Goal: Task Accomplishment & Management: Manage account settings

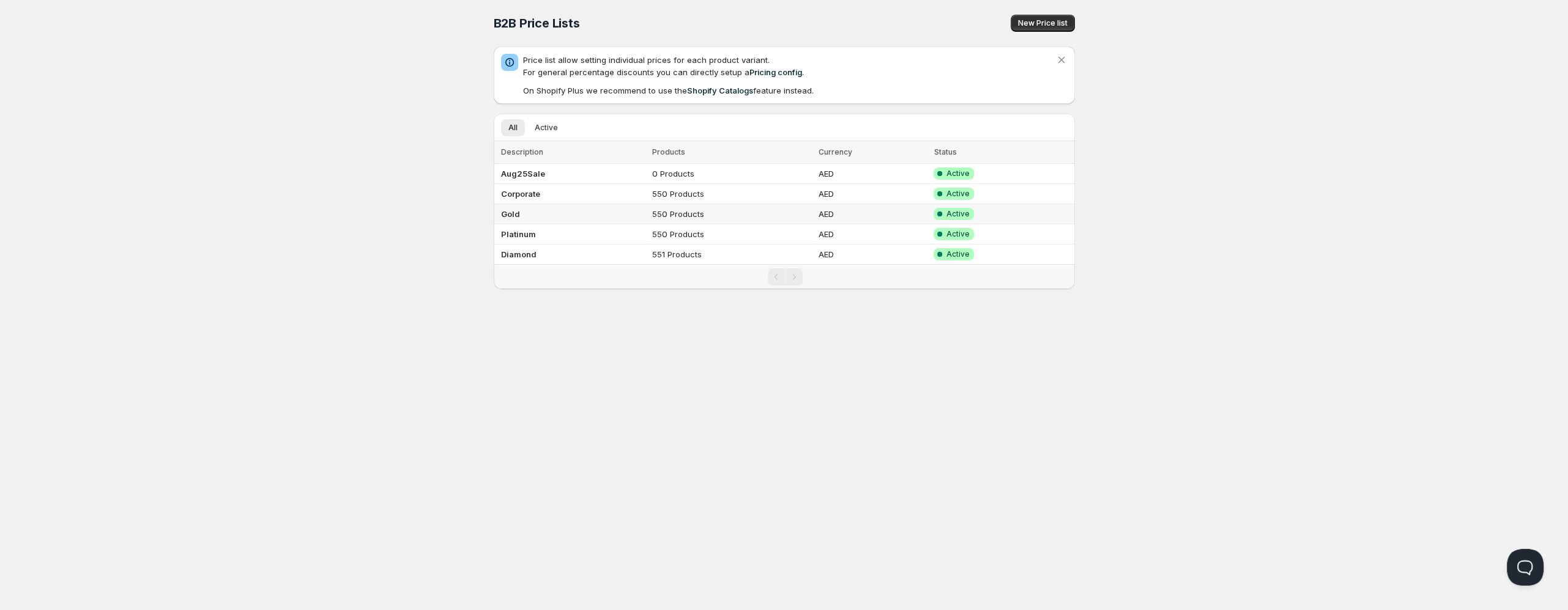
click at [603, 210] on td "Gold" at bounding box center [571, 214] width 155 height 20
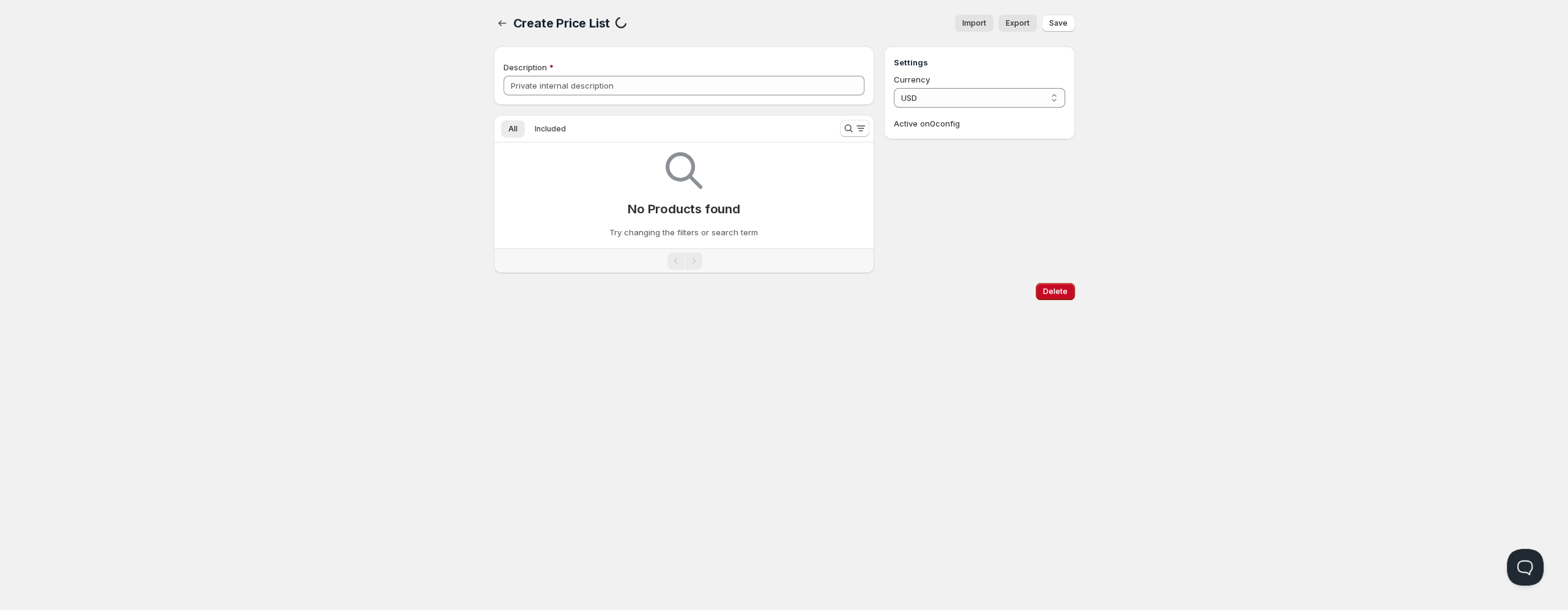
type input "Gold"
select select "AED"
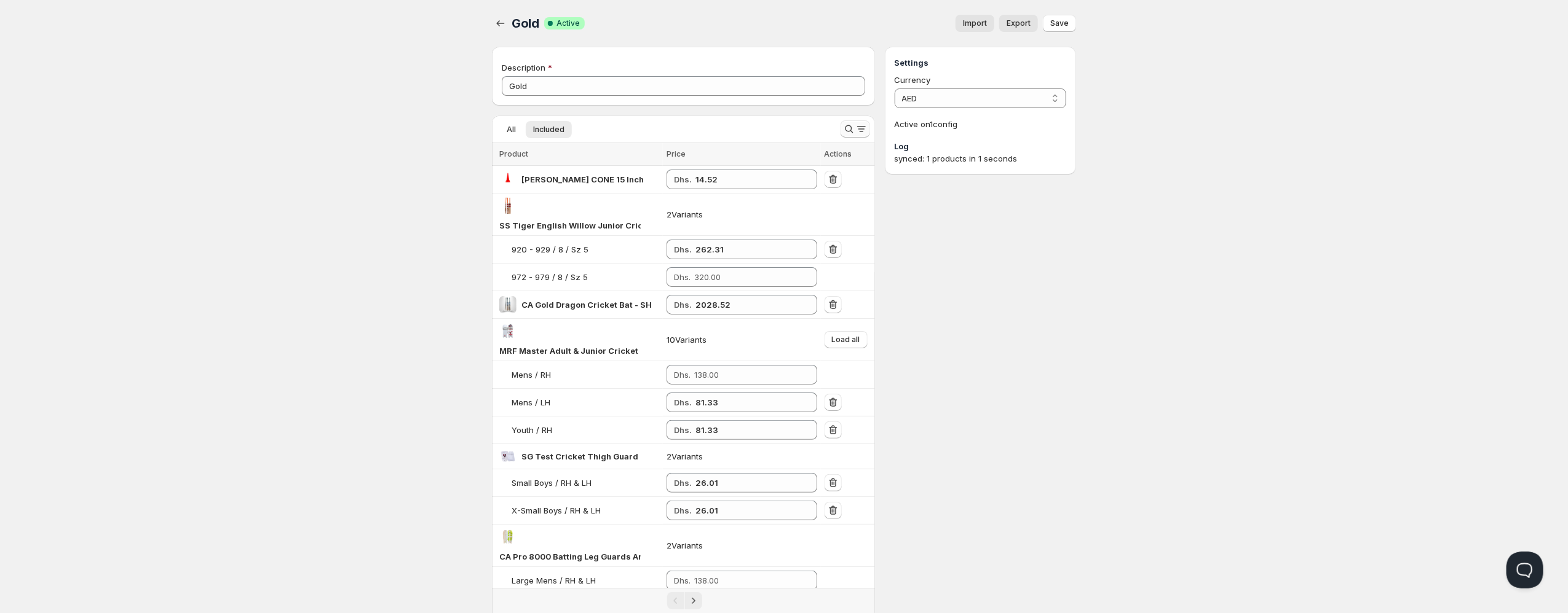
click at [847, 133] on icon "Search and filter results" at bounding box center [849, 129] width 13 height 13
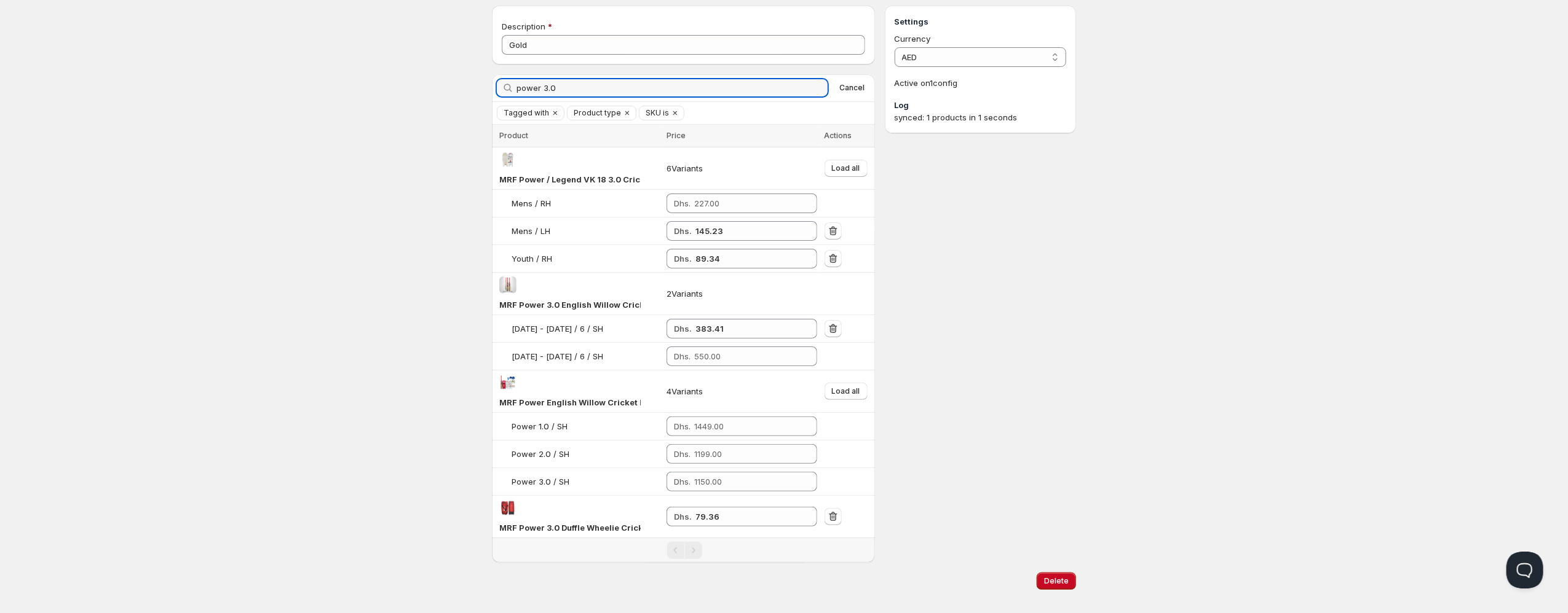
scroll to position [60, 0]
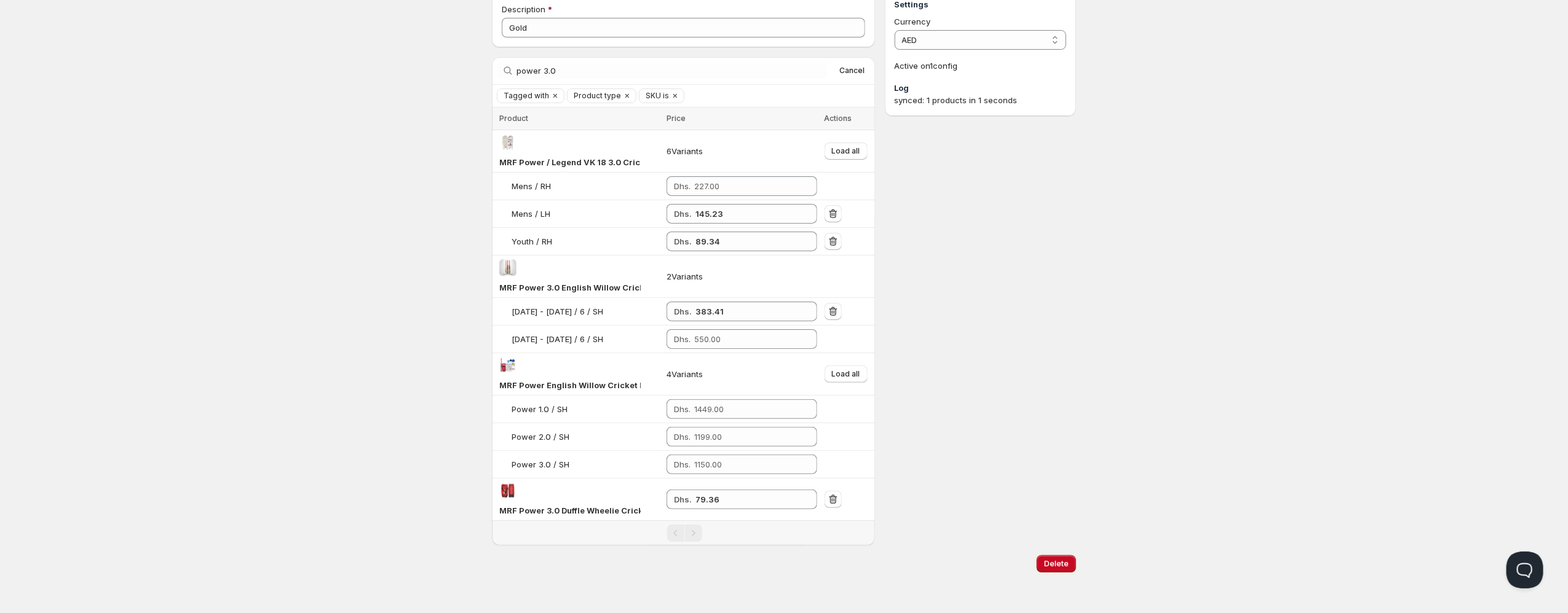
click at [638, 60] on div "Search by title power 3.0 Clear Cancel" at bounding box center [684, 70] width 383 height 27
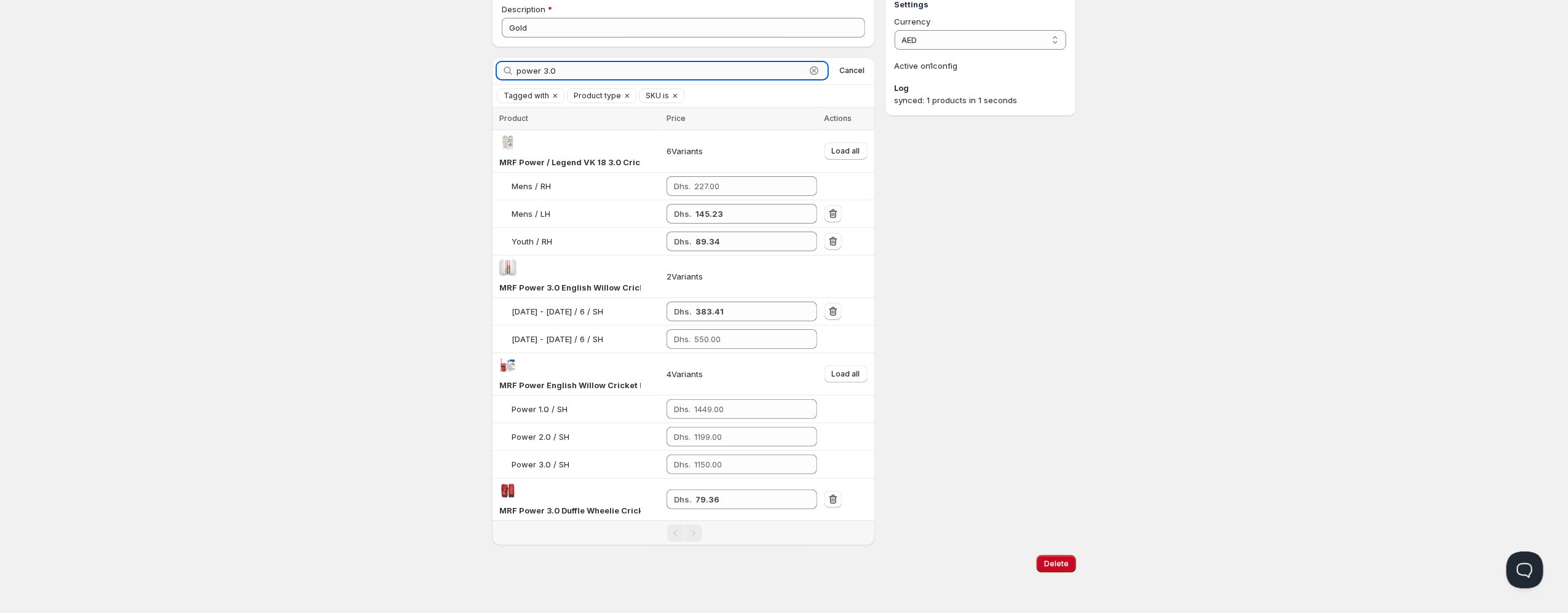
click at [636, 71] on input "power 3.0" at bounding box center [661, 70] width 289 height 17
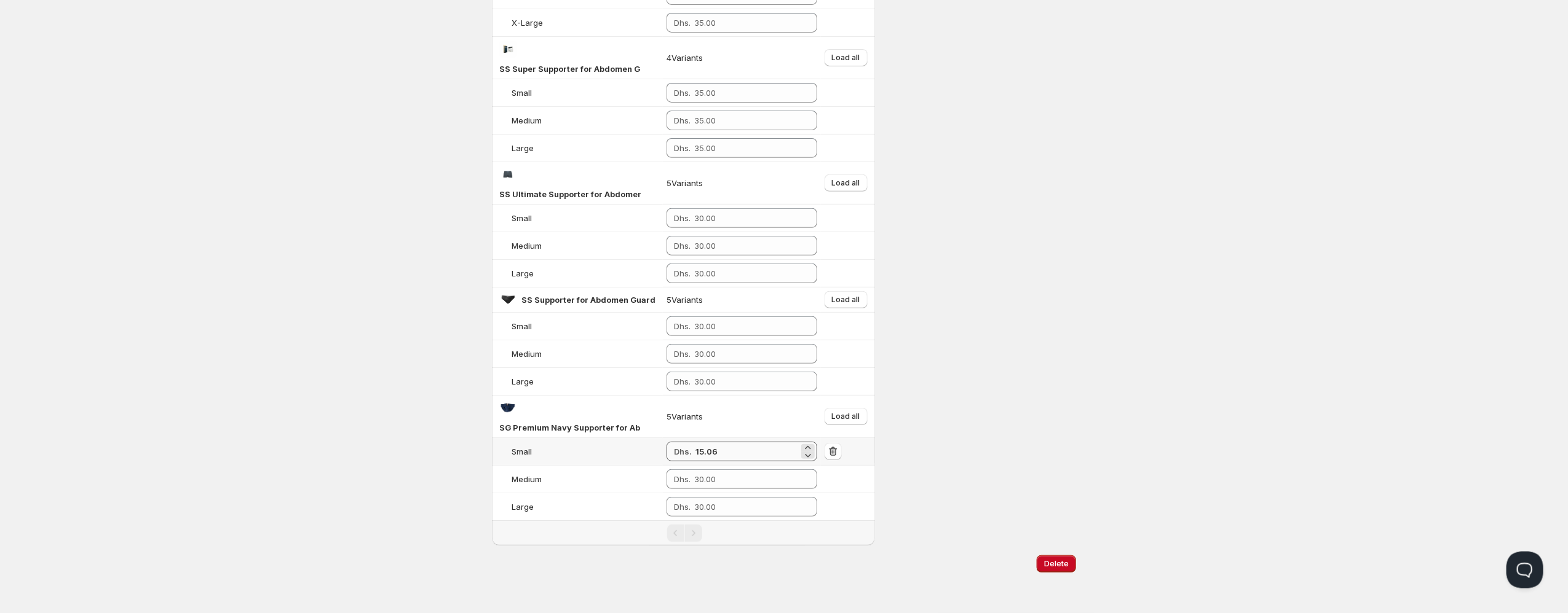
scroll to position [279, 0]
type input "supporter"
click at [855, 417] on span "Load all" at bounding box center [846, 417] width 28 height 10
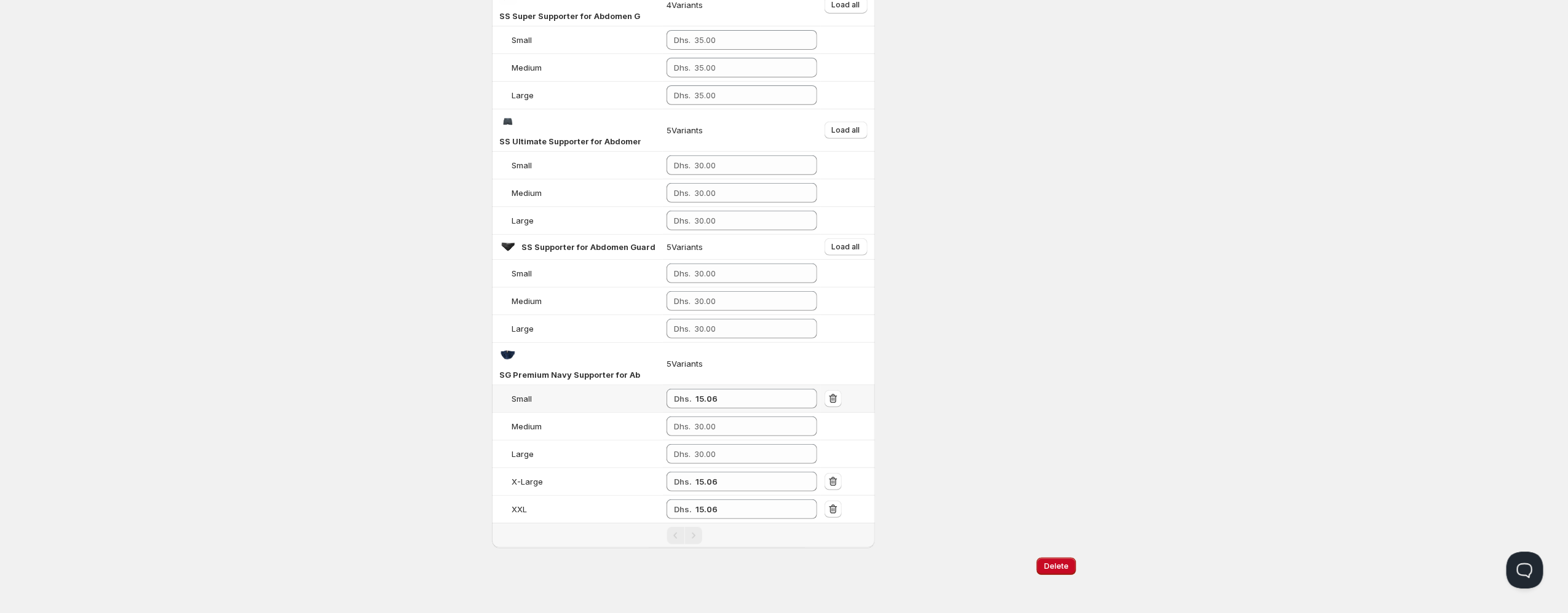
scroll to position [334, 0]
click at [714, 430] on input "number" at bounding box center [746, 424] width 105 height 19
click at [714, 430] on input "number" at bounding box center [746, 424] width 105 height 19
type input "15.06"
click at [771, 455] on input "number" at bounding box center [746, 451] width 105 height 19
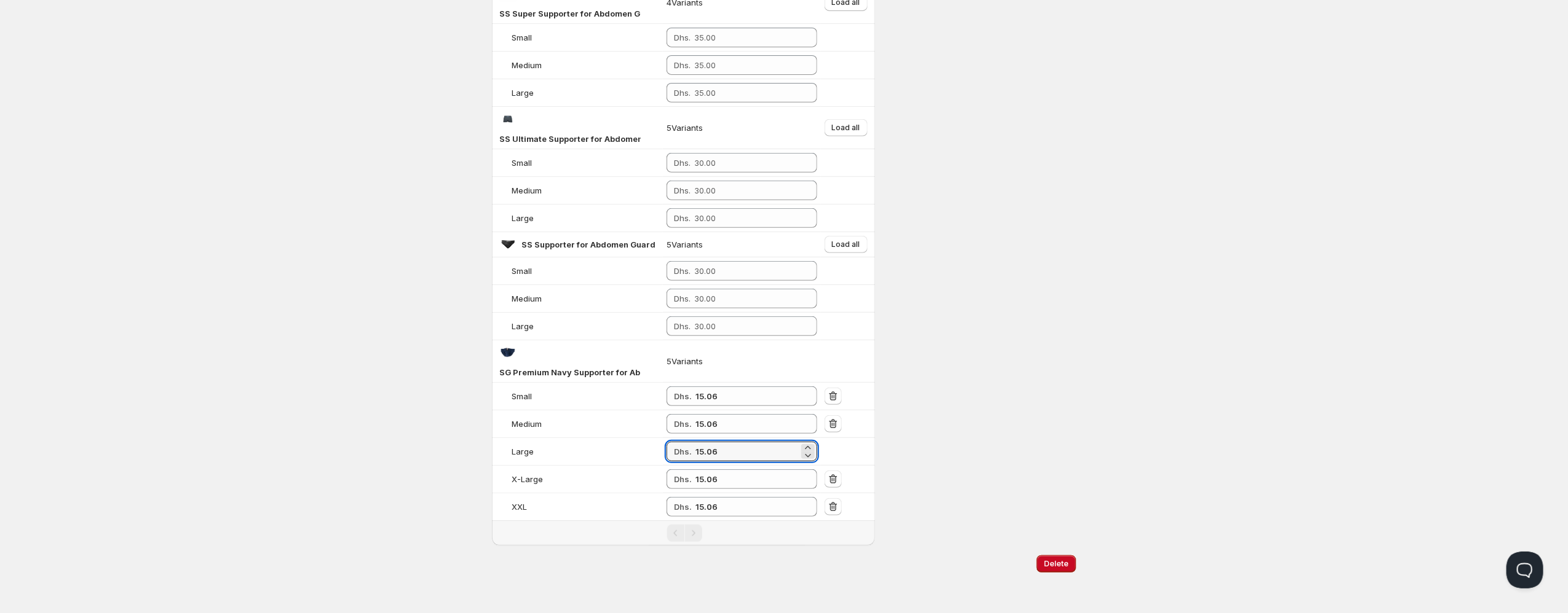
type input "15.06"
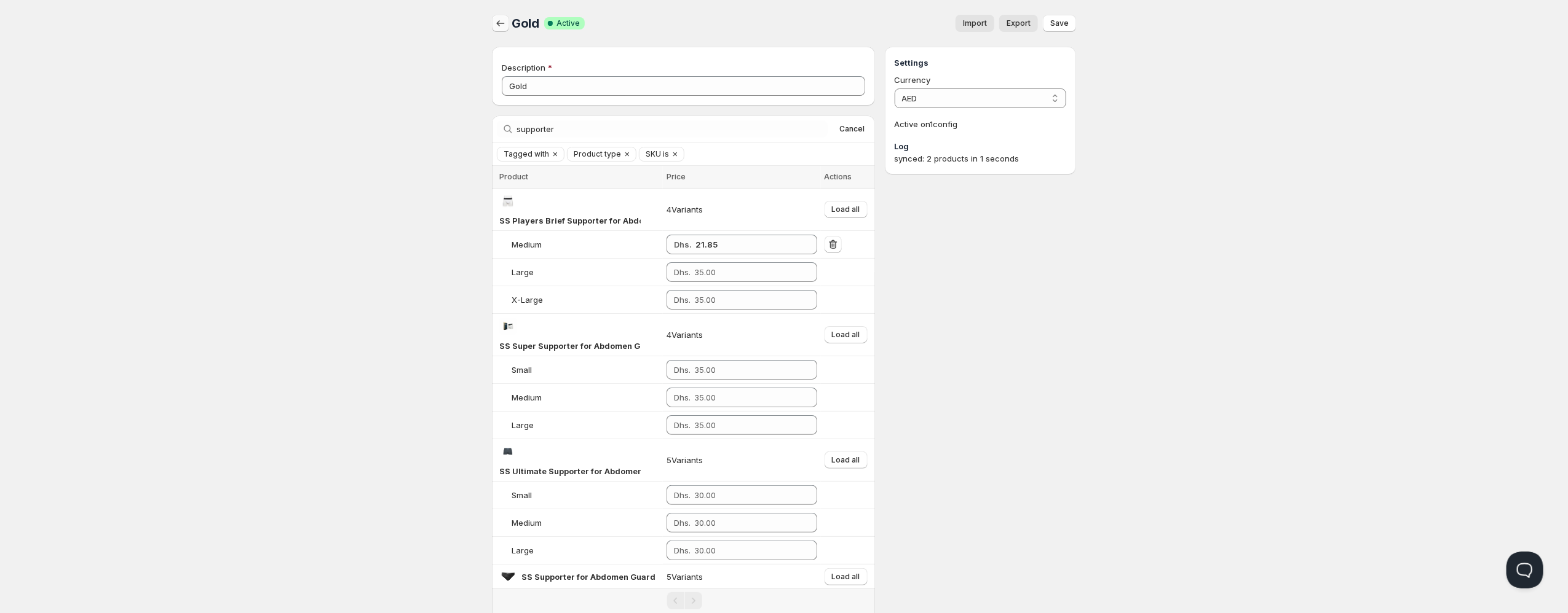
click at [503, 26] on icon "button" at bounding box center [500, 23] width 13 height 13
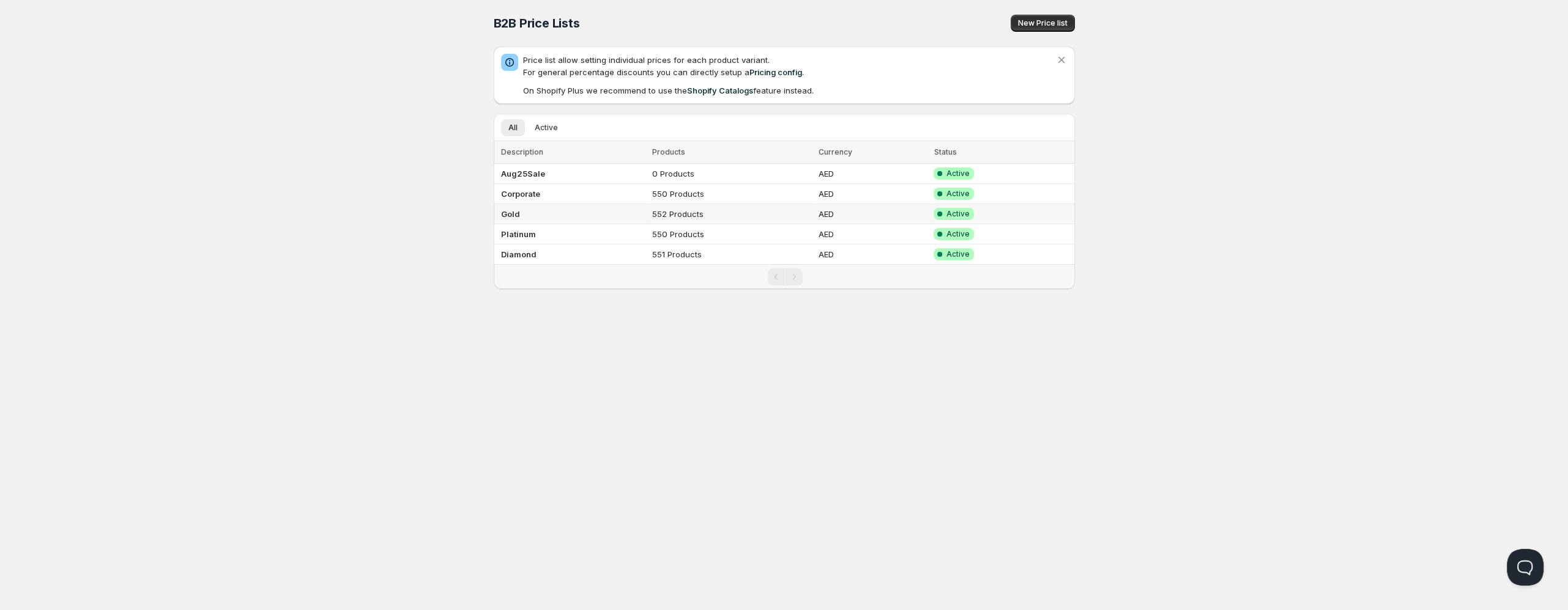
click at [537, 222] on td "Gold" at bounding box center [571, 214] width 155 height 20
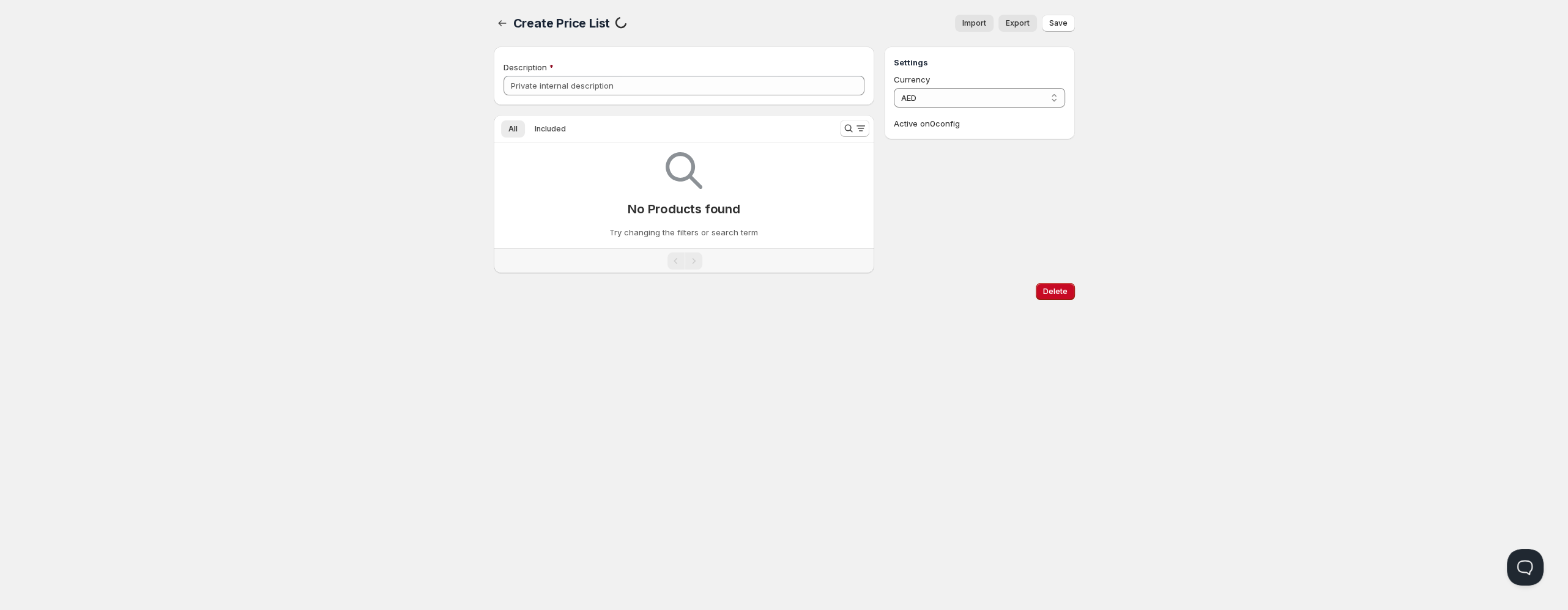
type input "Gold"
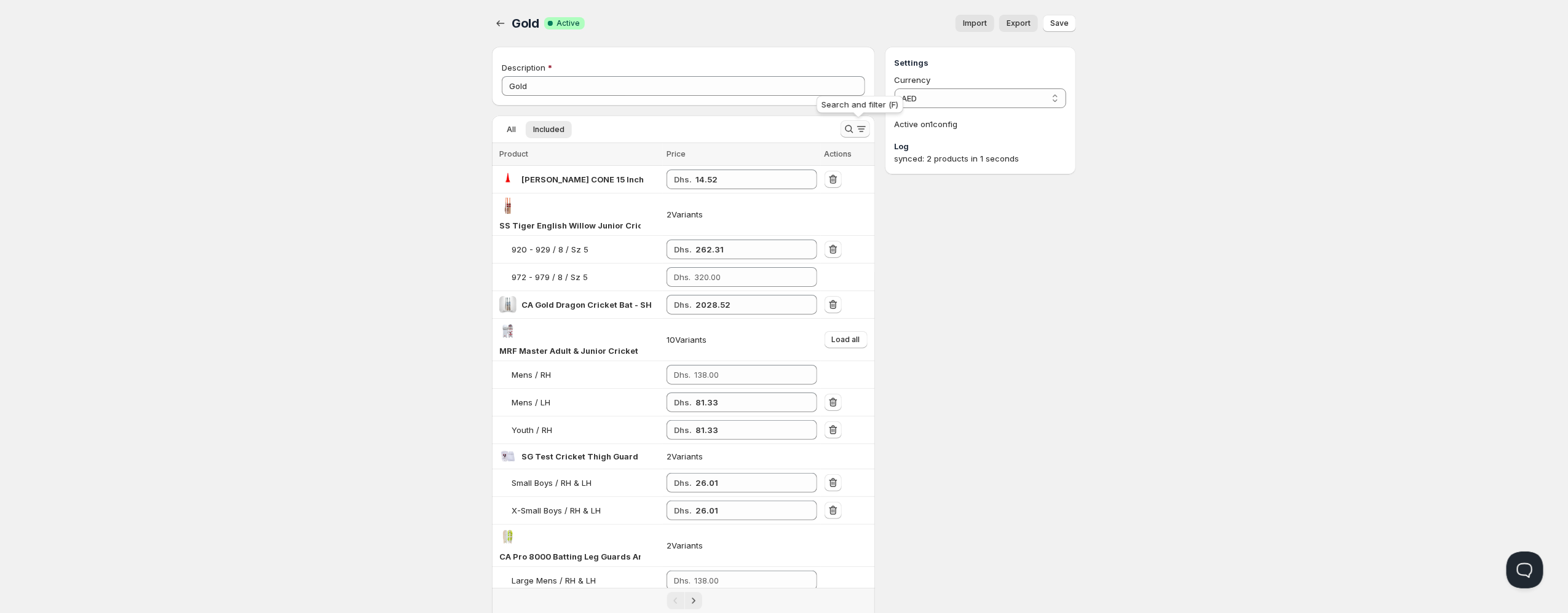
click at [852, 131] on icon "Search and filter results" at bounding box center [849, 129] width 8 height 8
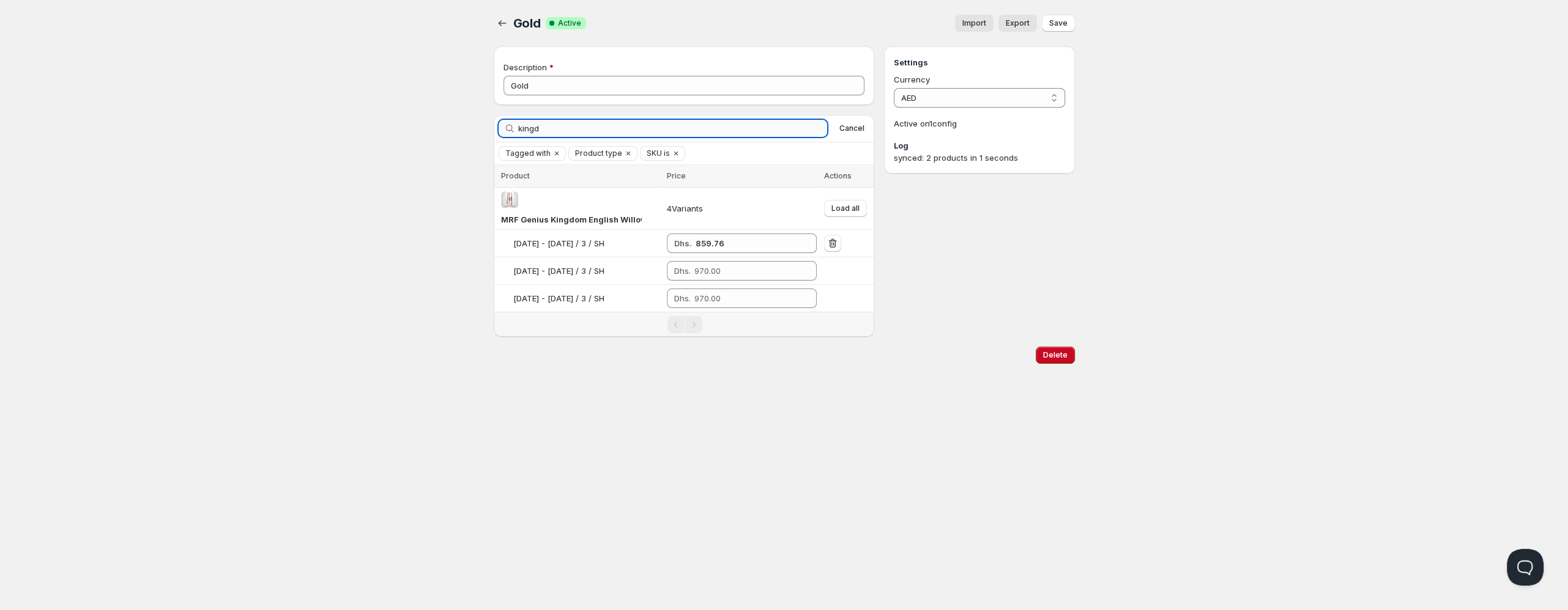
click at [703, 129] on input "kingd" at bounding box center [673, 128] width 310 height 17
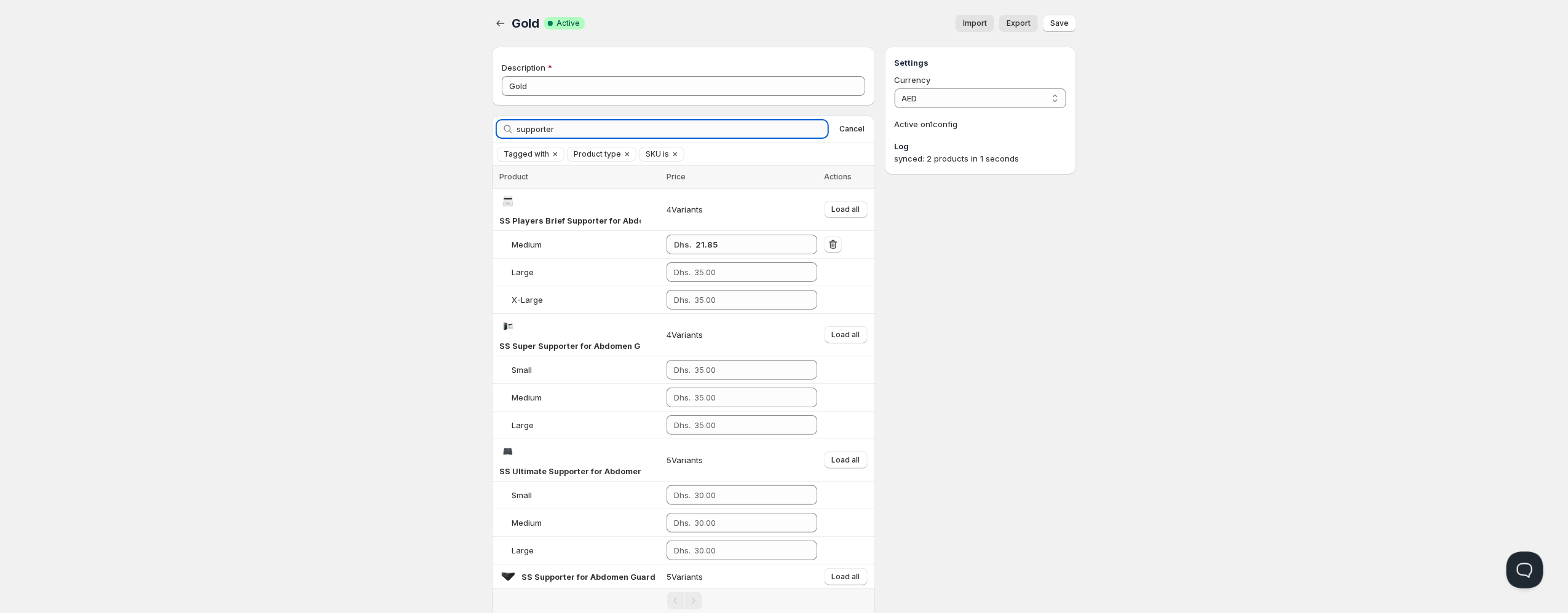
click at [564, 128] on input "supporter" at bounding box center [672, 129] width 311 height 17
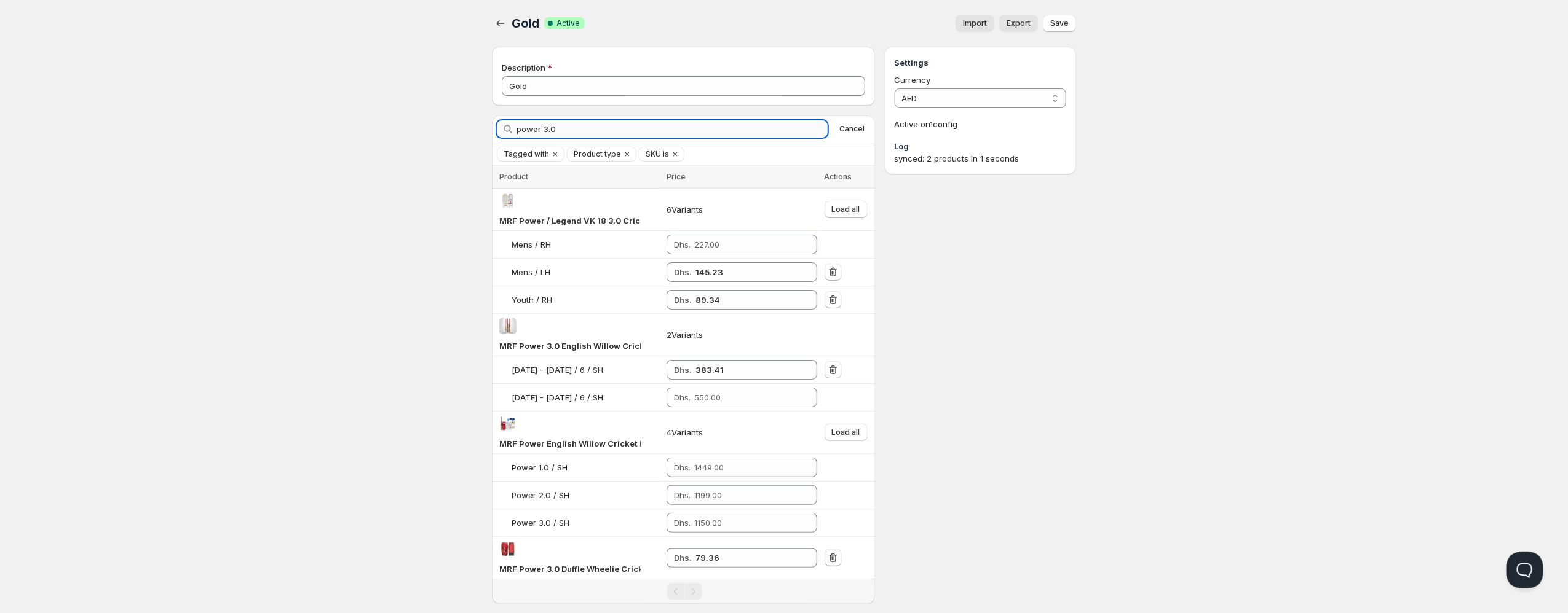
click at [593, 124] on input "power 3.0" at bounding box center [672, 129] width 311 height 17
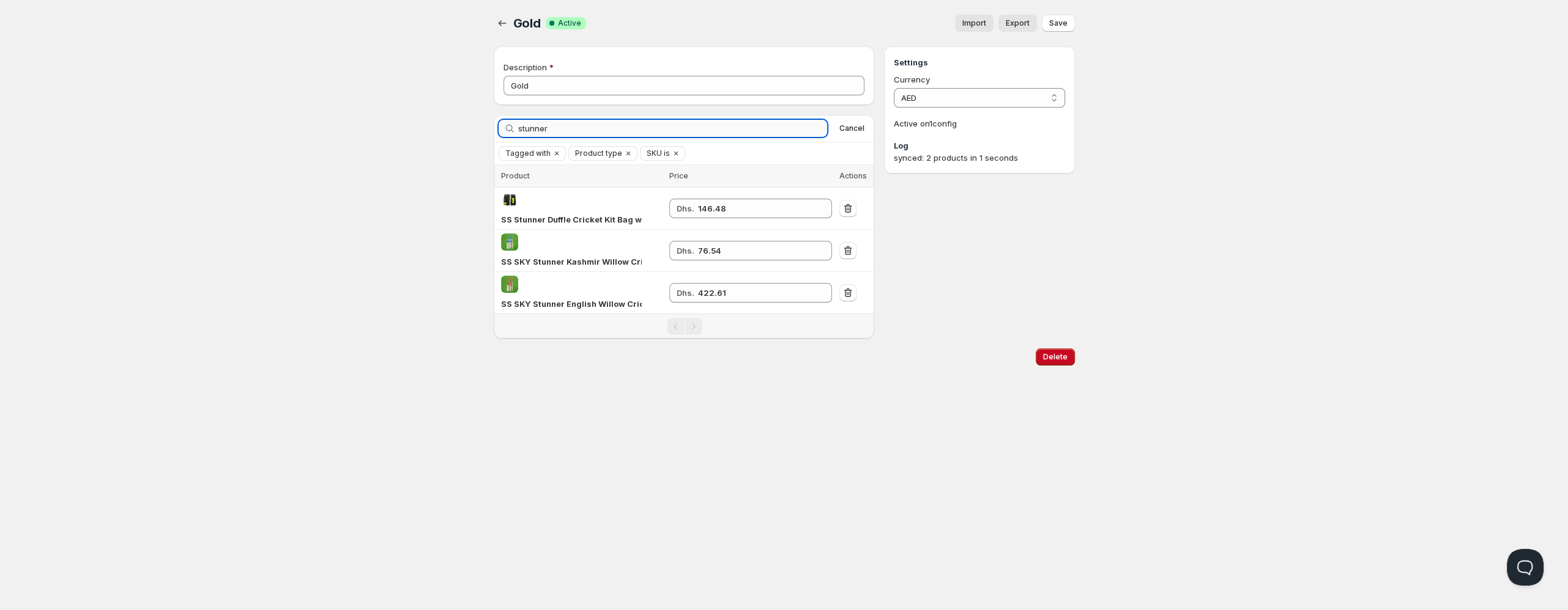
click at [668, 136] on input "stunner" at bounding box center [673, 128] width 310 height 17
click at [667, 136] on input "stunner" at bounding box center [673, 128] width 310 height 17
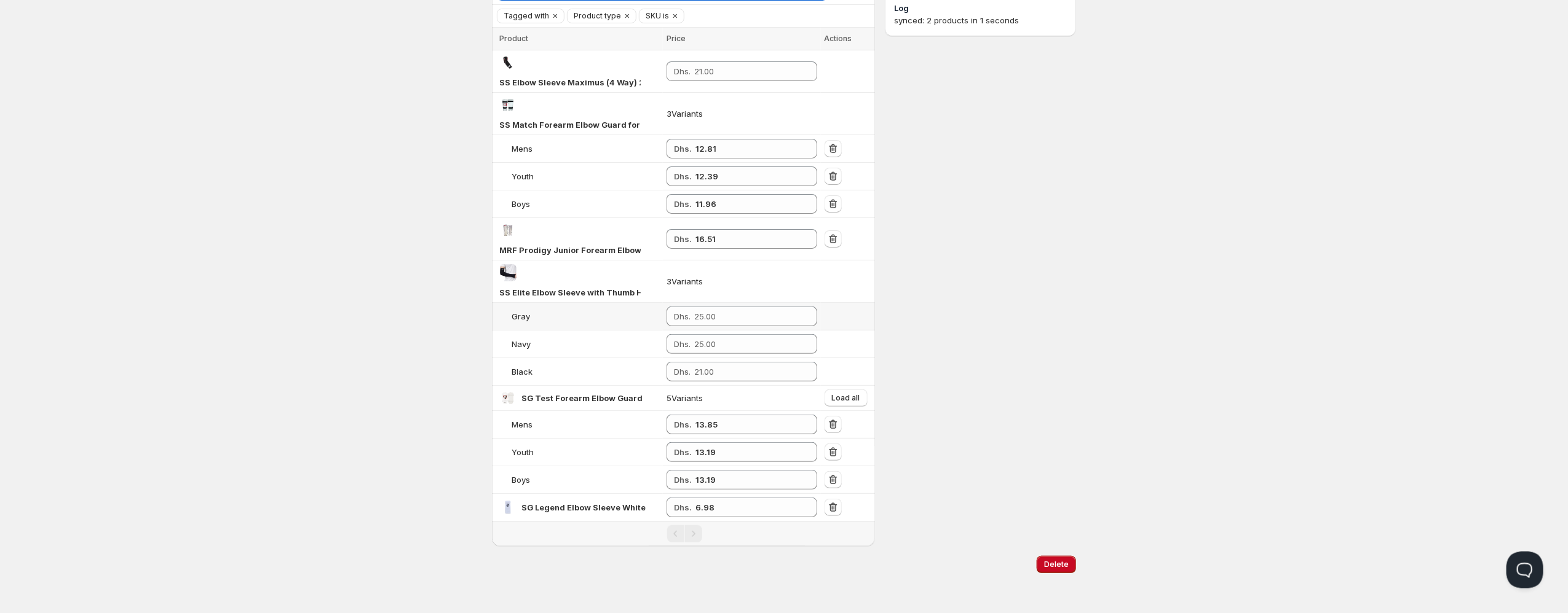
scroll to position [139, 0]
type input "elbow"
click at [747, 454] on input "13.19" at bounding box center [747, 451] width 104 height 19
type input "13.85"
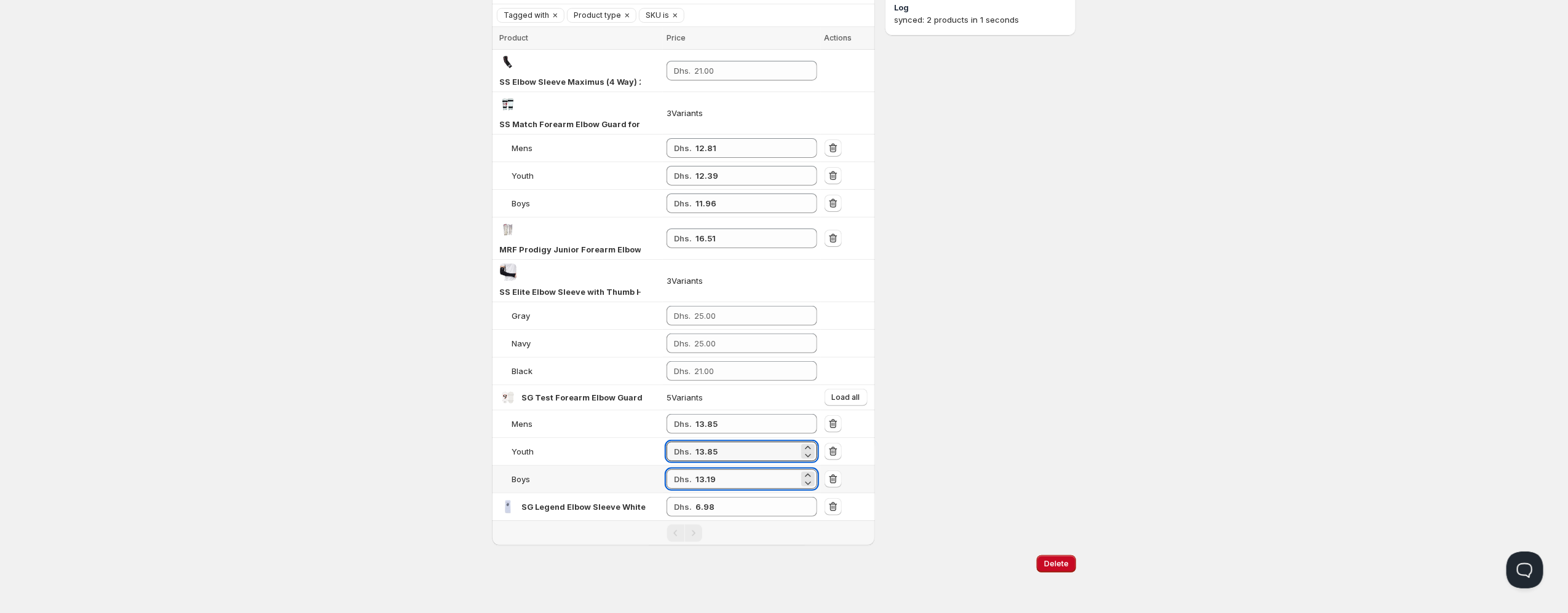
click at [743, 480] on input "13.19" at bounding box center [747, 479] width 104 height 19
type input "13.85"
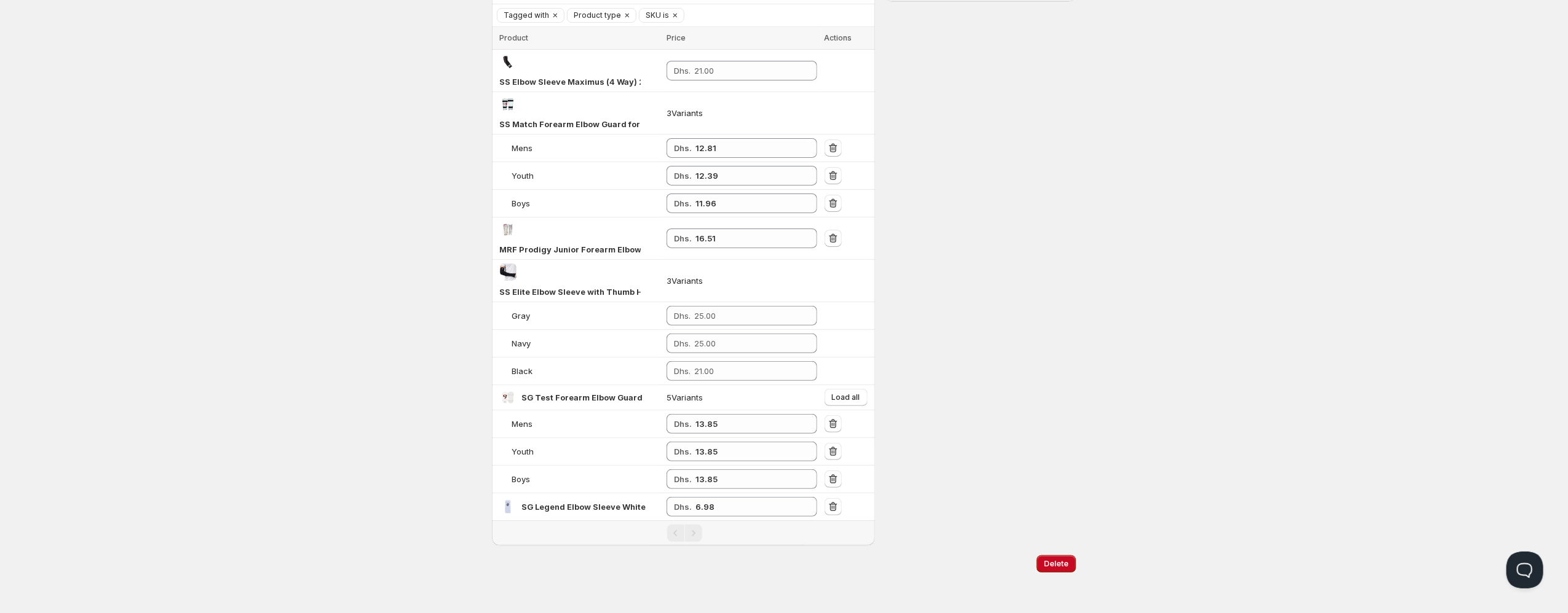
scroll to position [0, 0]
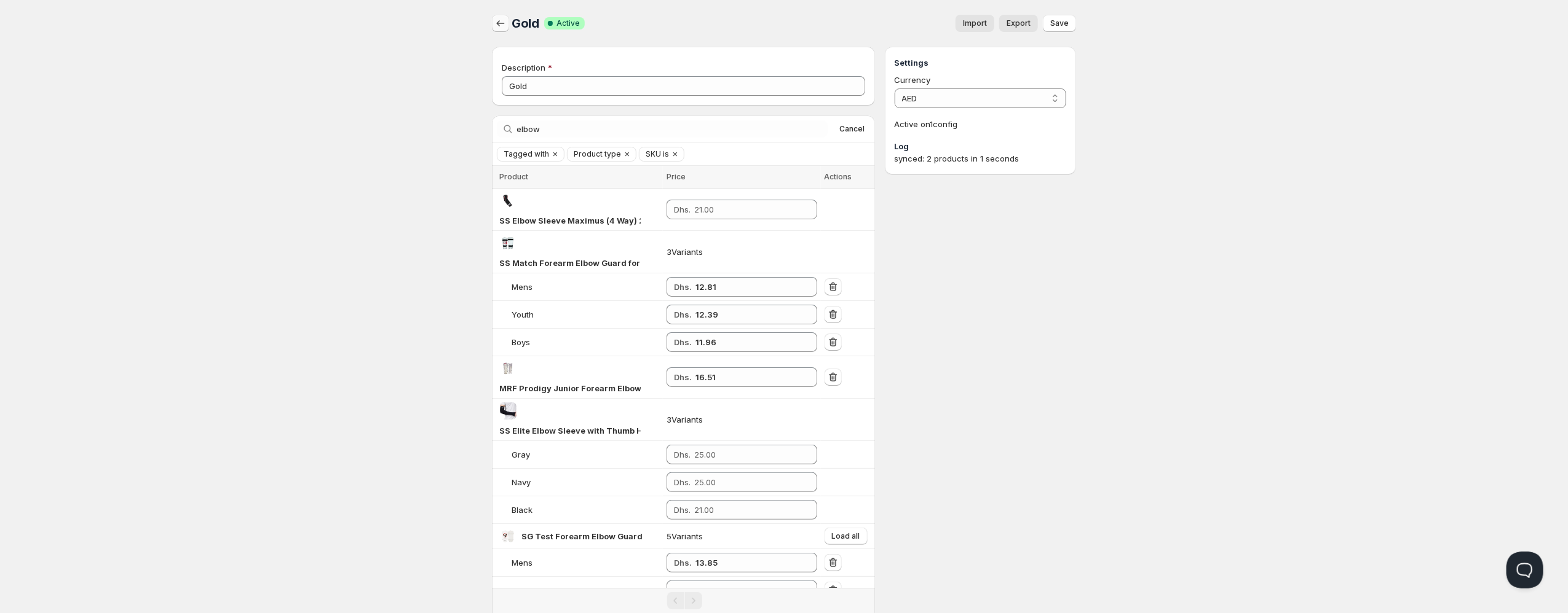
click at [500, 19] on icon "button" at bounding box center [500, 23] width 13 height 13
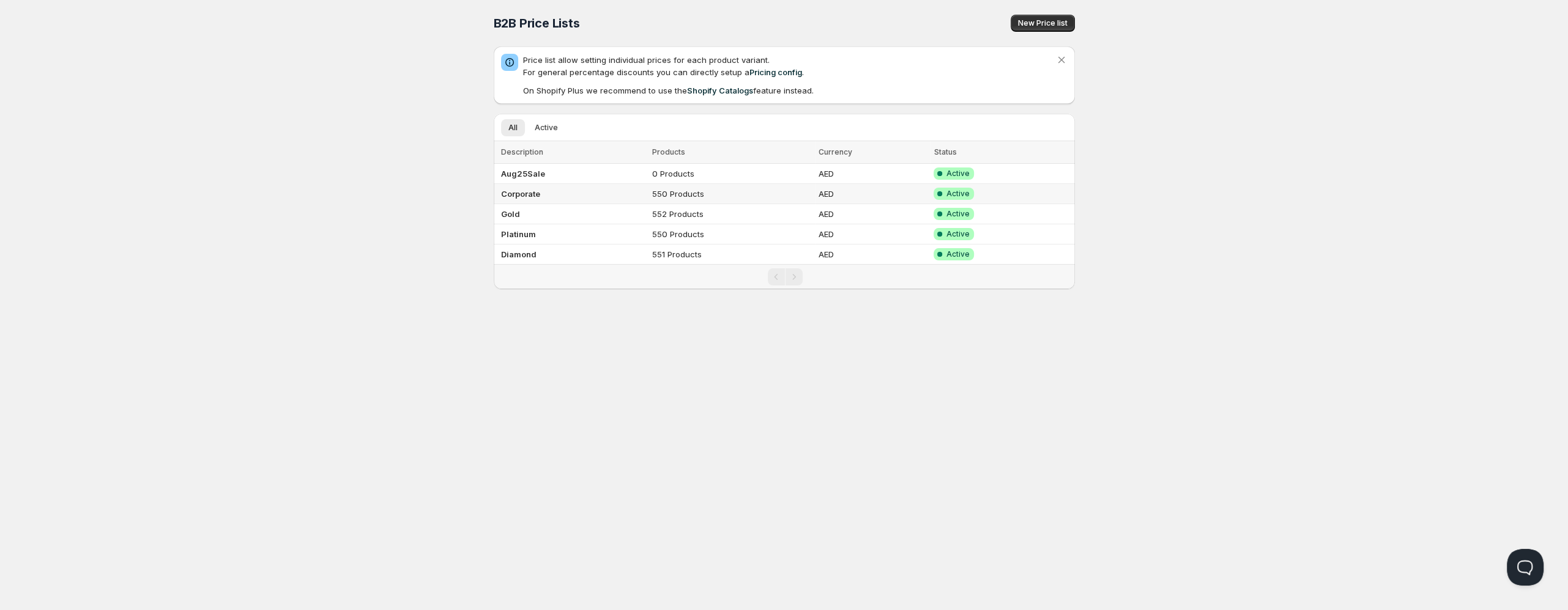
click at [547, 198] on td "Corporate" at bounding box center [571, 194] width 155 height 20
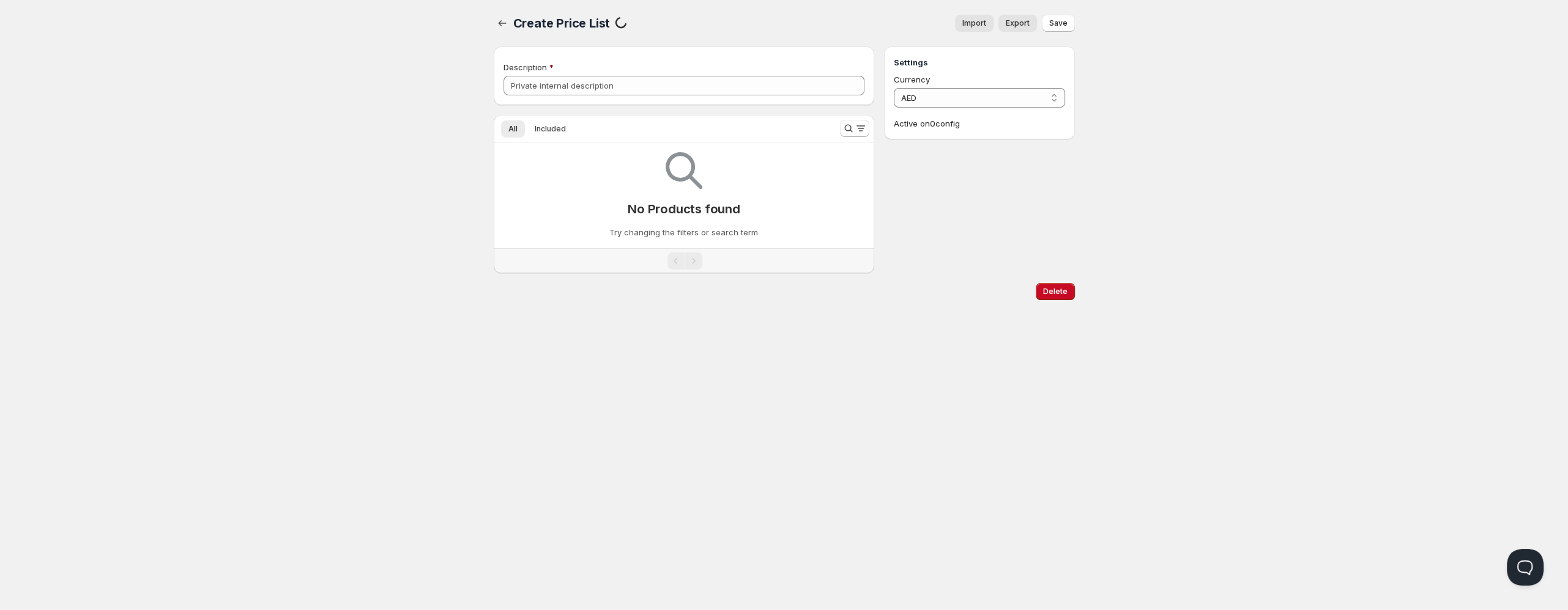
type input "Corporate"
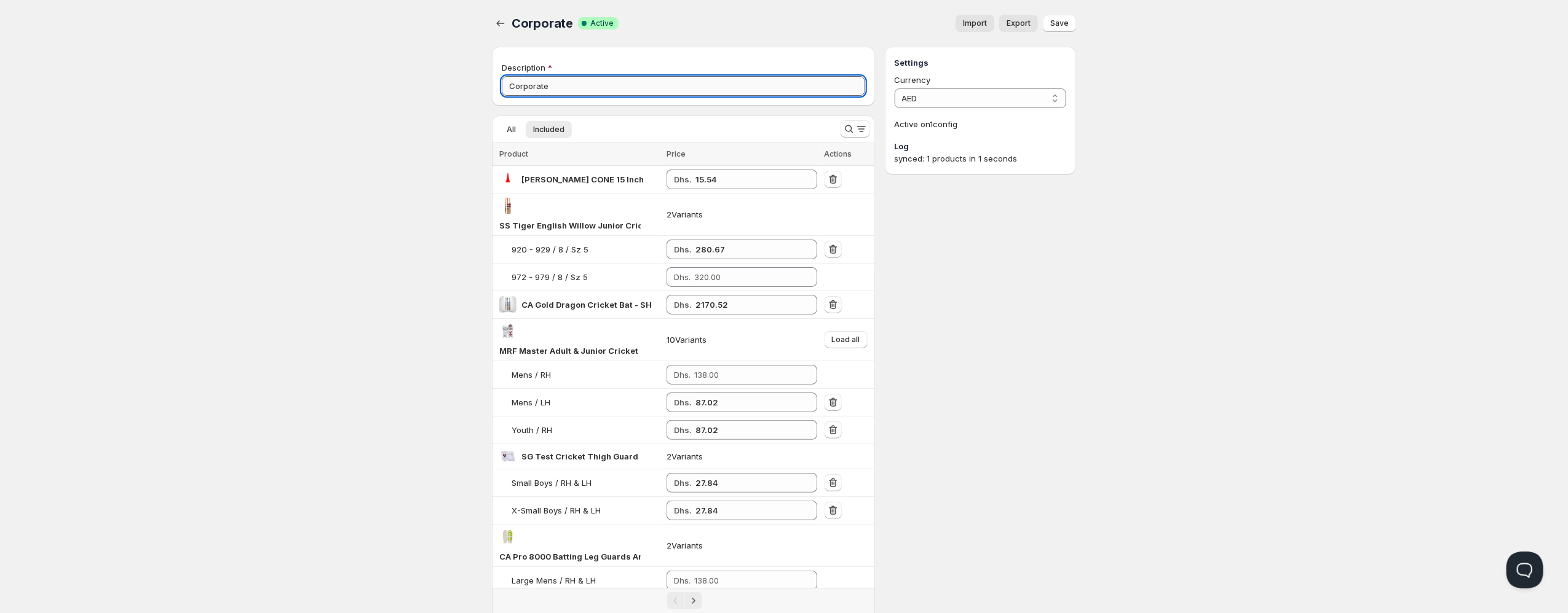
click at [536, 90] on input "Corporate" at bounding box center [683, 85] width 363 height 19
click at [849, 130] on icon "Search and filter results" at bounding box center [849, 129] width 13 height 13
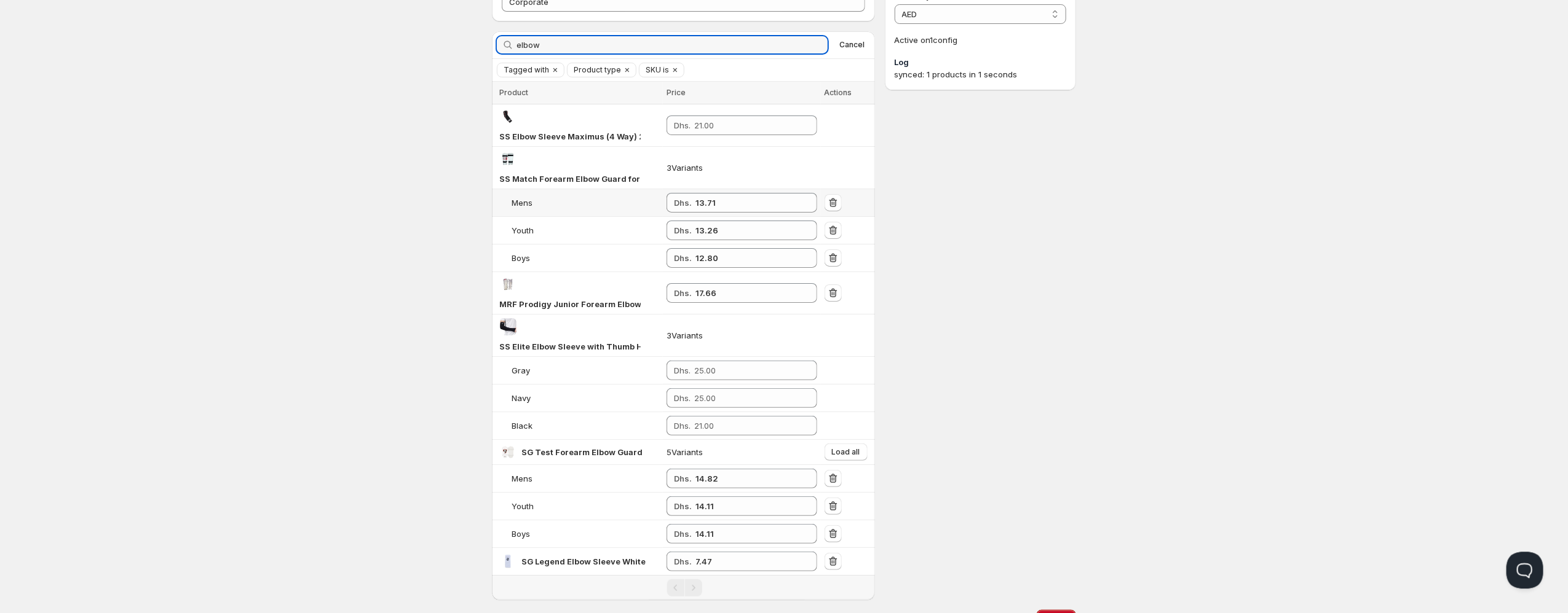
scroll to position [139, 0]
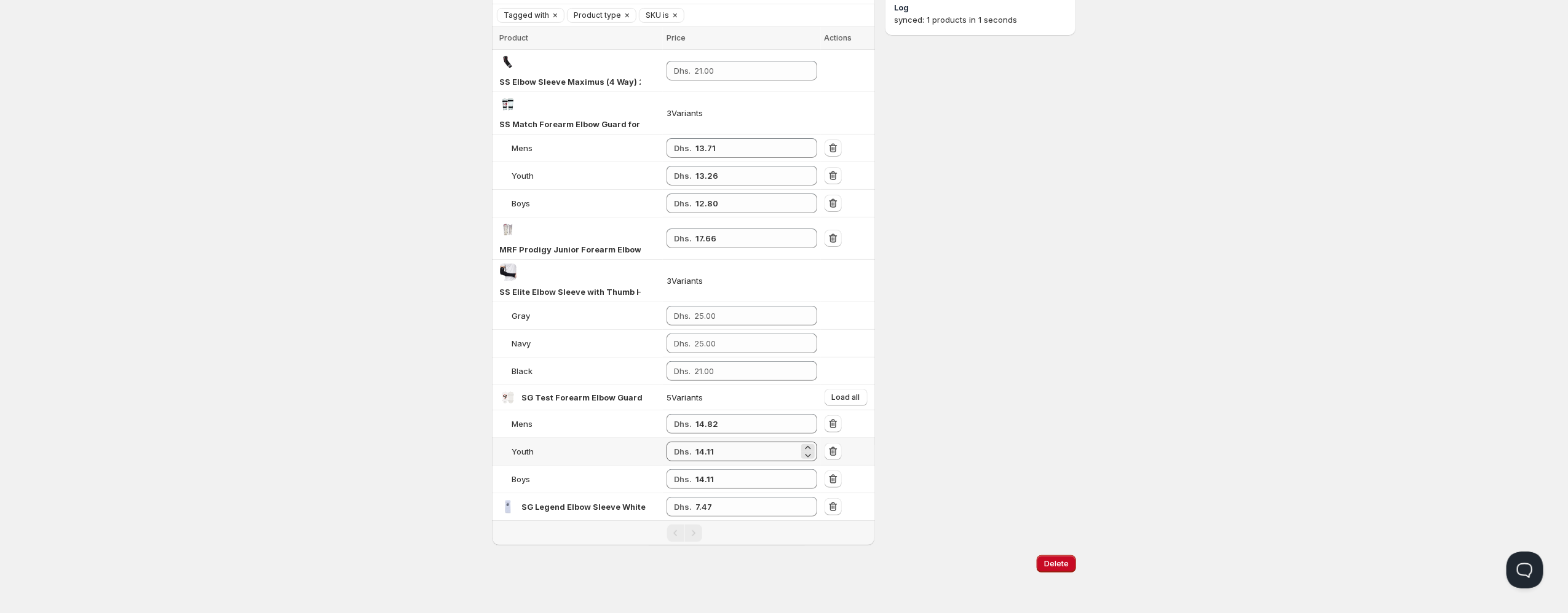
type input "elbow"
click at [738, 454] on input "14.11" at bounding box center [747, 451] width 104 height 19
type input "14.82"
click at [726, 481] on input "14.11" at bounding box center [747, 479] width 104 height 19
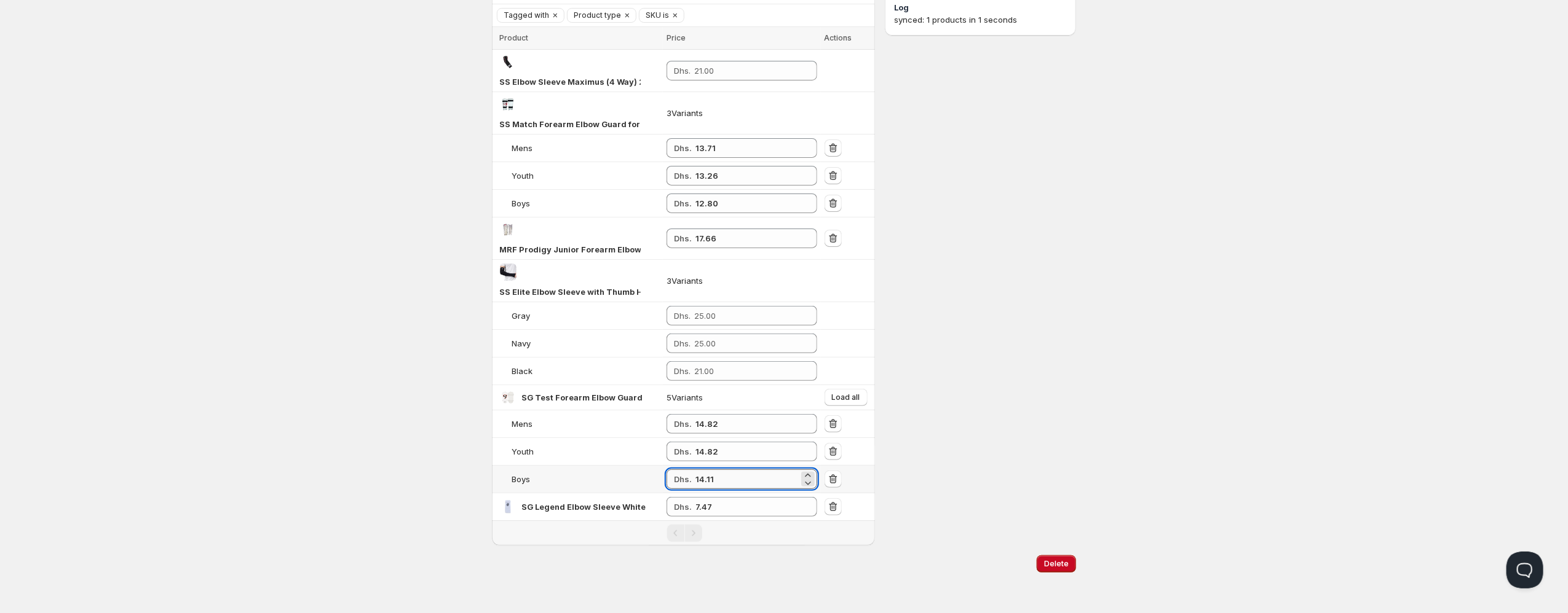
click at [726, 481] on input "14.11" at bounding box center [747, 479] width 104 height 19
type input "14.82"
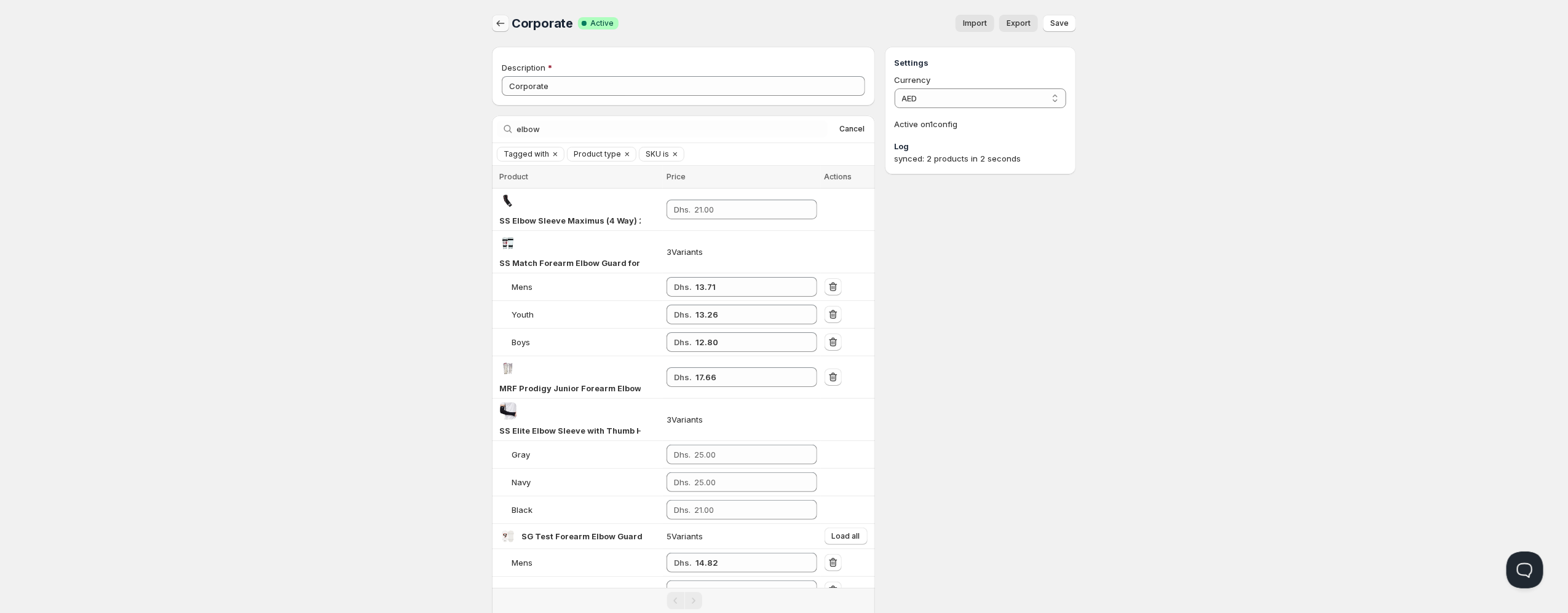
click at [499, 23] on icon "button" at bounding box center [500, 23] width 13 height 13
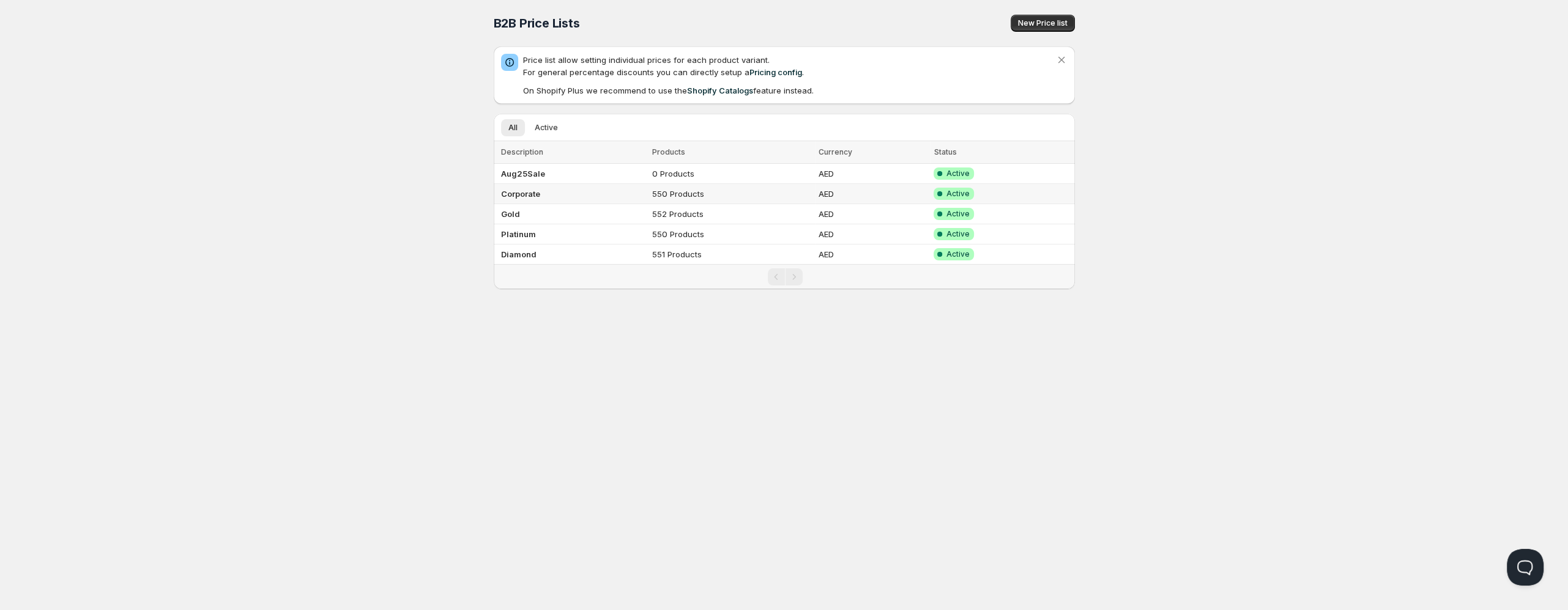
click at [526, 192] on b "Corporate" at bounding box center [520, 194] width 39 height 10
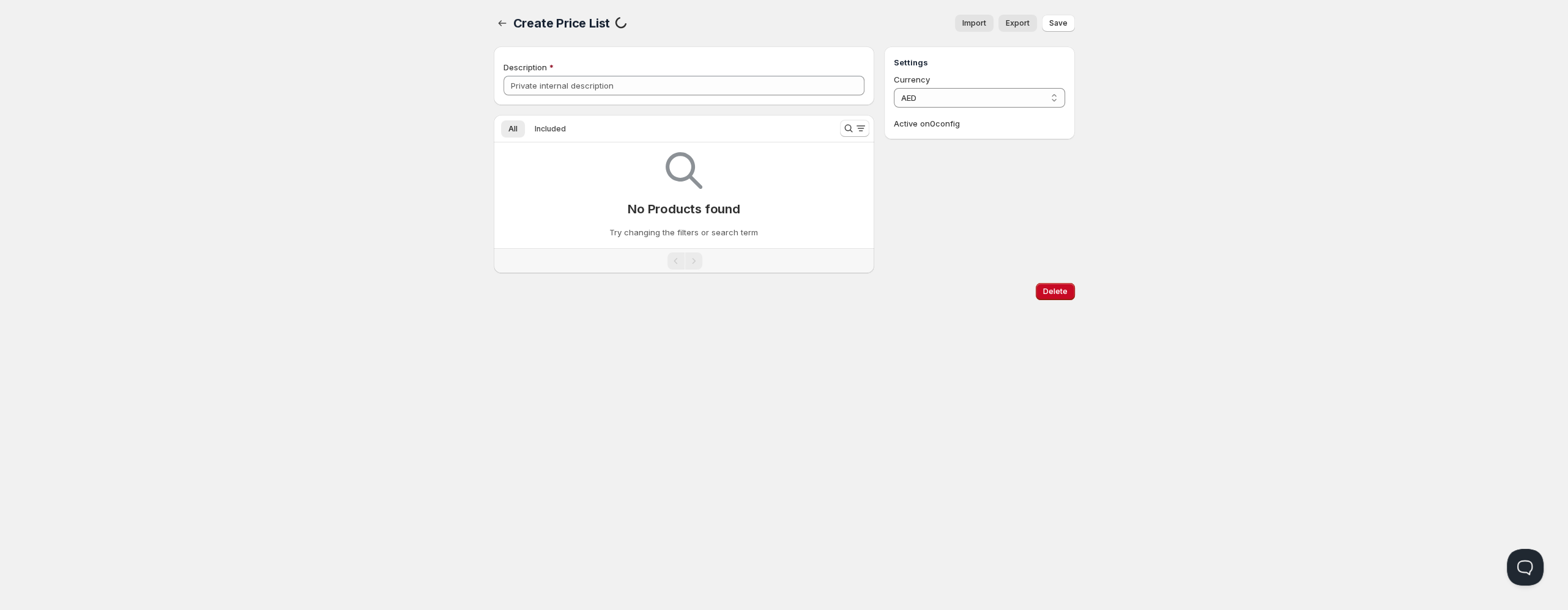
type input "Corporate"
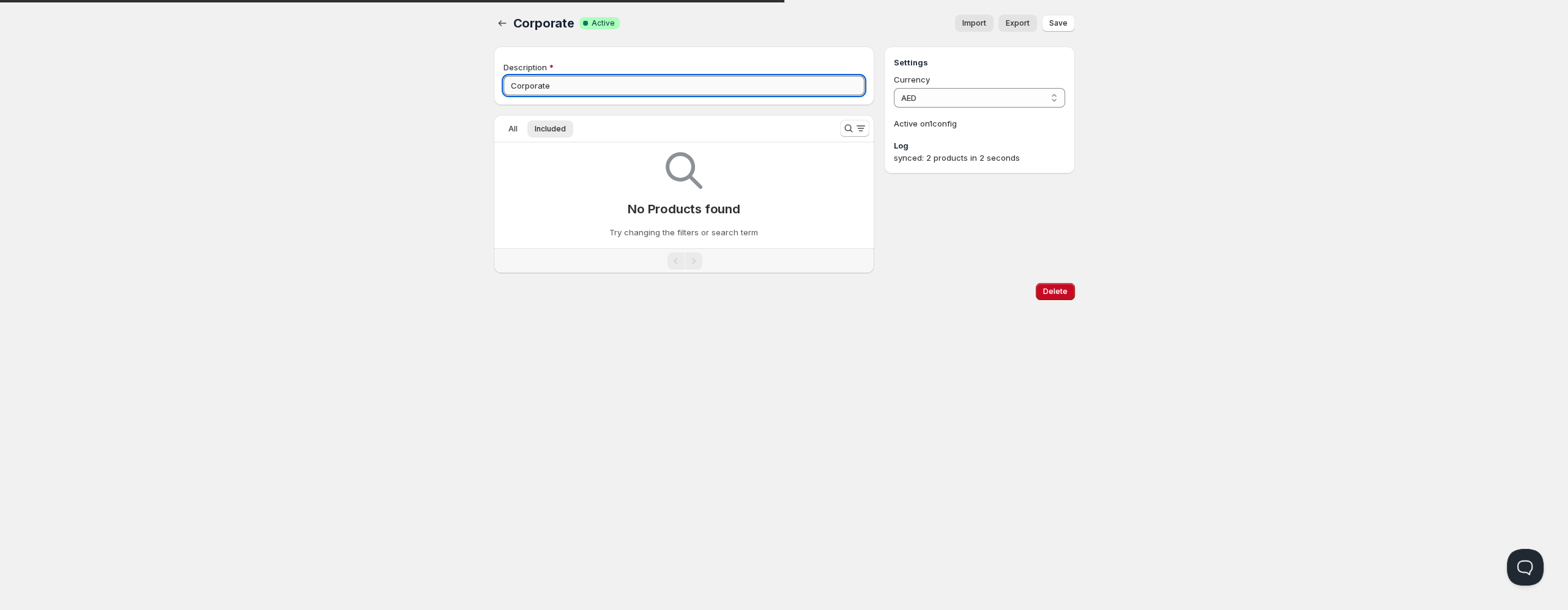
click at [622, 88] on input "Corporate" at bounding box center [684, 85] width 362 height 19
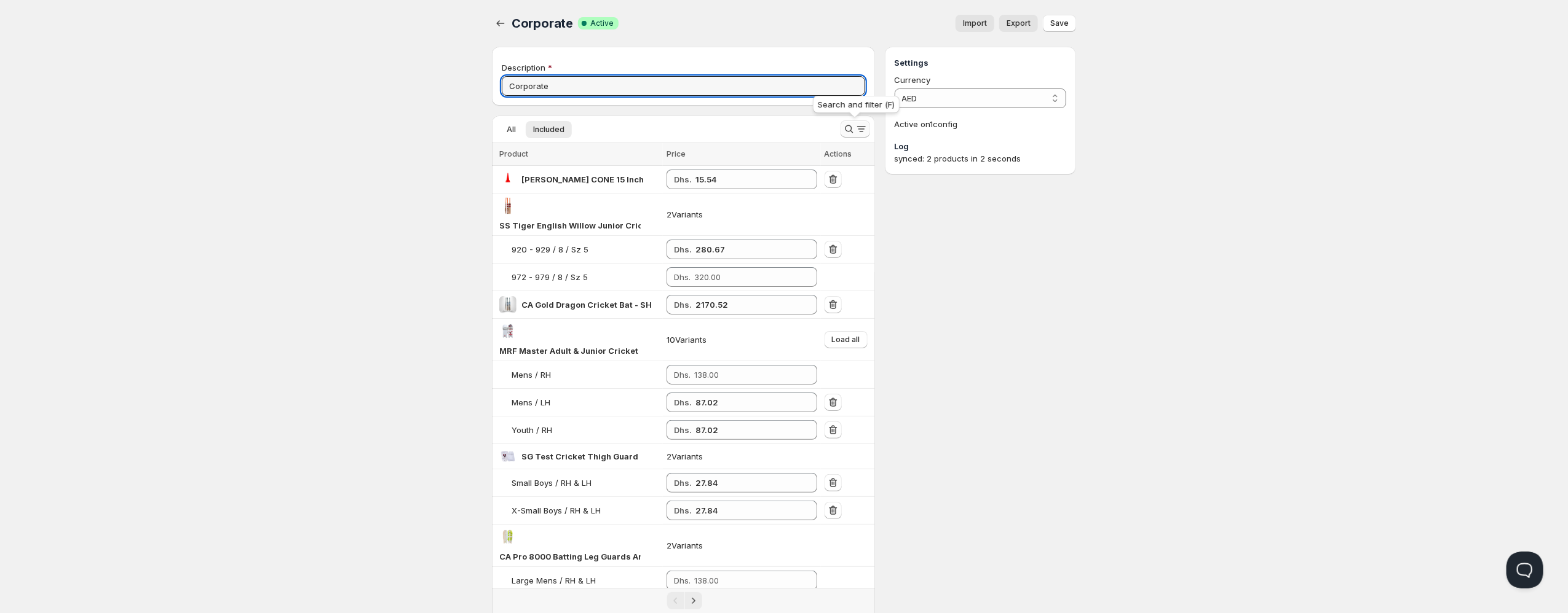
click at [846, 132] on icon "Search and filter results" at bounding box center [849, 129] width 13 height 13
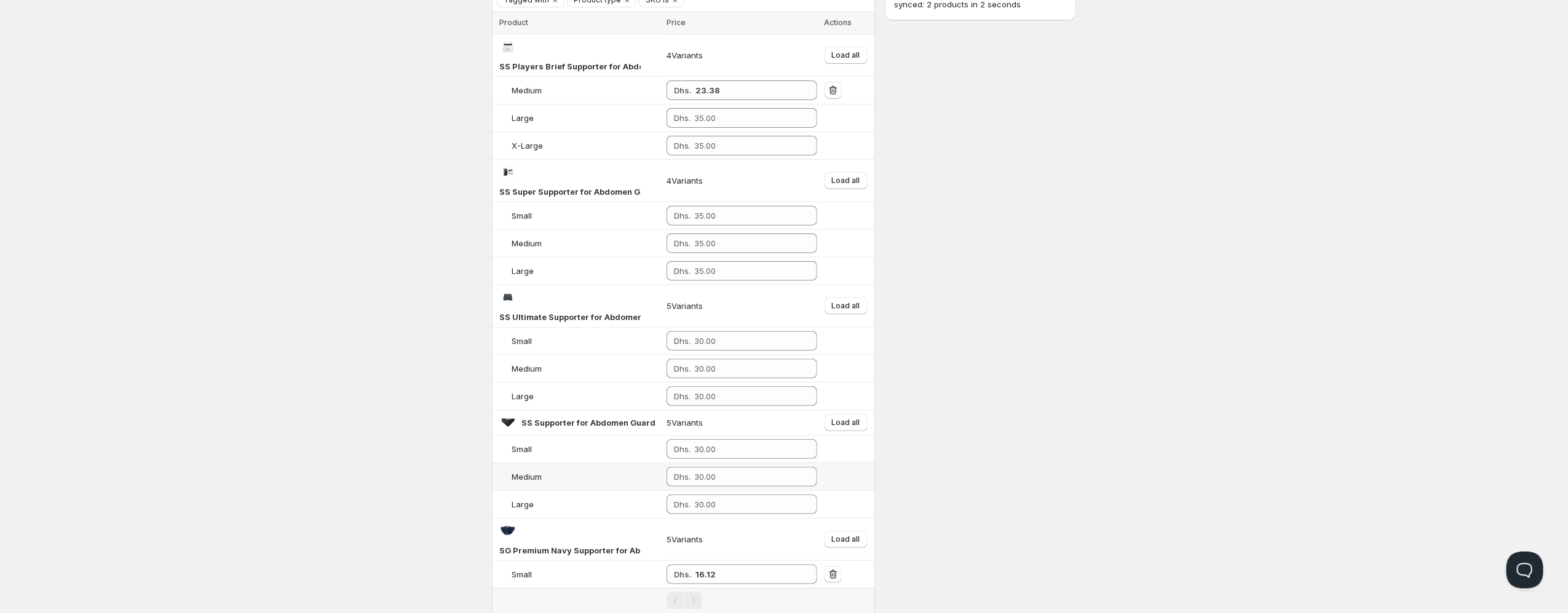
scroll to position [279, 0]
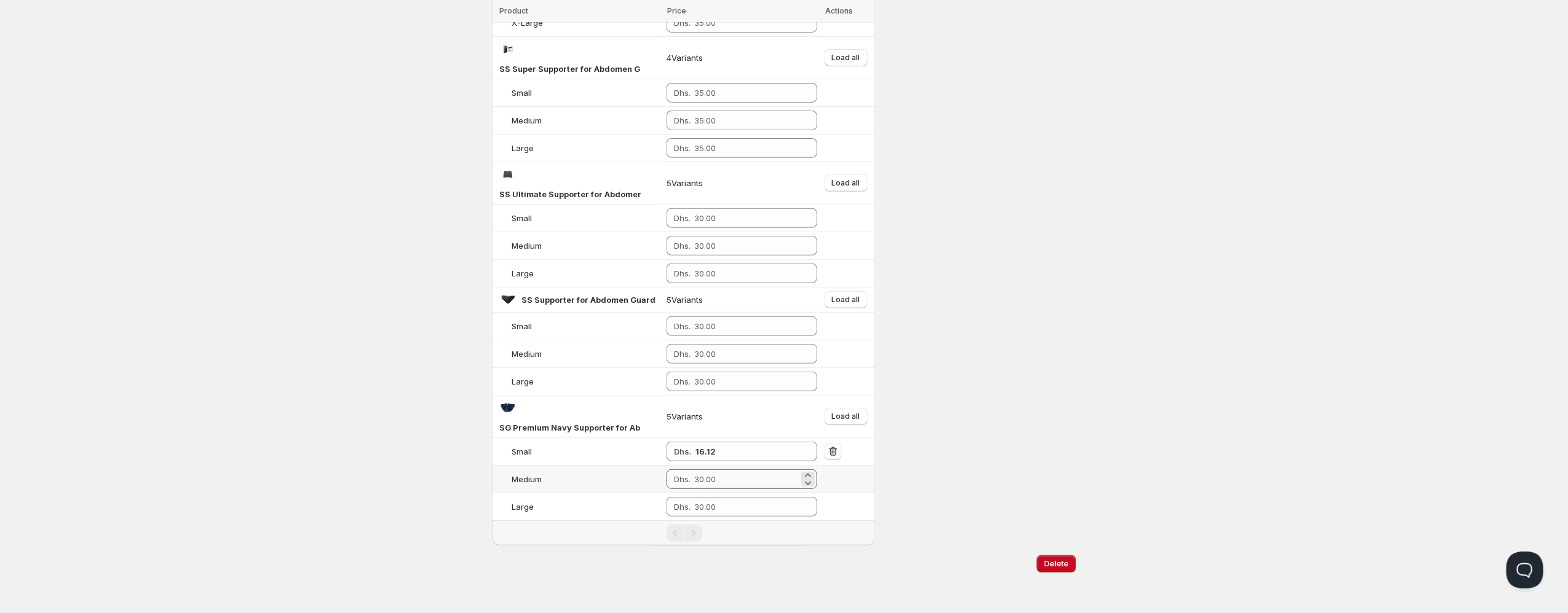
type input "supporter"
click at [723, 483] on input "number" at bounding box center [746, 479] width 105 height 19
type input "16.12"
click at [736, 508] on input "number" at bounding box center [746, 506] width 105 height 19
type input "16.12"
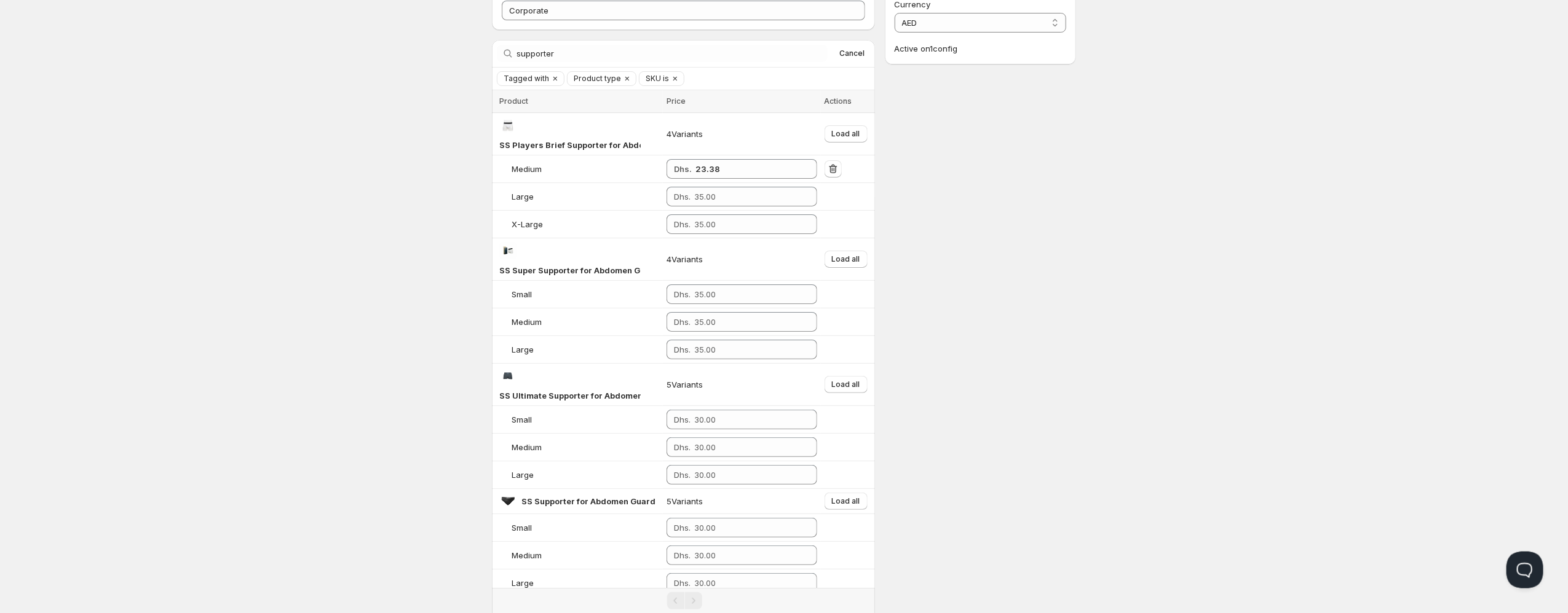
scroll to position [0, 0]
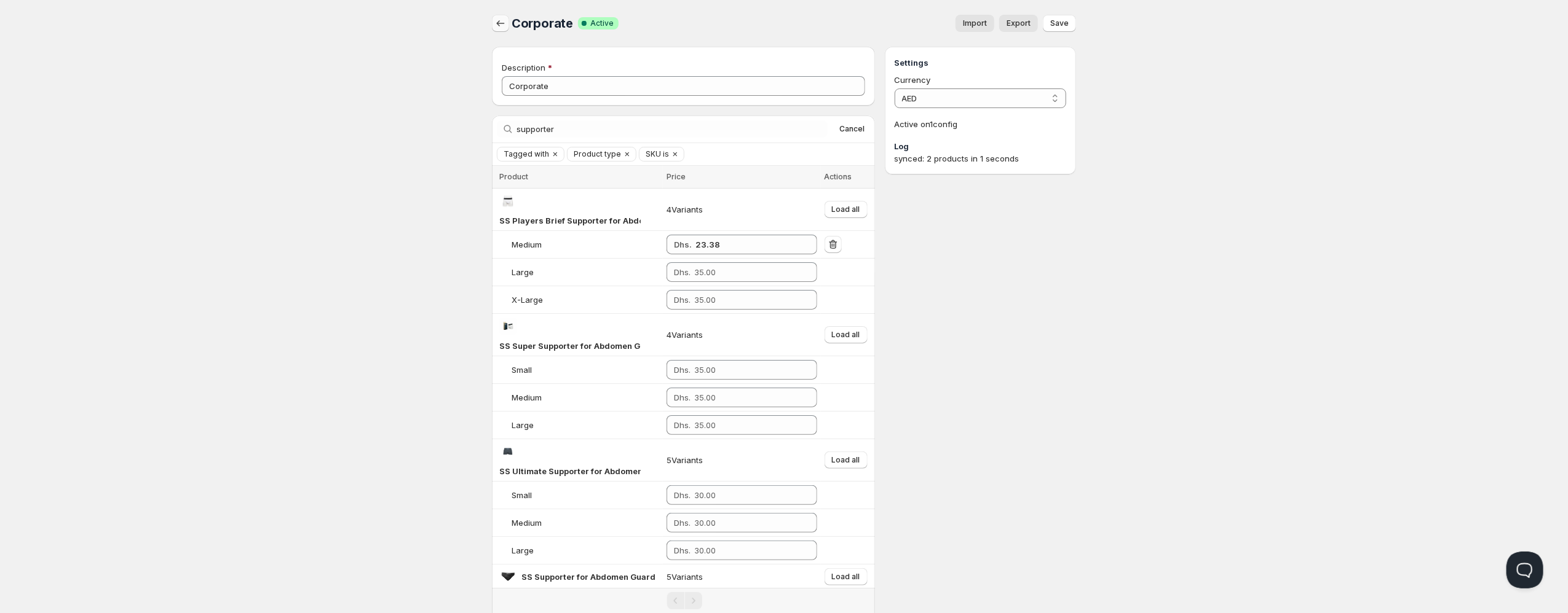
click at [502, 29] on button "button" at bounding box center [500, 23] width 17 height 17
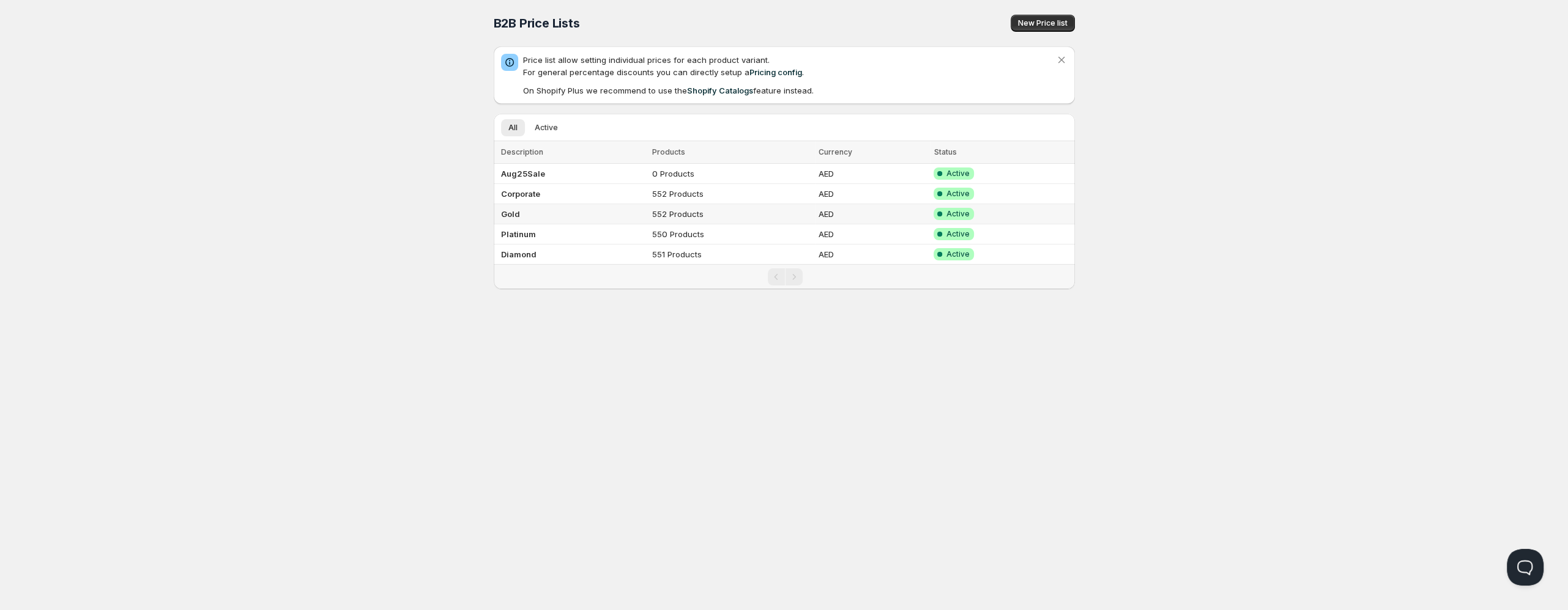
click at [537, 215] on td "Gold" at bounding box center [571, 214] width 155 height 20
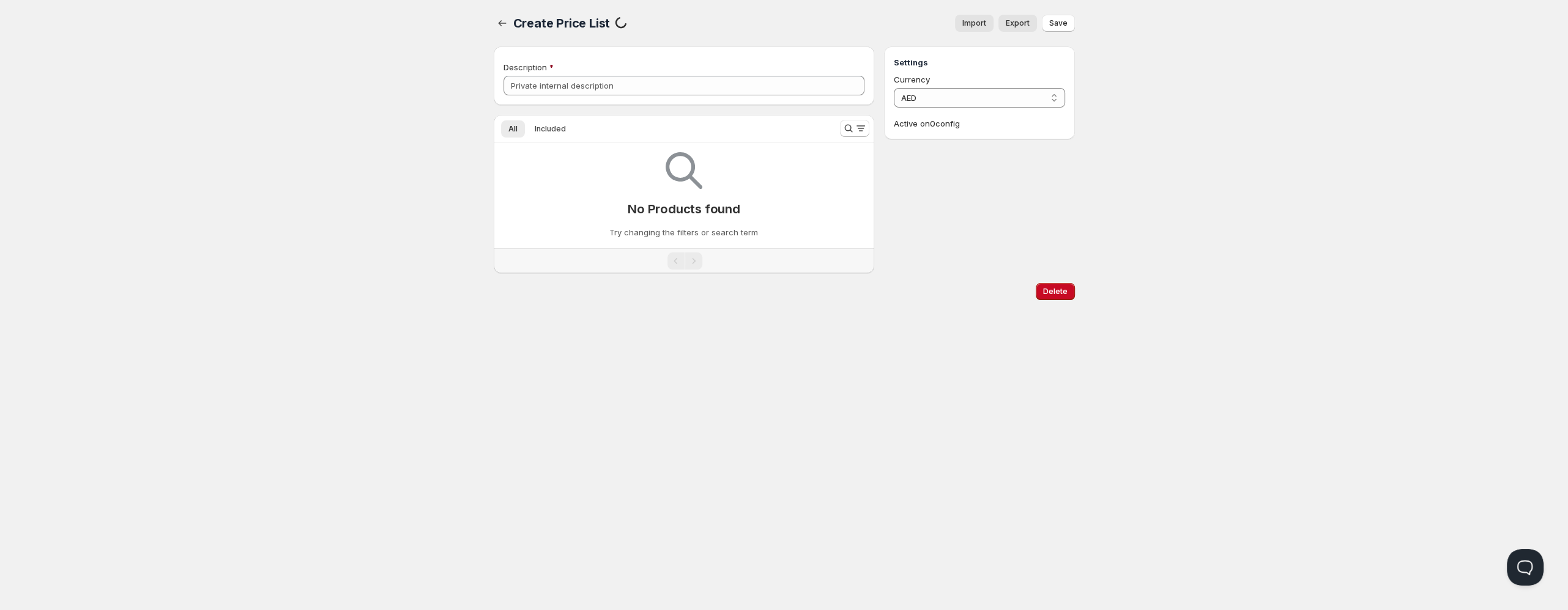
type input "Gold"
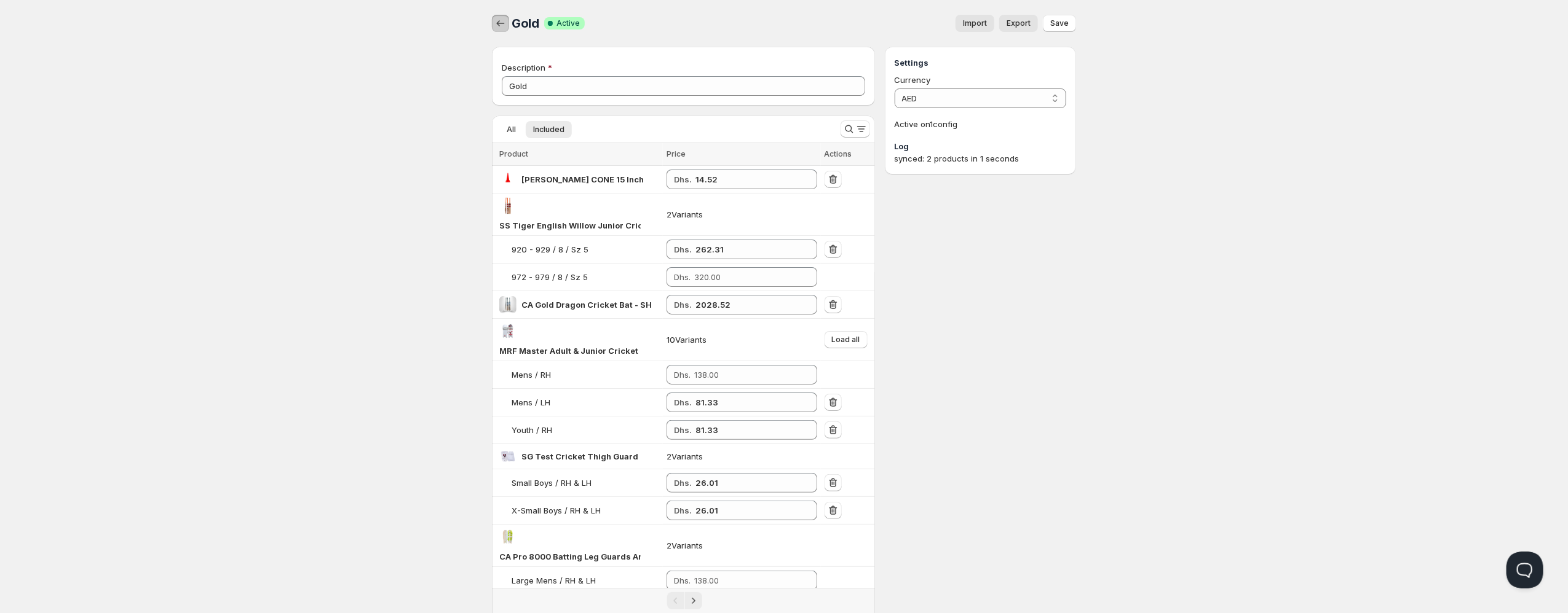
click at [495, 24] on icon "button" at bounding box center [500, 23] width 13 height 13
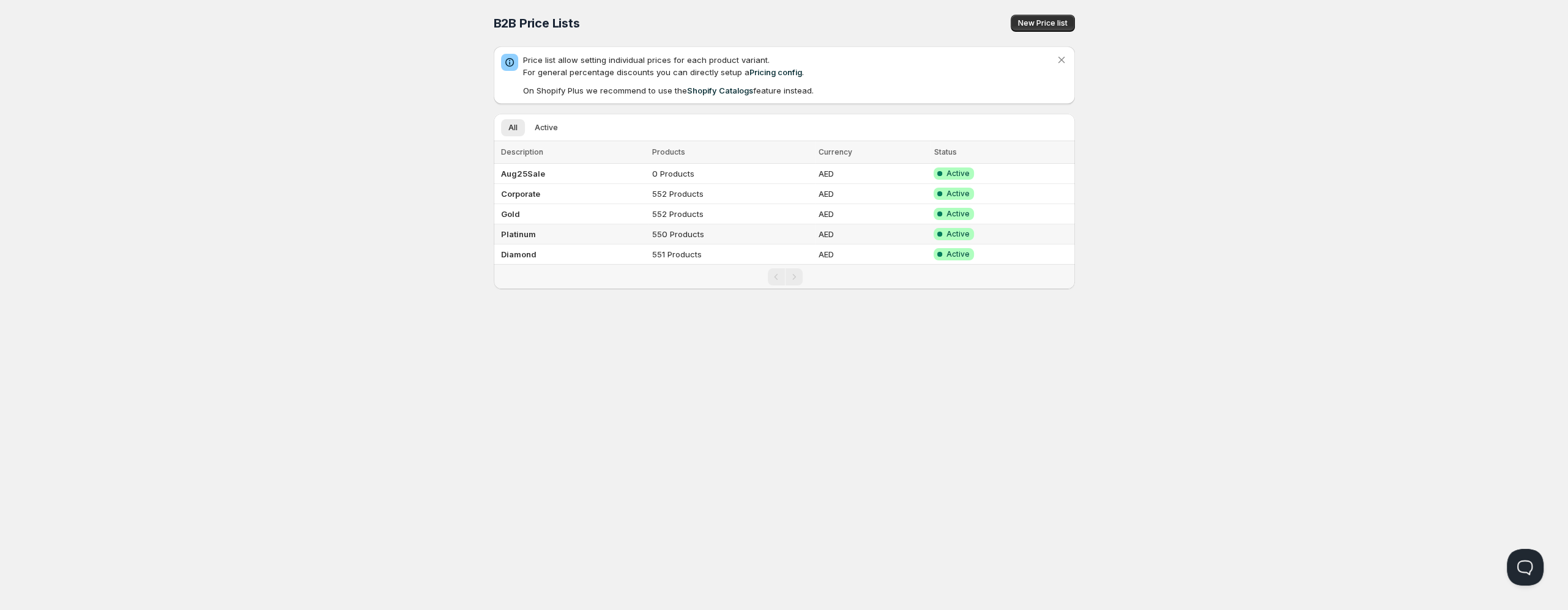
click at [551, 232] on td "Platinum" at bounding box center [571, 234] width 155 height 20
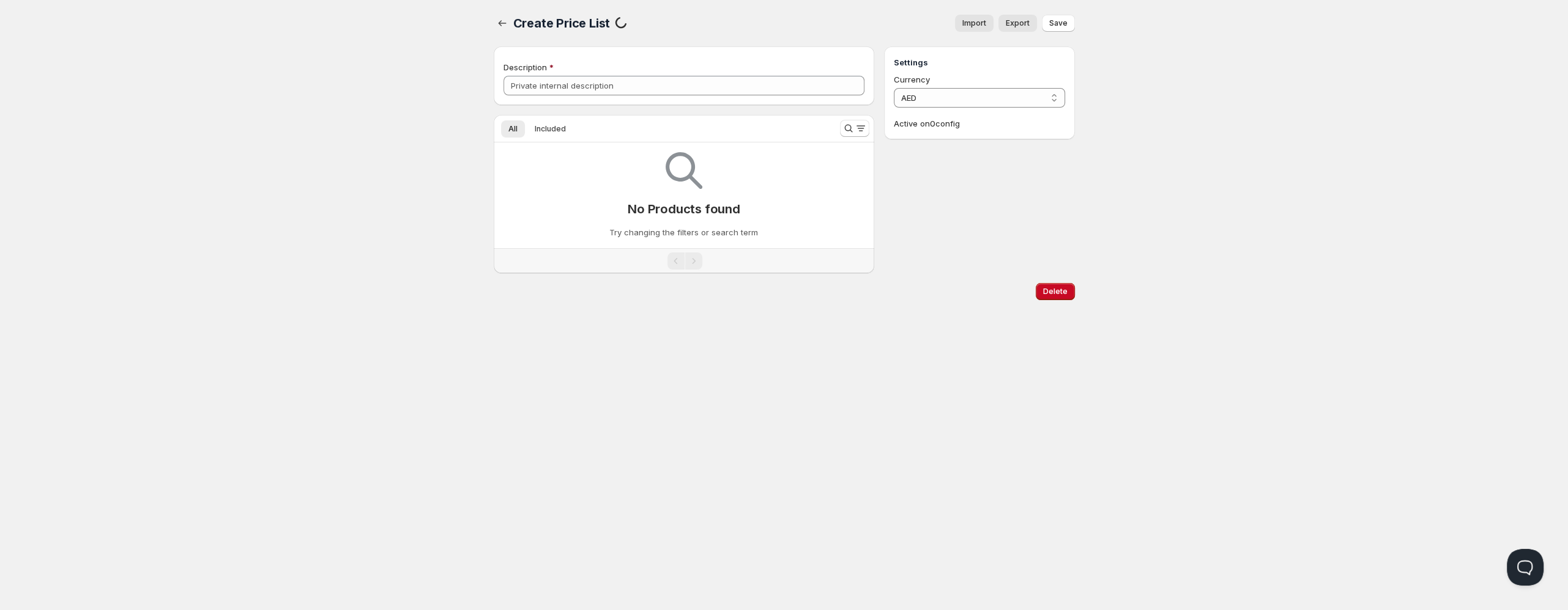
type input "Platinum"
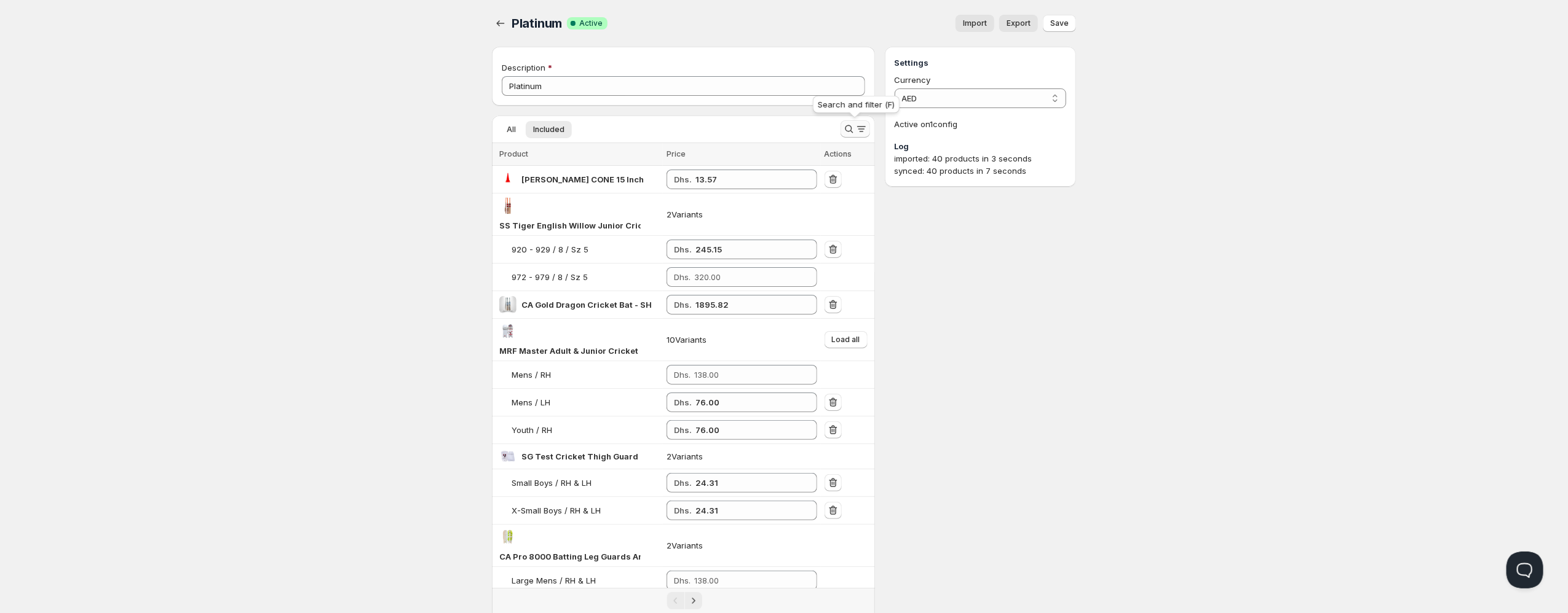
click at [848, 134] on icon "Search and filter results" at bounding box center [849, 129] width 13 height 13
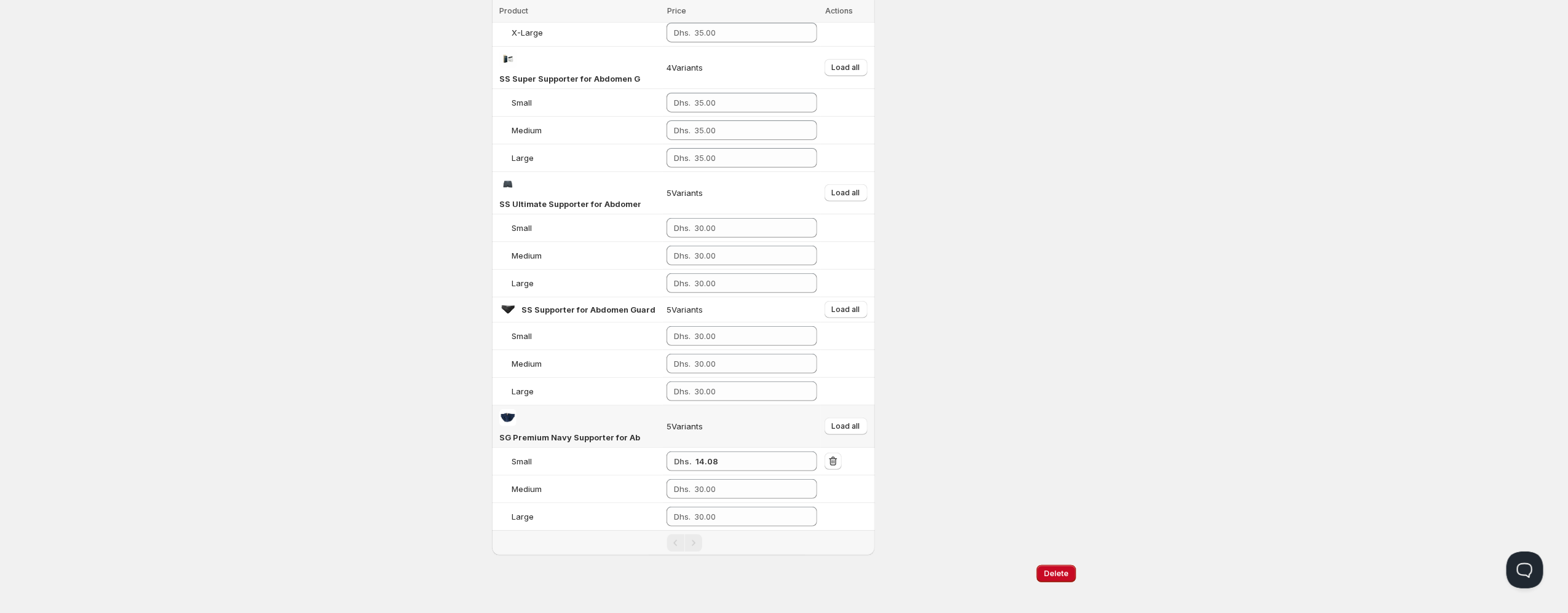
scroll to position [279, 0]
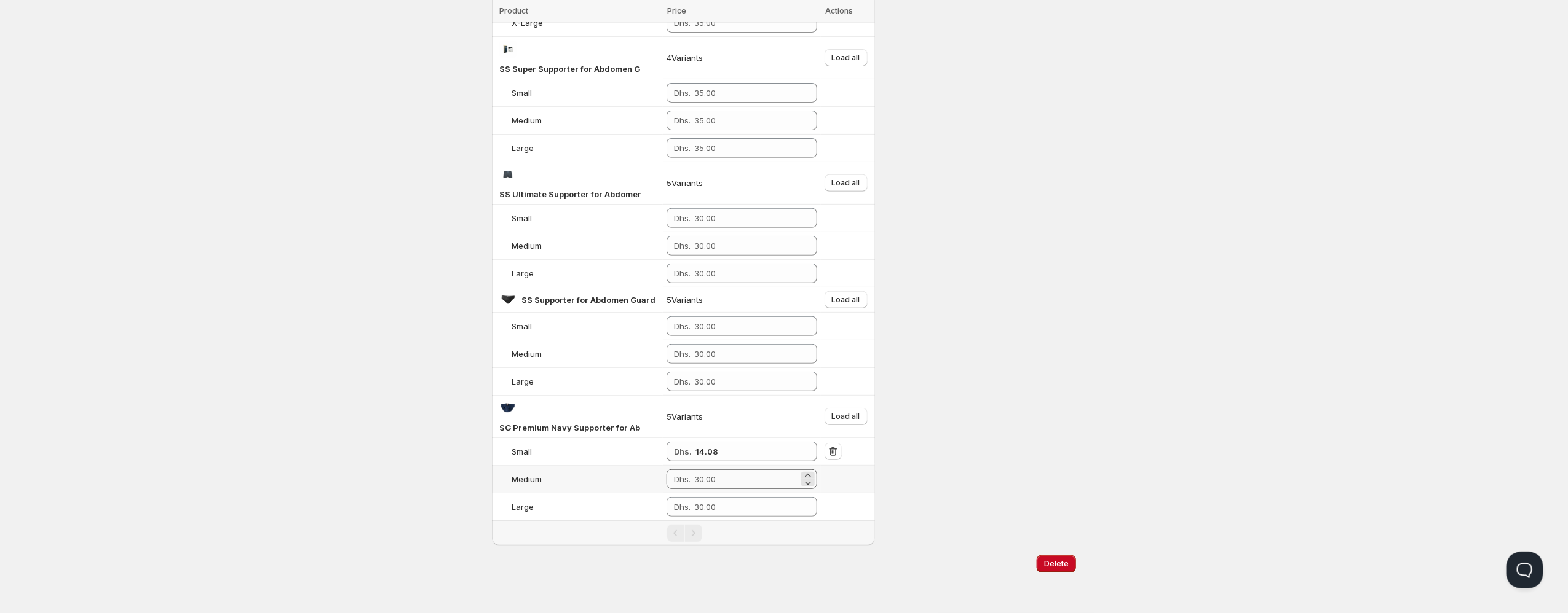
type input "supporter"
click at [722, 472] on input "number" at bounding box center [746, 479] width 105 height 19
click at [852, 420] on span "Load all" at bounding box center [846, 417] width 28 height 10
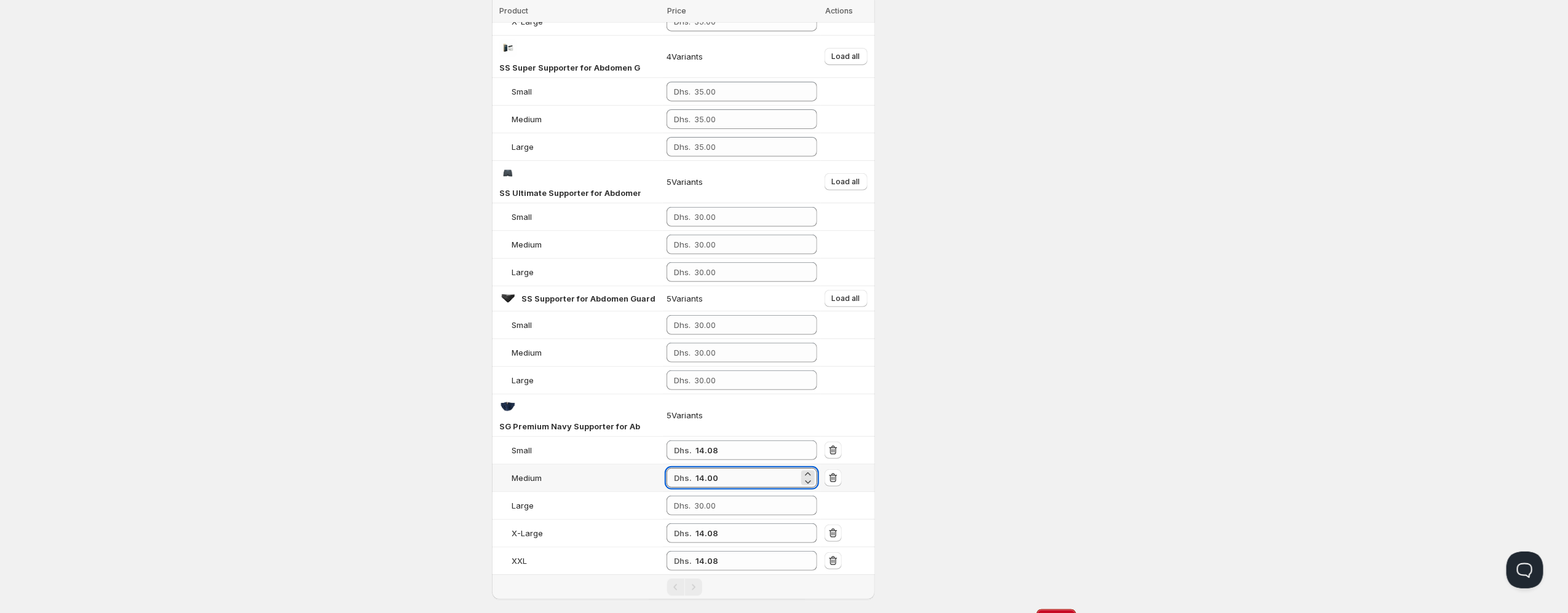
click at [748, 474] on input "14.00" at bounding box center [747, 477] width 104 height 19
type input "14.08"
click at [747, 500] on input "number" at bounding box center [746, 505] width 105 height 19
type input "14.08"
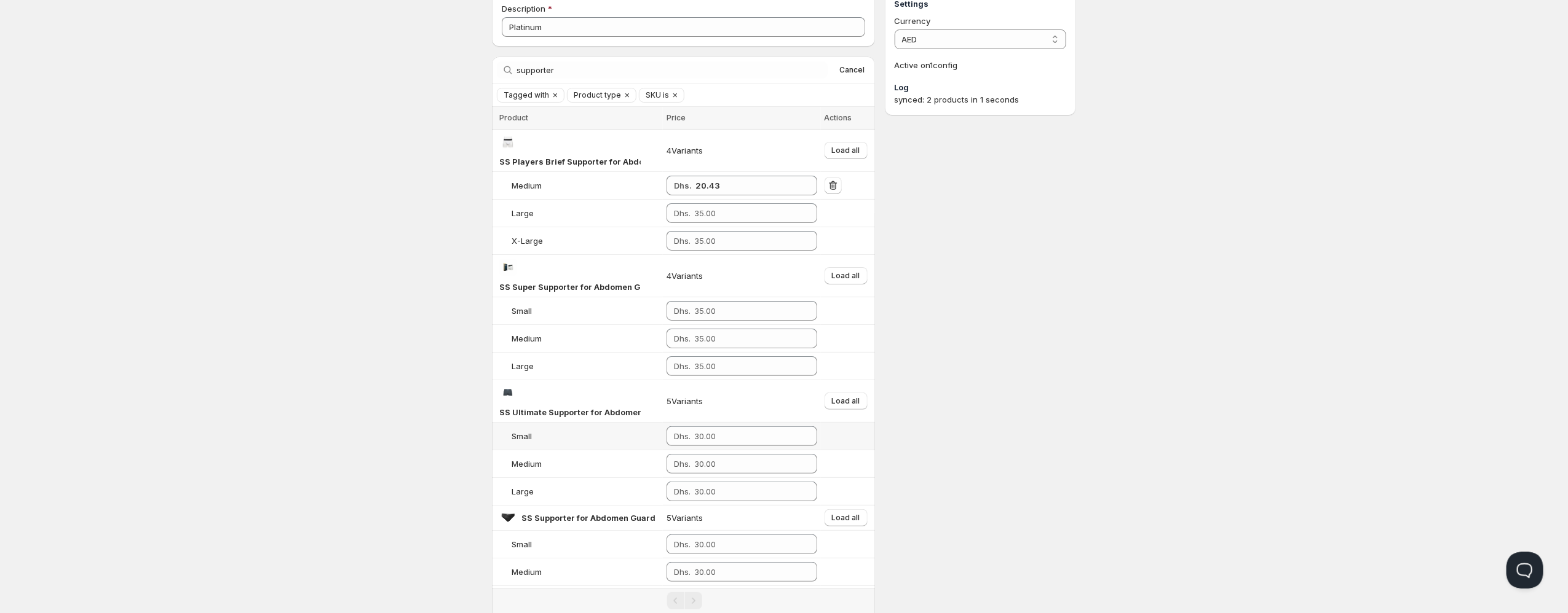
scroll to position [0, 0]
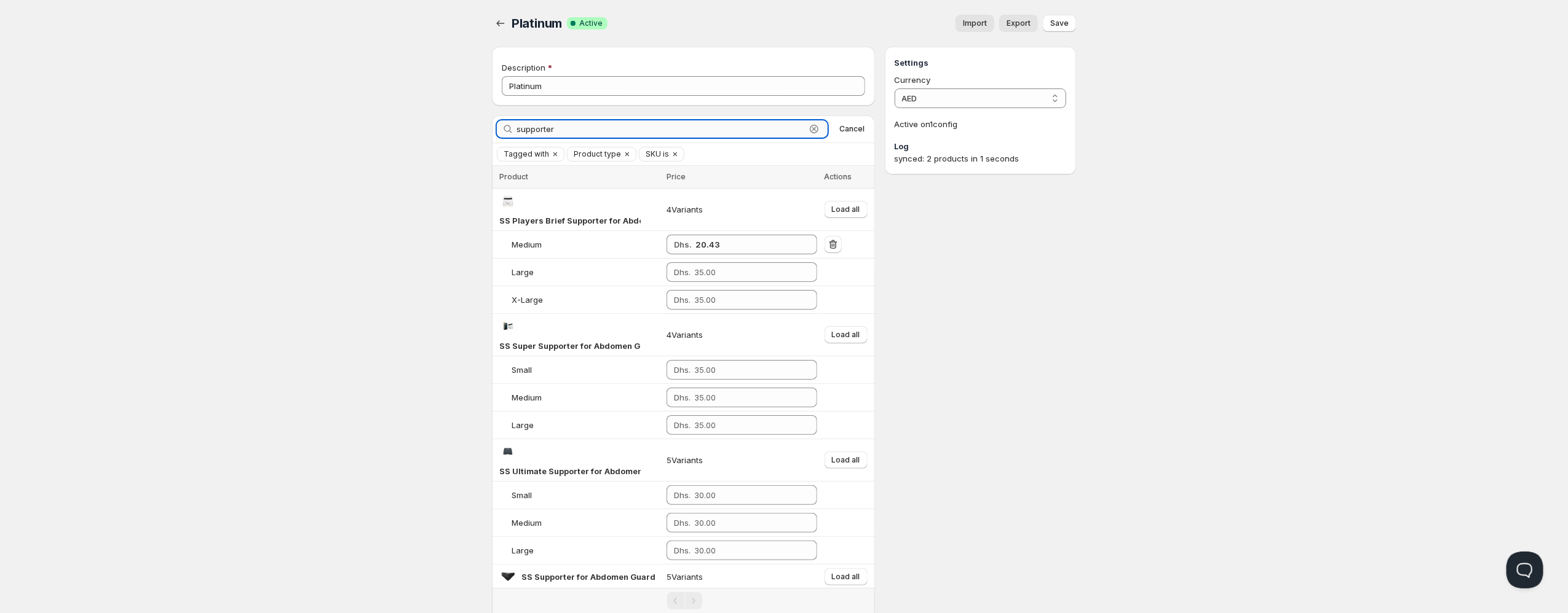
click at [640, 128] on input "supporter" at bounding box center [661, 129] width 289 height 17
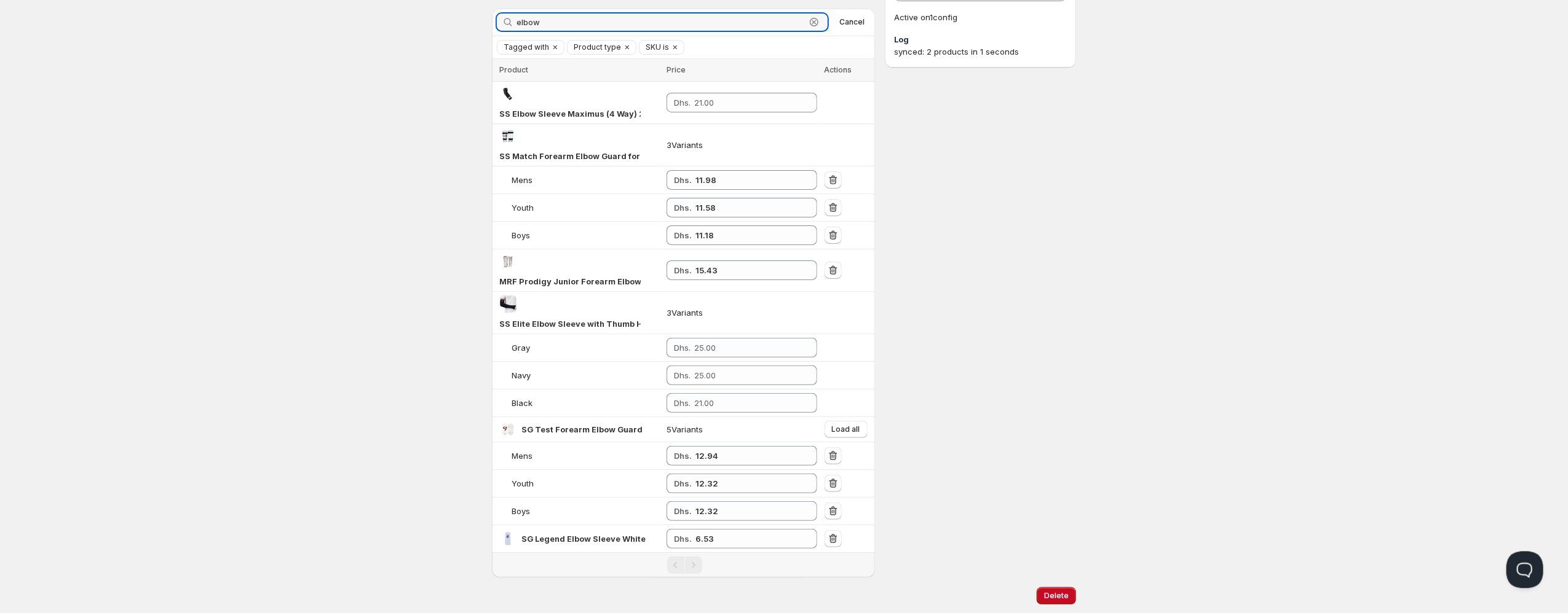
scroll to position [139, 0]
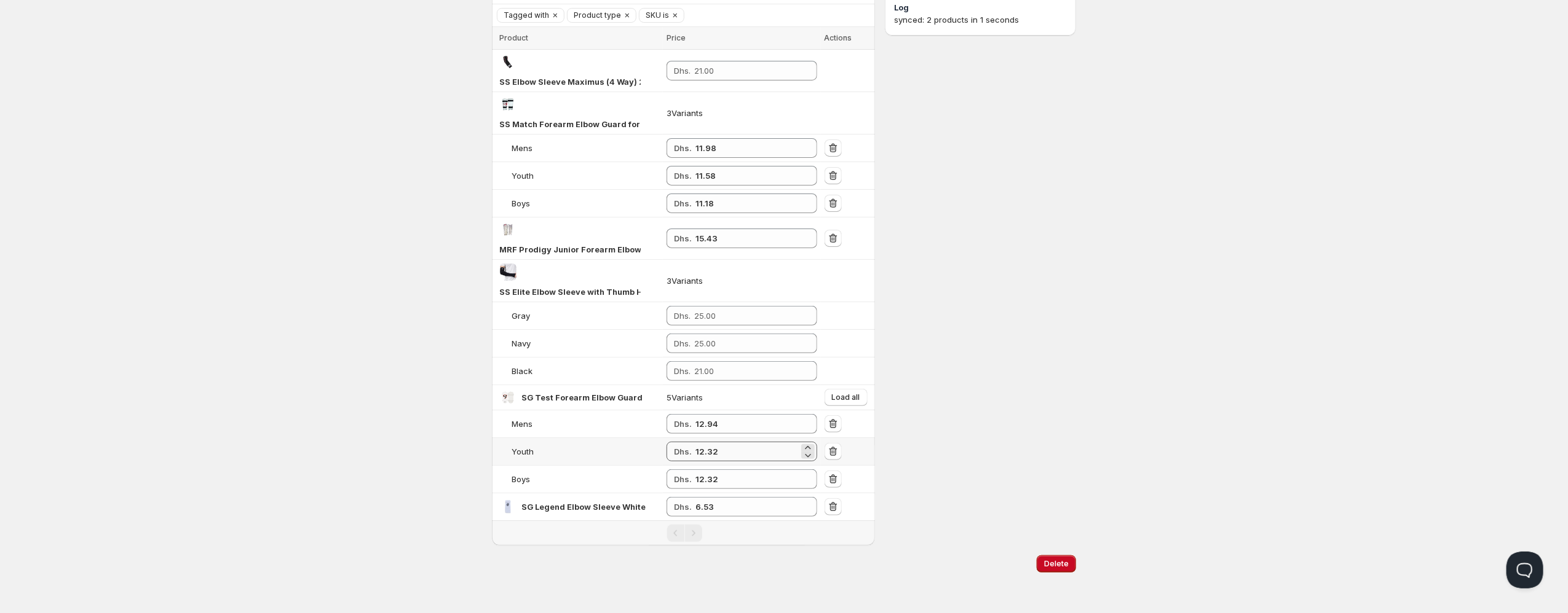
type input "elbow"
click at [748, 454] on input "12.32" at bounding box center [747, 451] width 104 height 19
type input "12.94"
click at [748, 485] on input "12.32" at bounding box center [747, 479] width 104 height 19
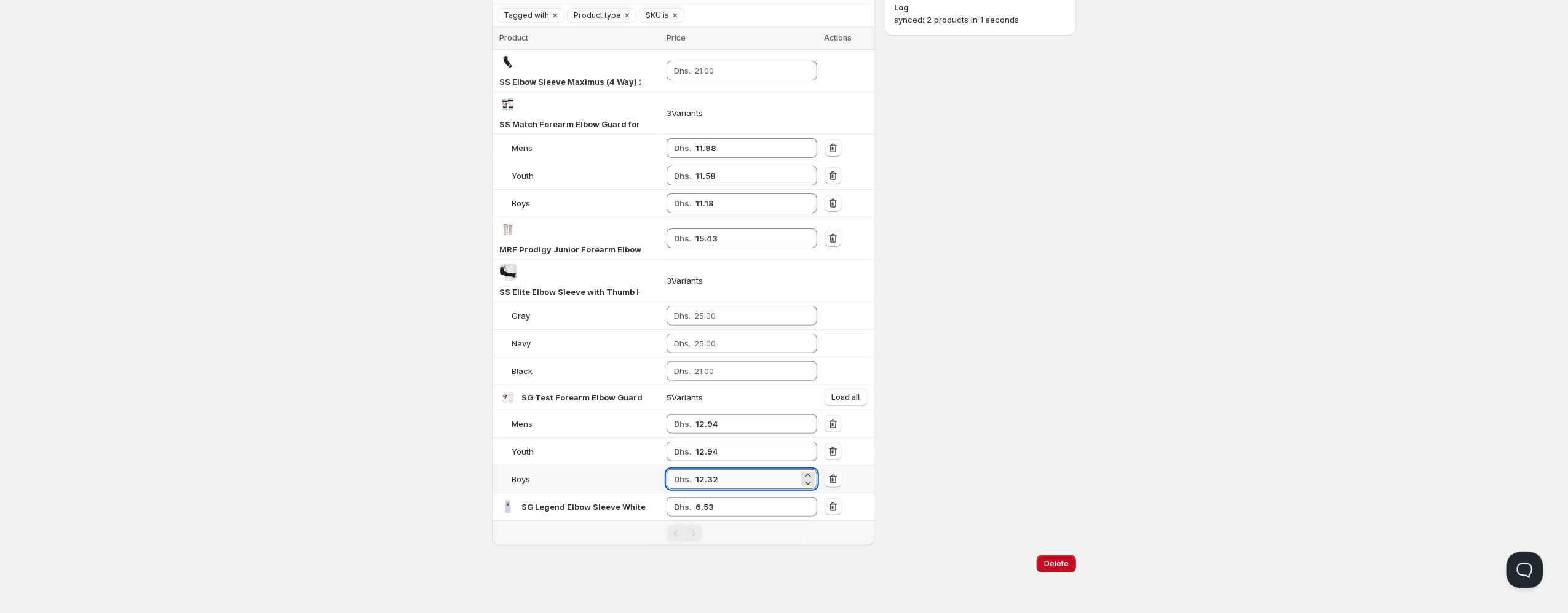
click at [748, 485] on input "12.32" at bounding box center [747, 479] width 104 height 19
type input "12.94"
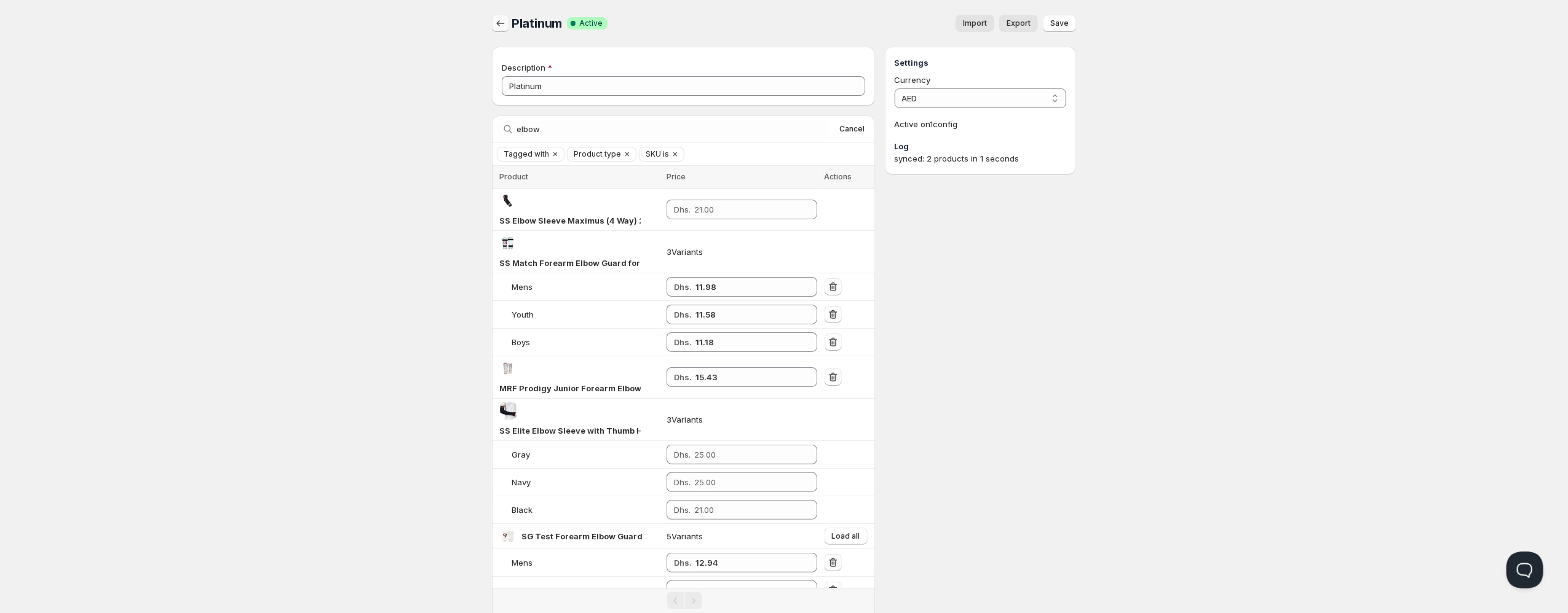
click at [507, 22] on button "button" at bounding box center [500, 23] width 17 height 17
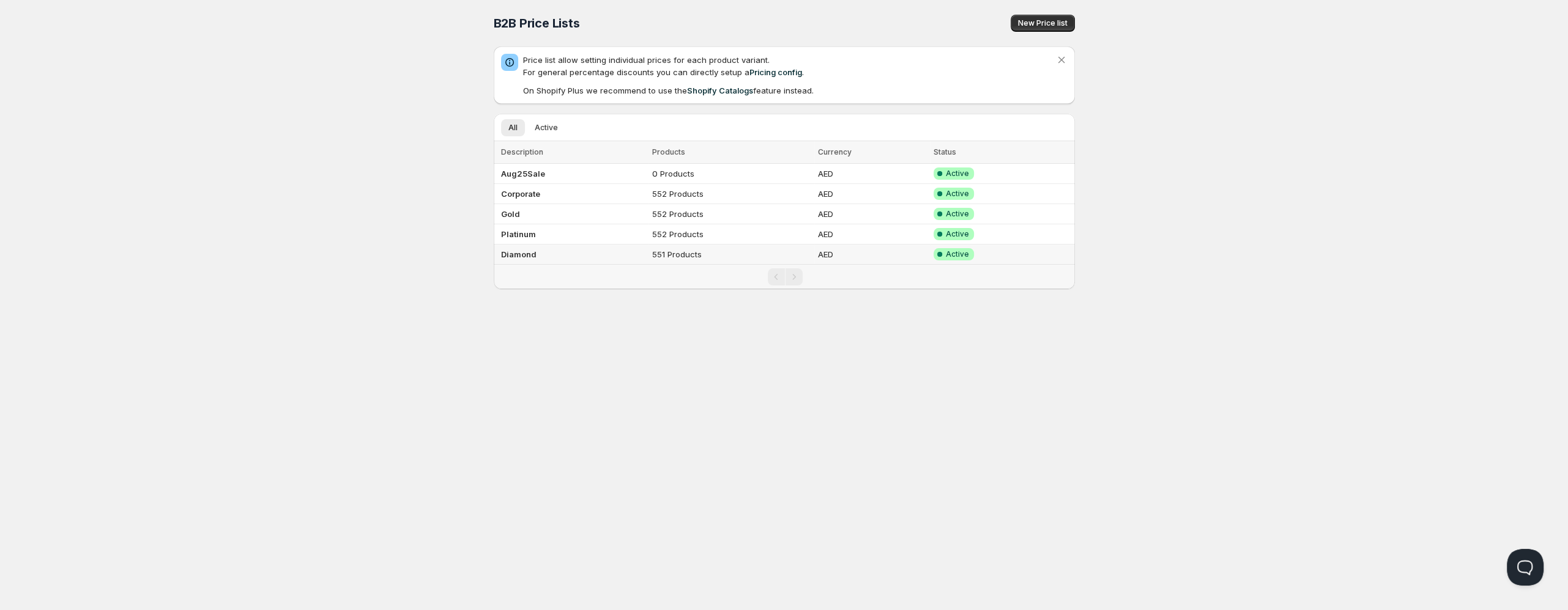
click at [527, 256] on b "Diamond" at bounding box center [519, 255] width 36 height 10
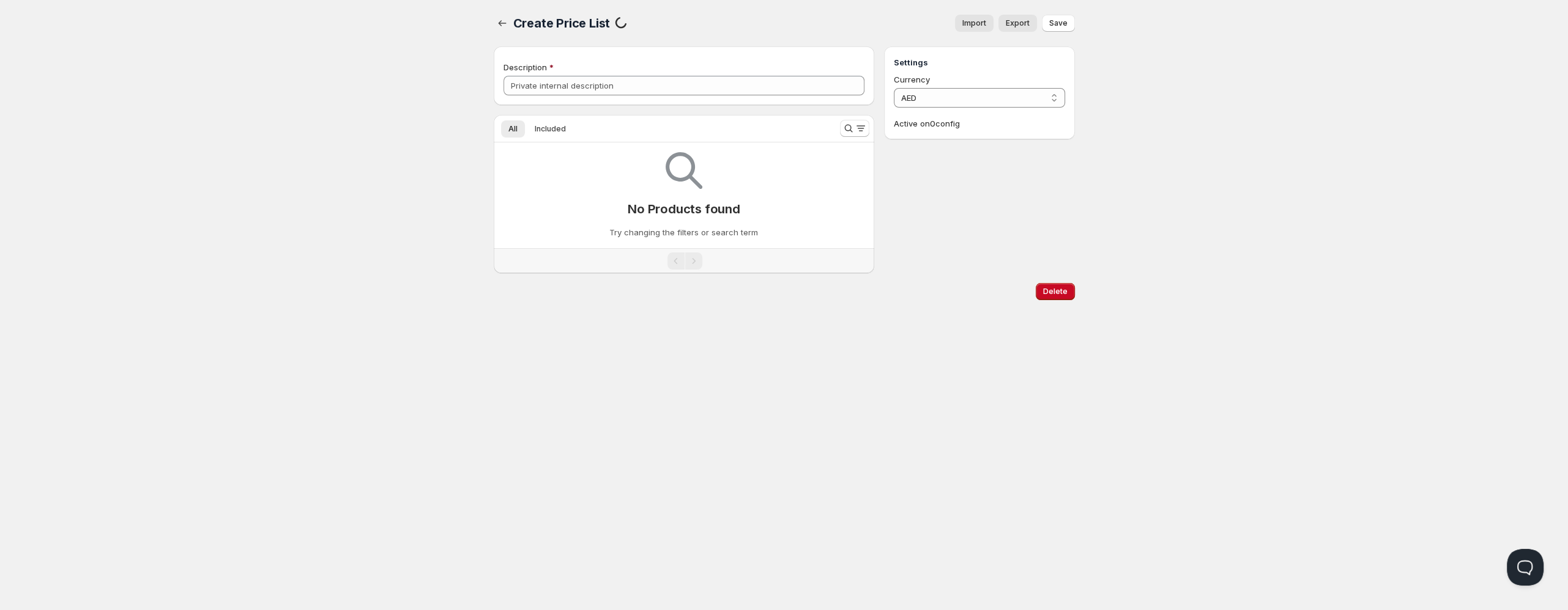
type input "Diamond"
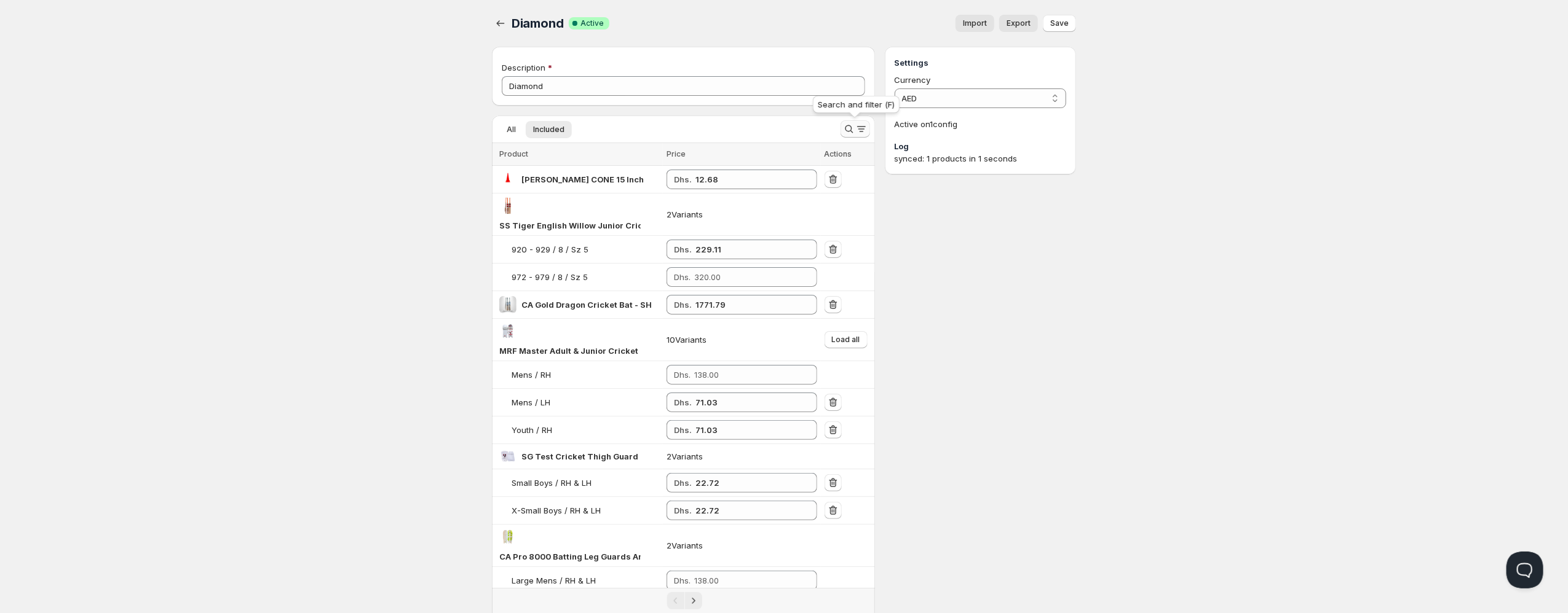
click at [853, 125] on icon "Search and filter results" at bounding box center [849, 129] width 13 height 13
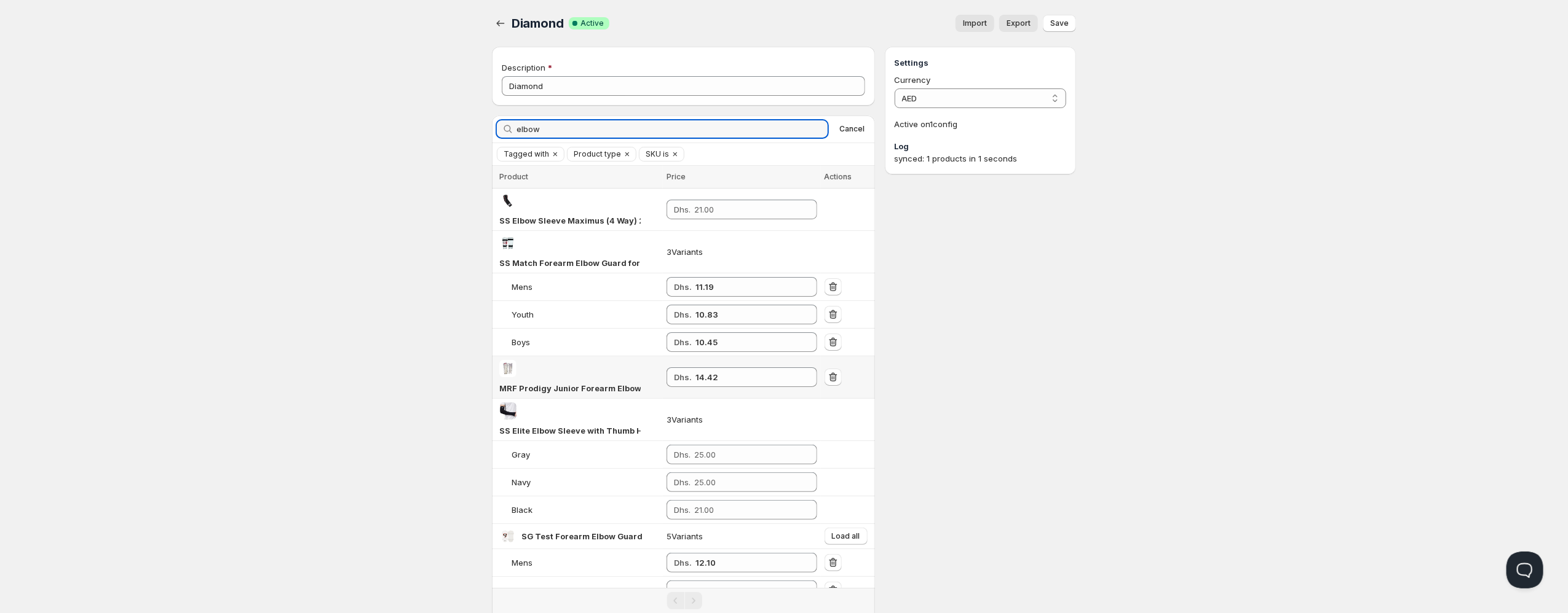
scroll to position [139, 0]
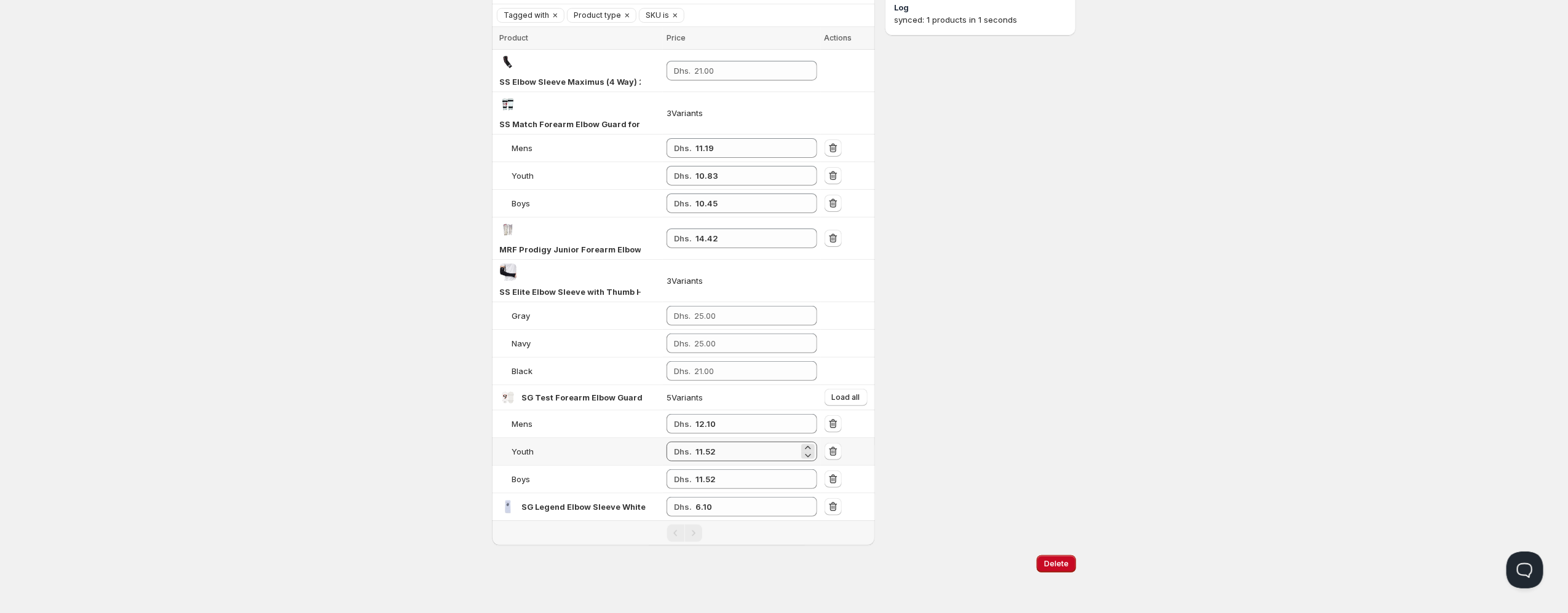
type input "elbow"
click at [766, 455] on input "11.52" at bounding box center [747, 451] width 104 height 19
type input "1"
type input "12.10"
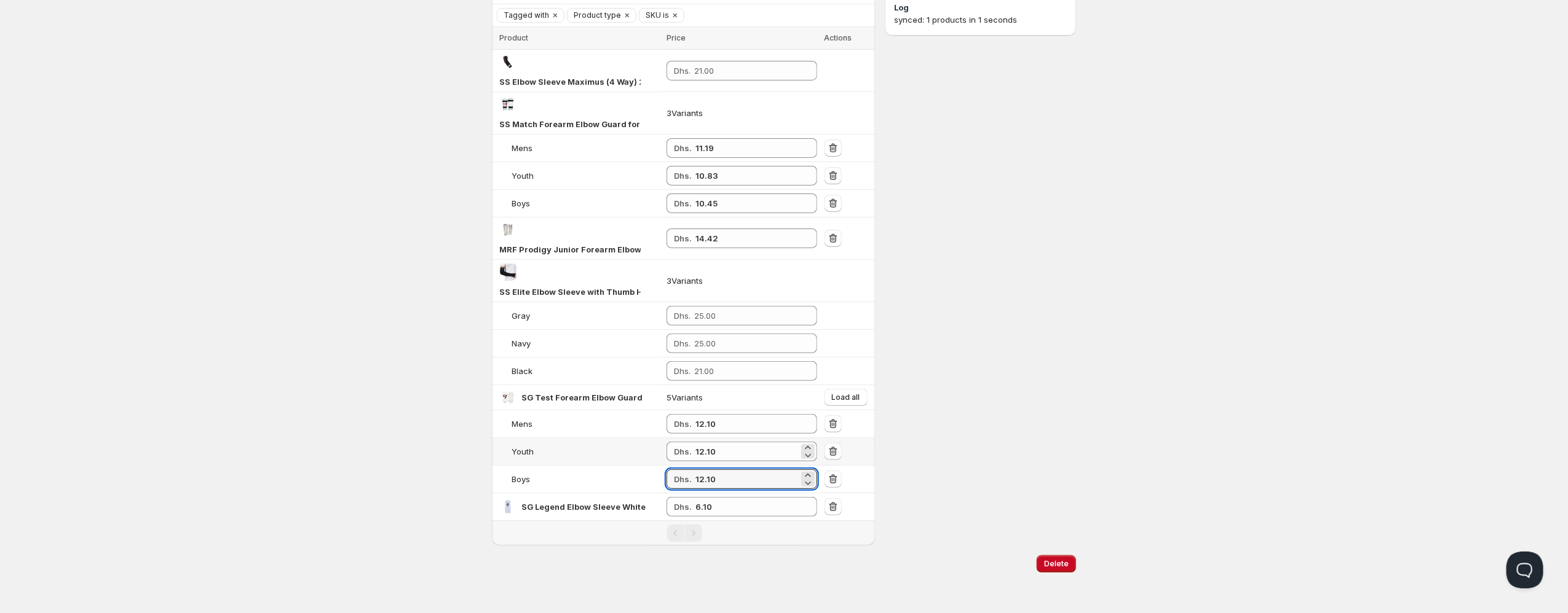
type input "12.10"
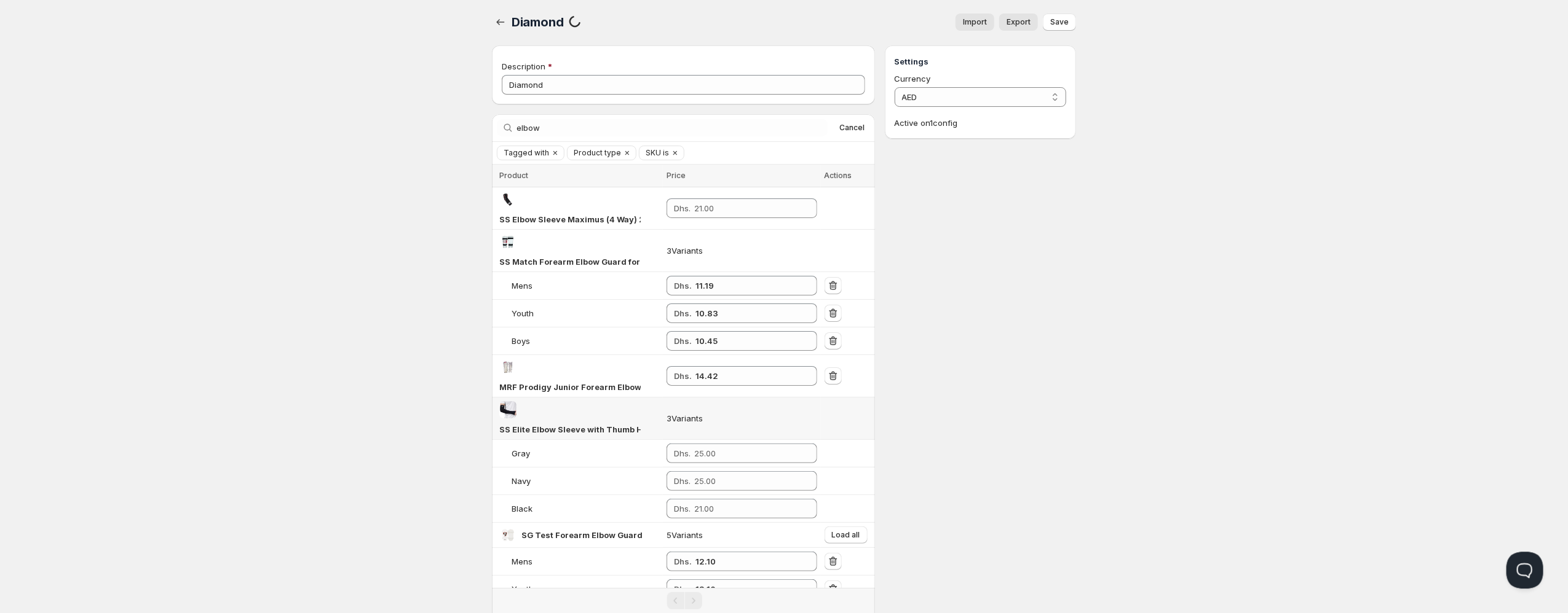
scroll to position [0, 0]
click at [502, 23] on icon "button" at bounding box center [500, 23] width 13 height 13
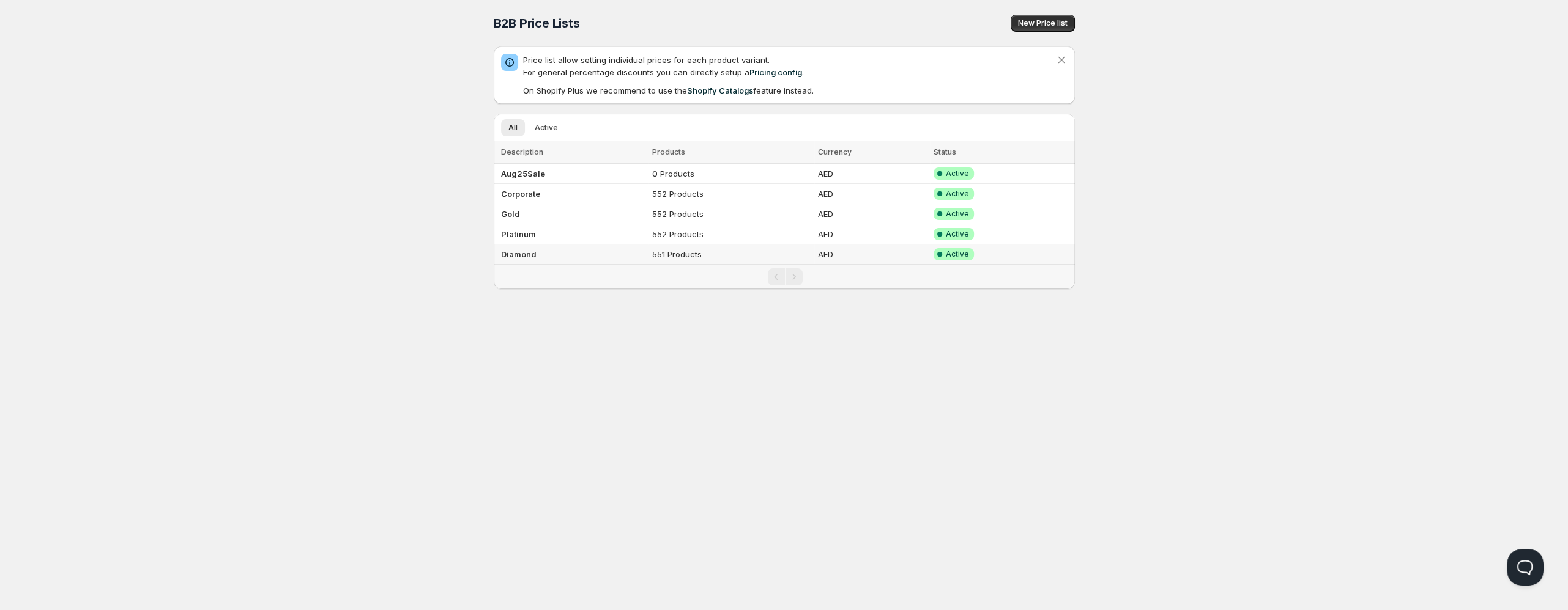
click at [544, 261] on td "Diamond" at bounding box center [571, 255] width 156 height 20
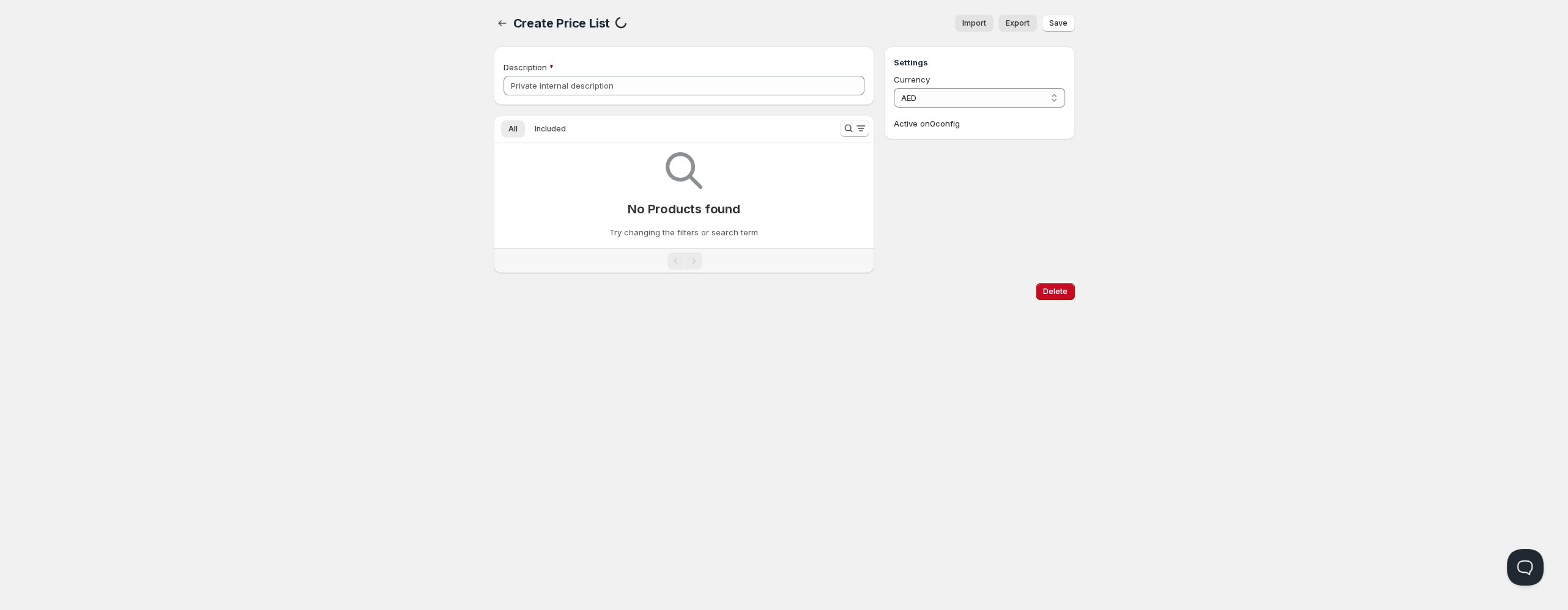
type input "Diamond"
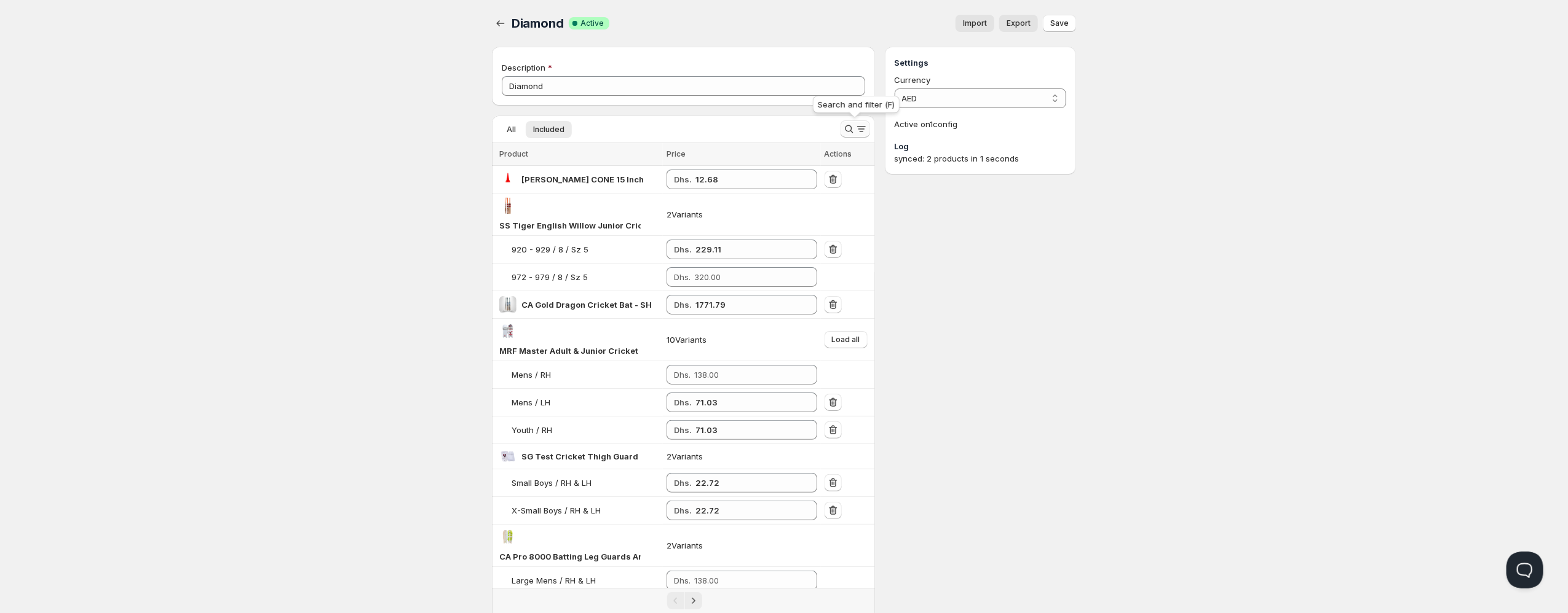
click at [848, 129] on icon "Search and filter results" at bounding box center [849, 129] width 13 height 13
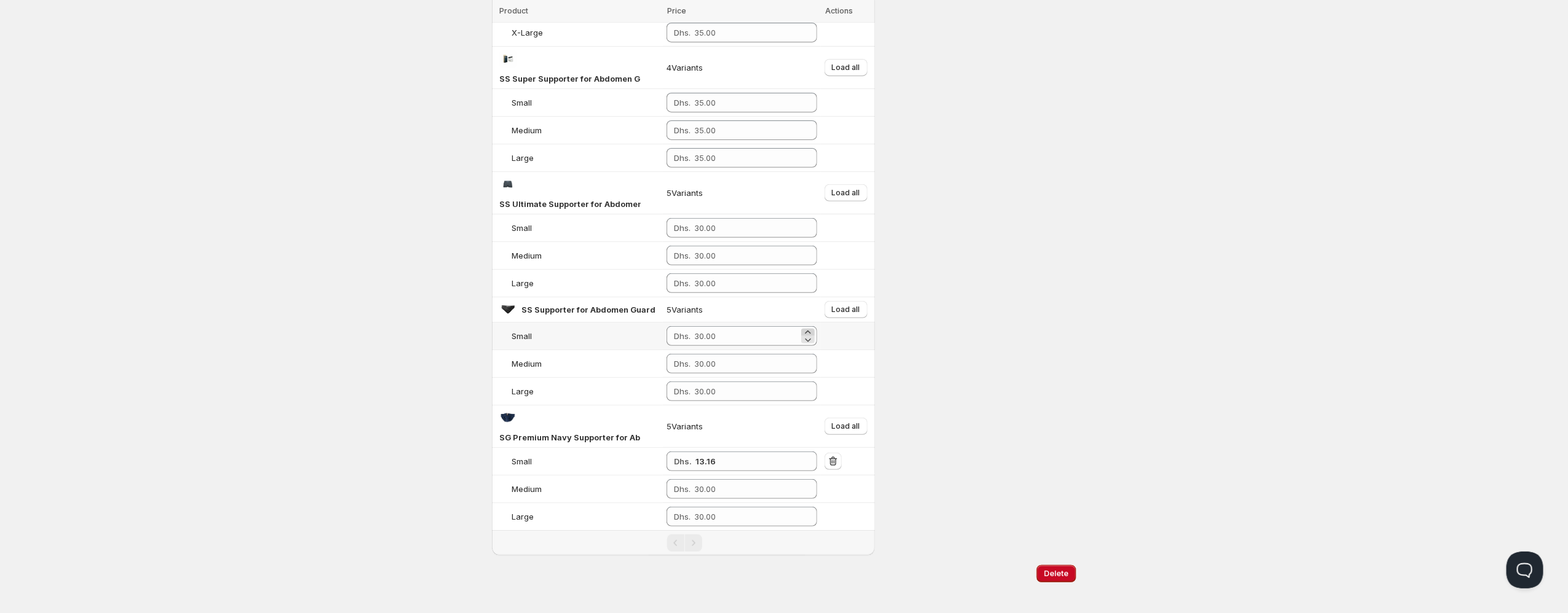
scroll to position [279, 0]
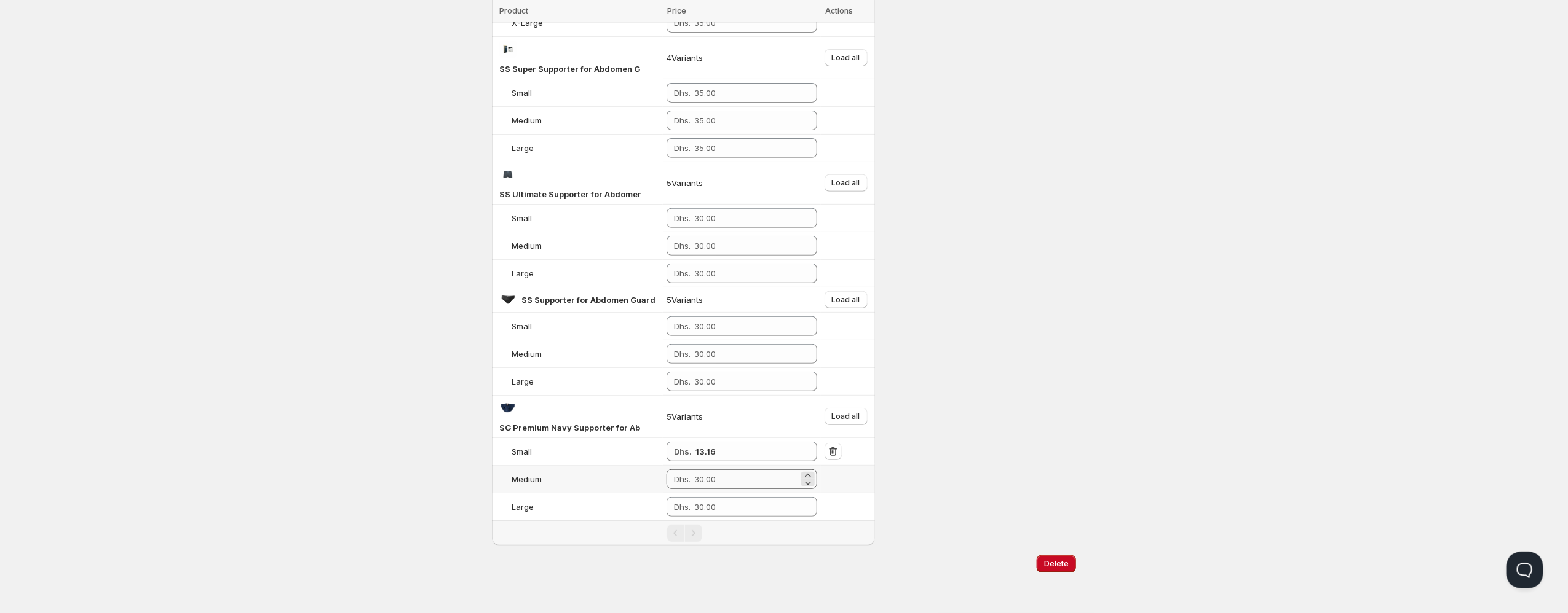
type input "suppo"
click at [751, 484] on input "number" at bounding box center [746, 479] width 105 height 19
type input "13.16"
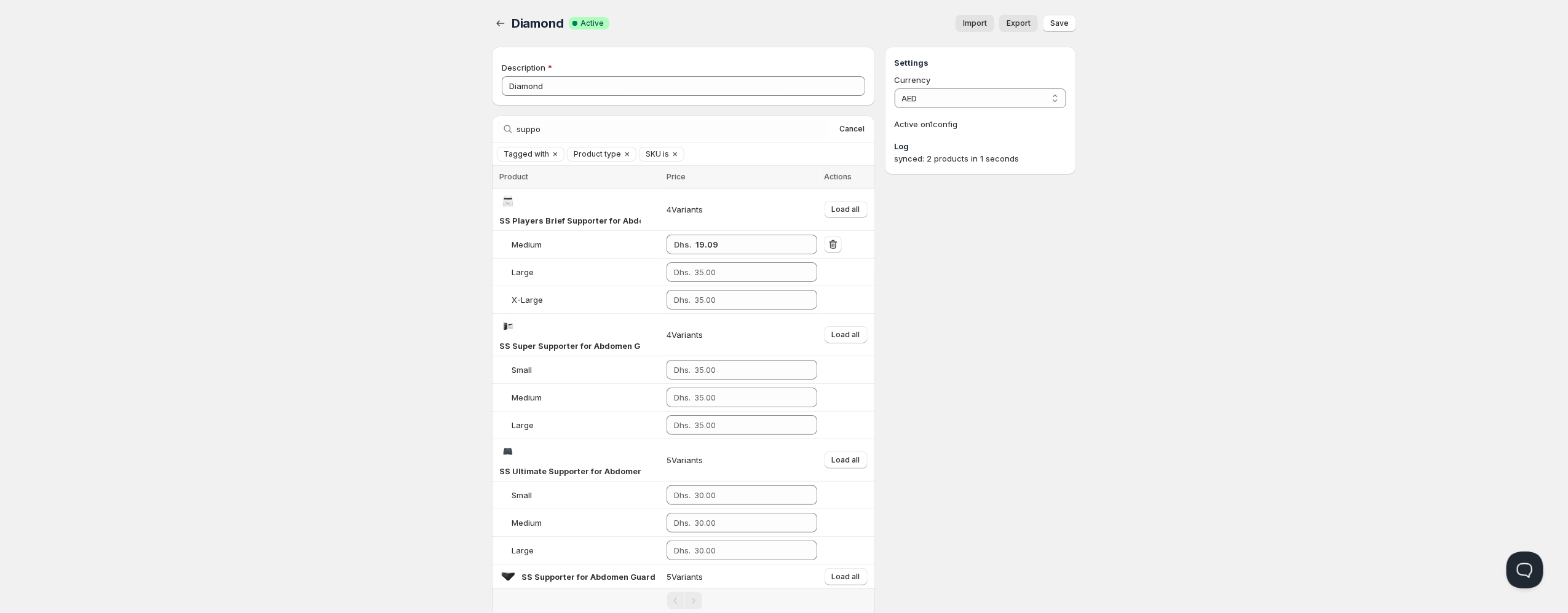
click at [497, 14] on div "Diamond. This page is ready Diamond Success Complete Active Import Export More …" at bounding box center [784, 23] width 584 height 46
click at [497, 22] on icon "button" at bounding box center [500, 23] width 13 height 13
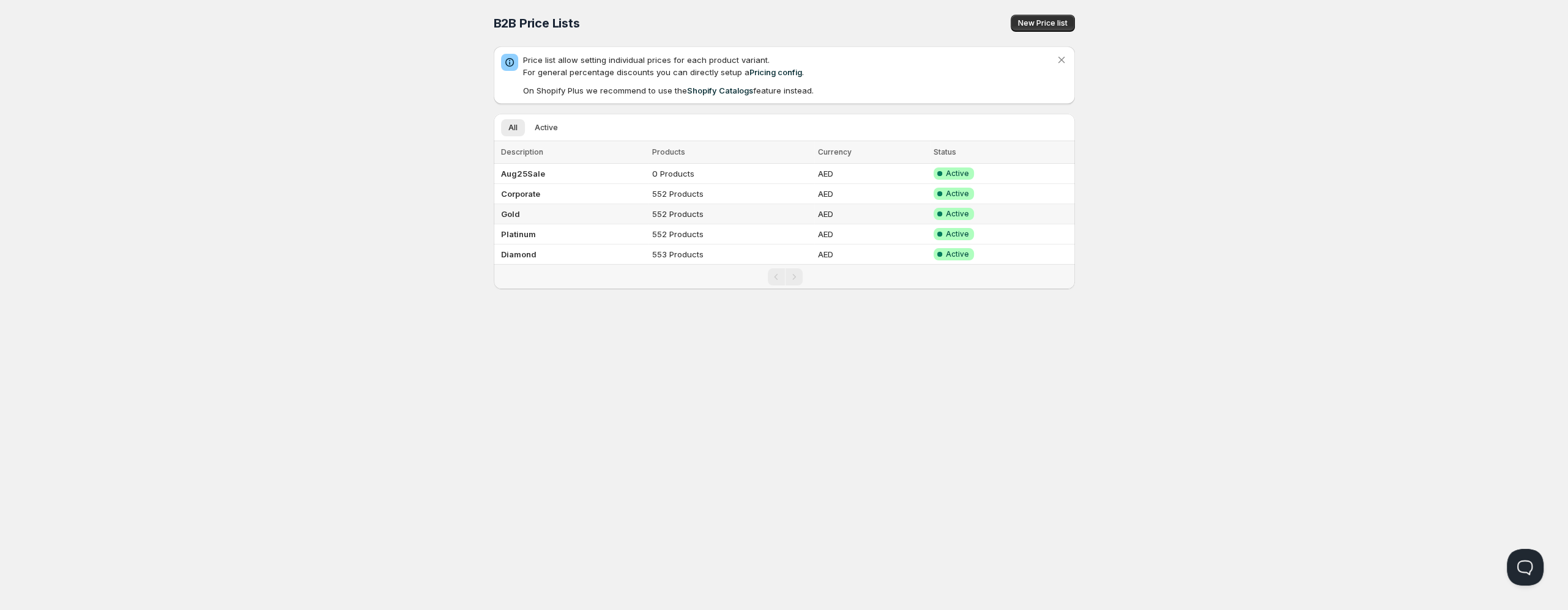
click at [567, 217] on td "Gold" at bounding box center [571, 214] width 156 height 20
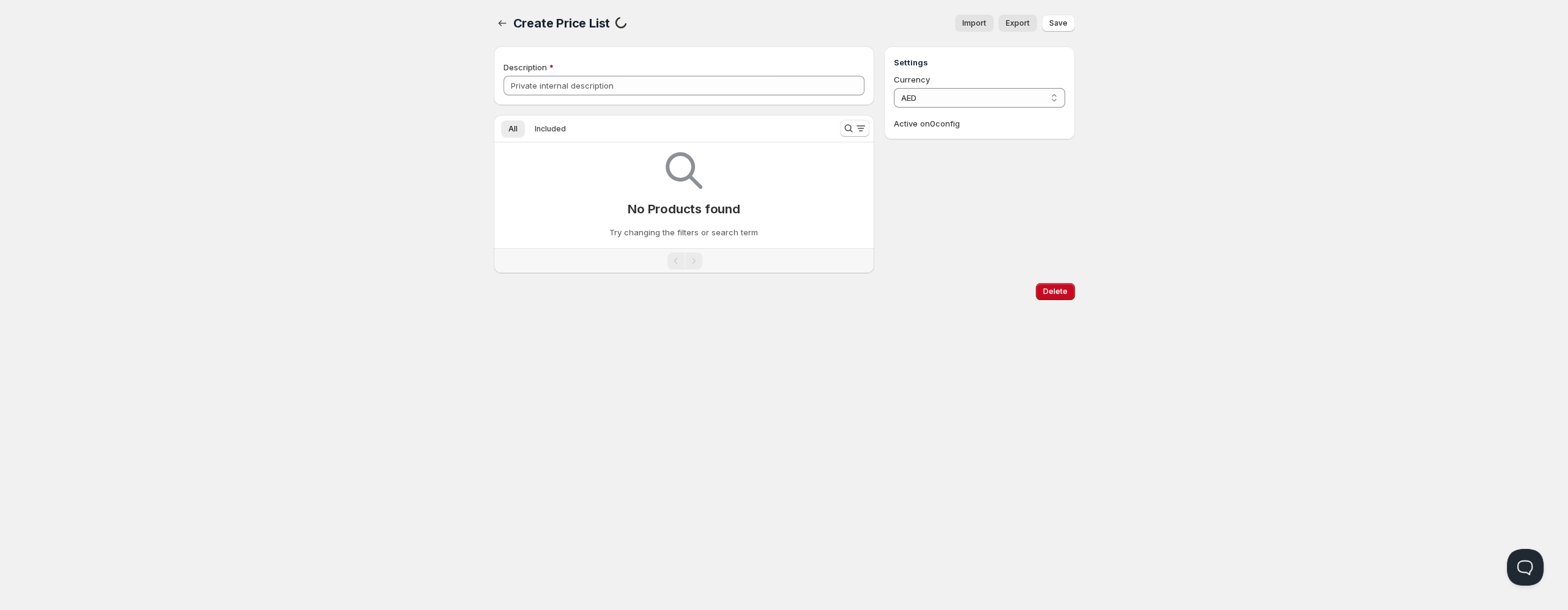
type input "Gold"
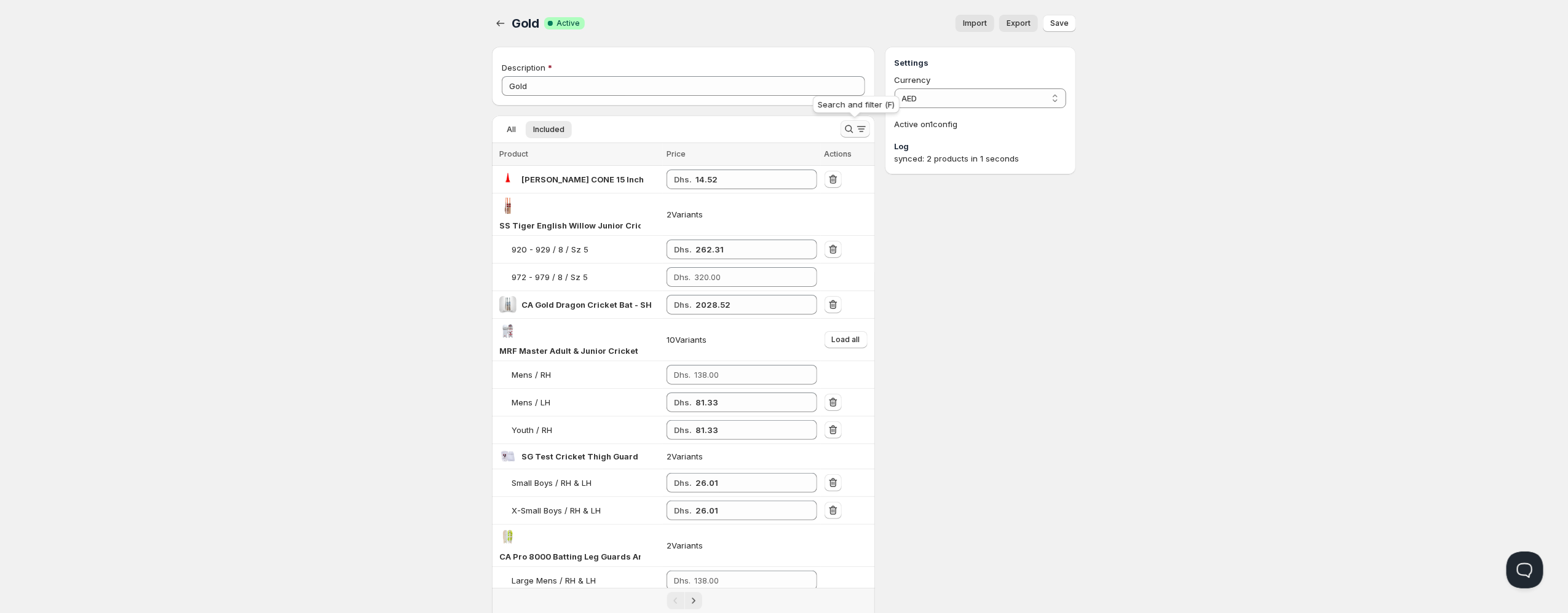
click at [852, 136] on button "Search and filter results" at bounding box center [855, 129] width 30 height 17
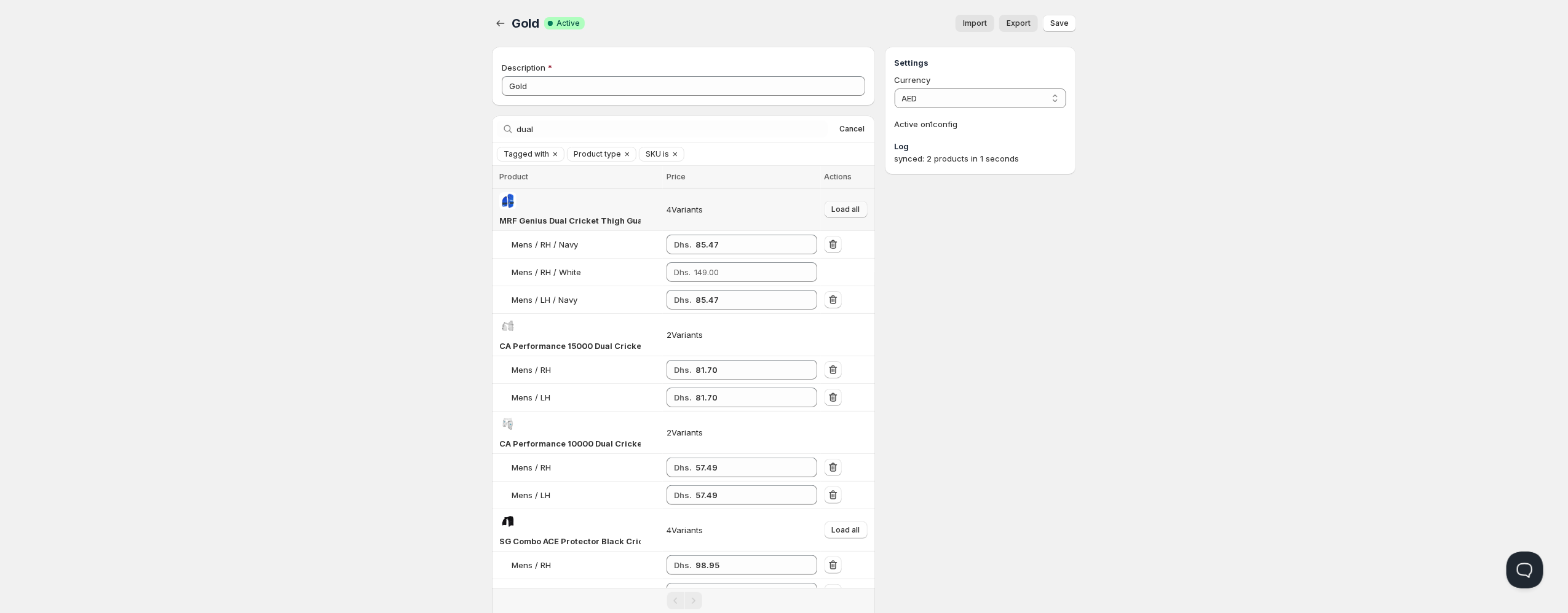
click at [858, 206] on span "Load all" at bounding box center [846, 210] width 28 height 10
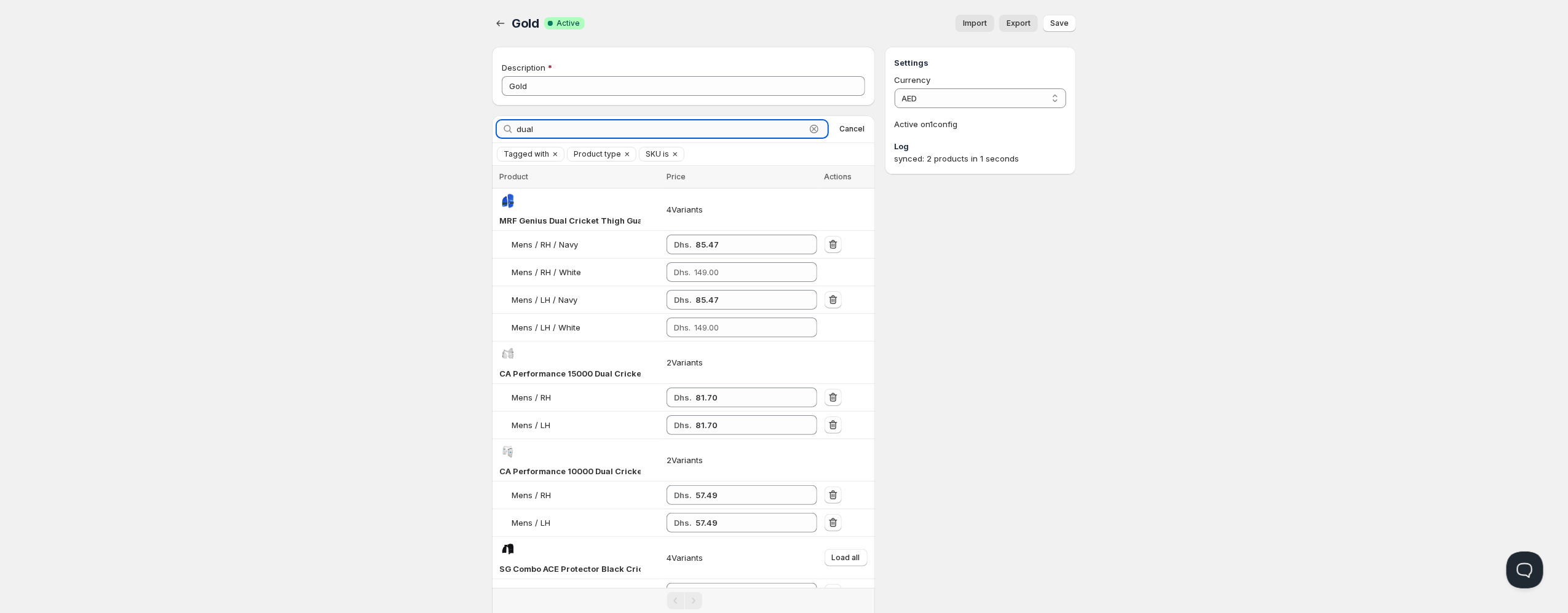
click at [723, 129] on input "dual" at bounding box center [661, 129] width 289 height 17
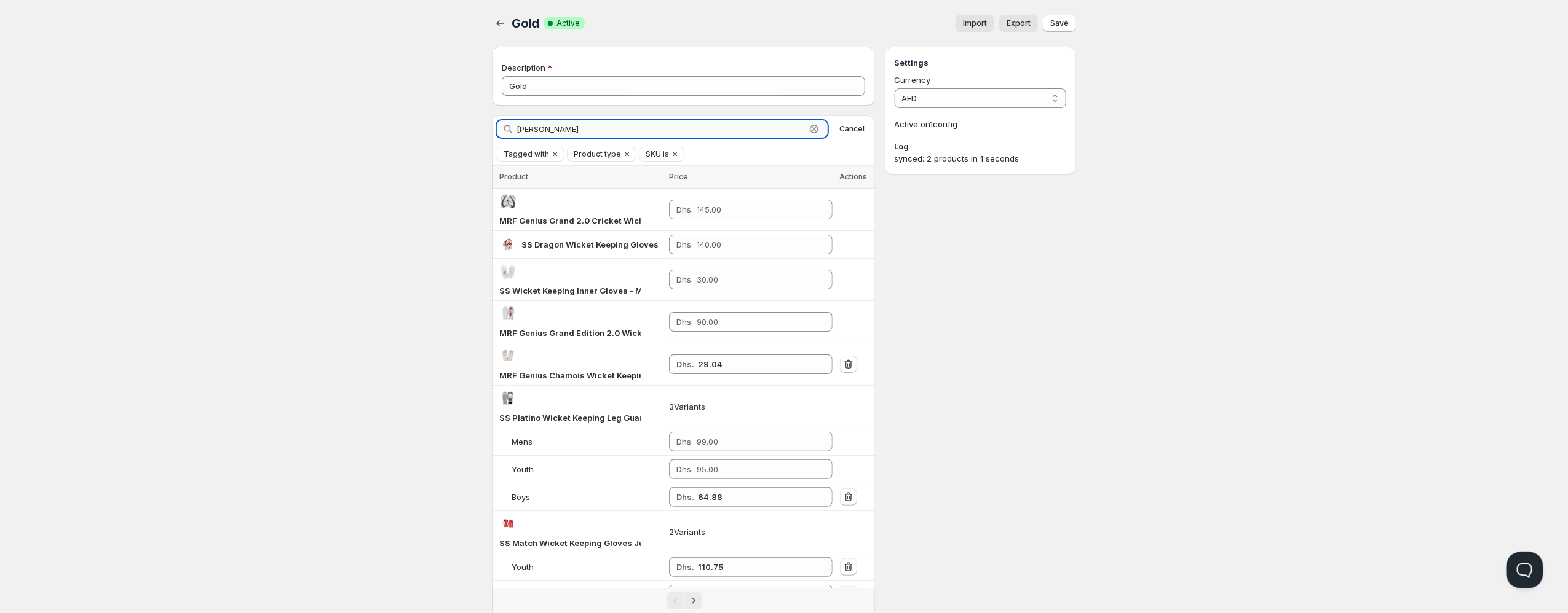
click at [625, 126] on input "[PERSON_NAME]" at bounding box center [661, 129] width 289 height 17
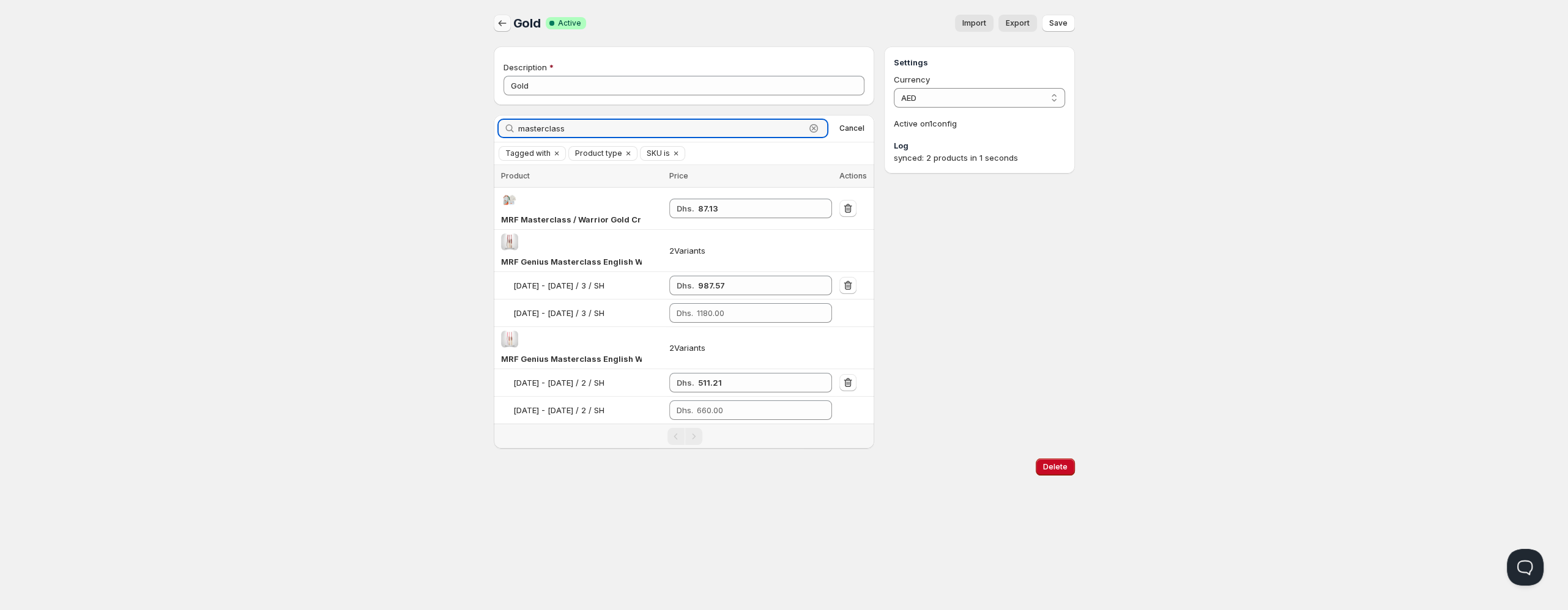
type input "masterclass"
click at [502, 24] on icon "button" at bounding box center [502, 23] width 12 height 12
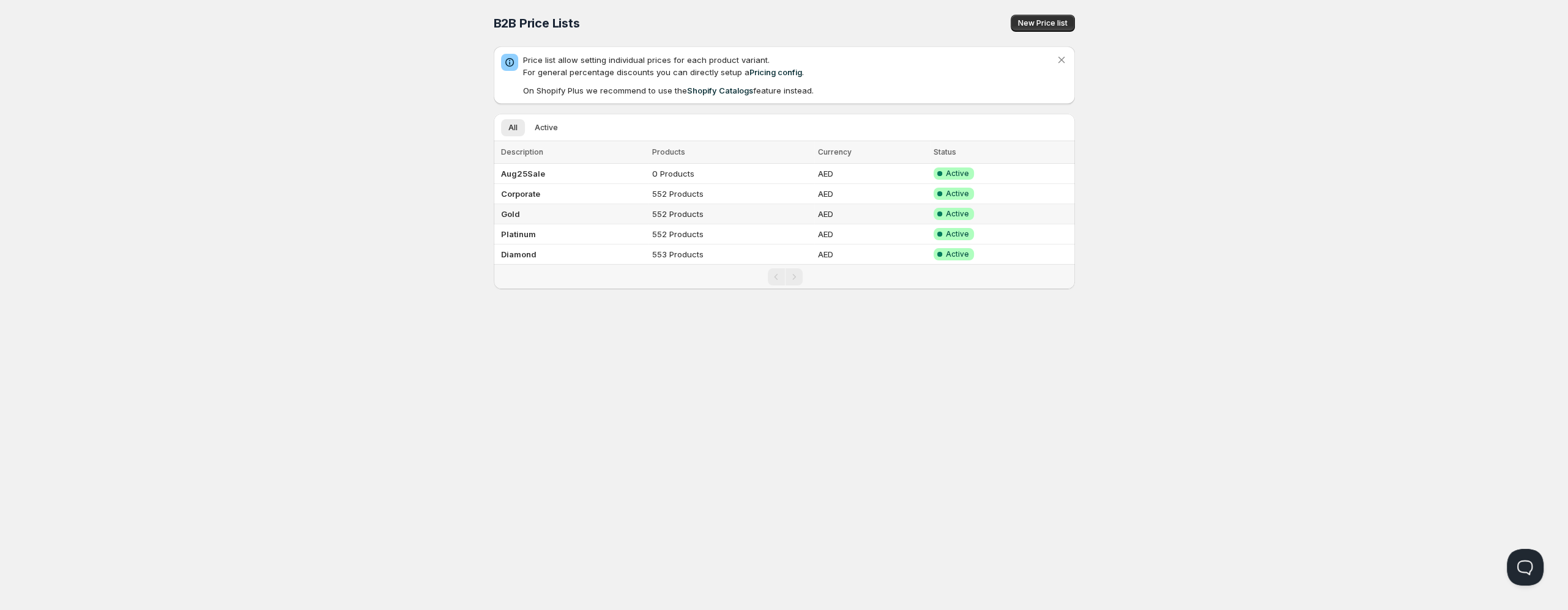
click at [526, 216] on td "Gold" at bounding box center [571, 214] width 156 height 20
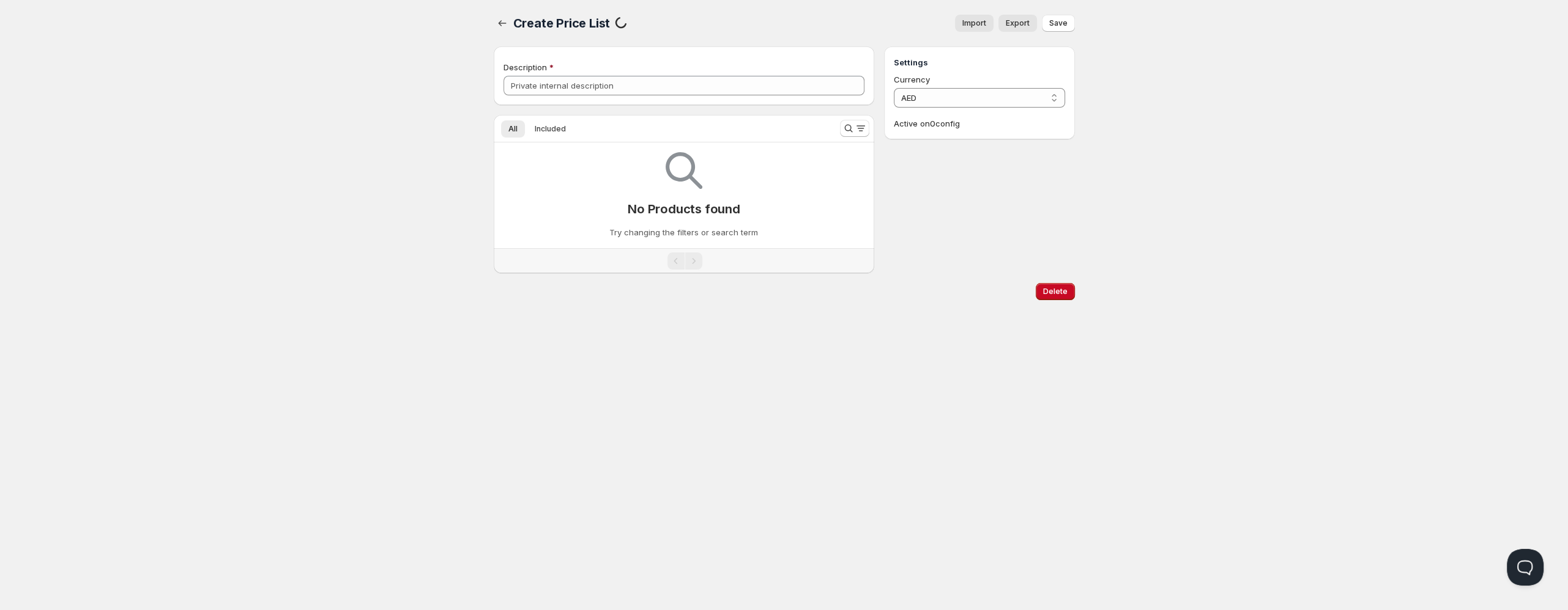
type input "Gold"
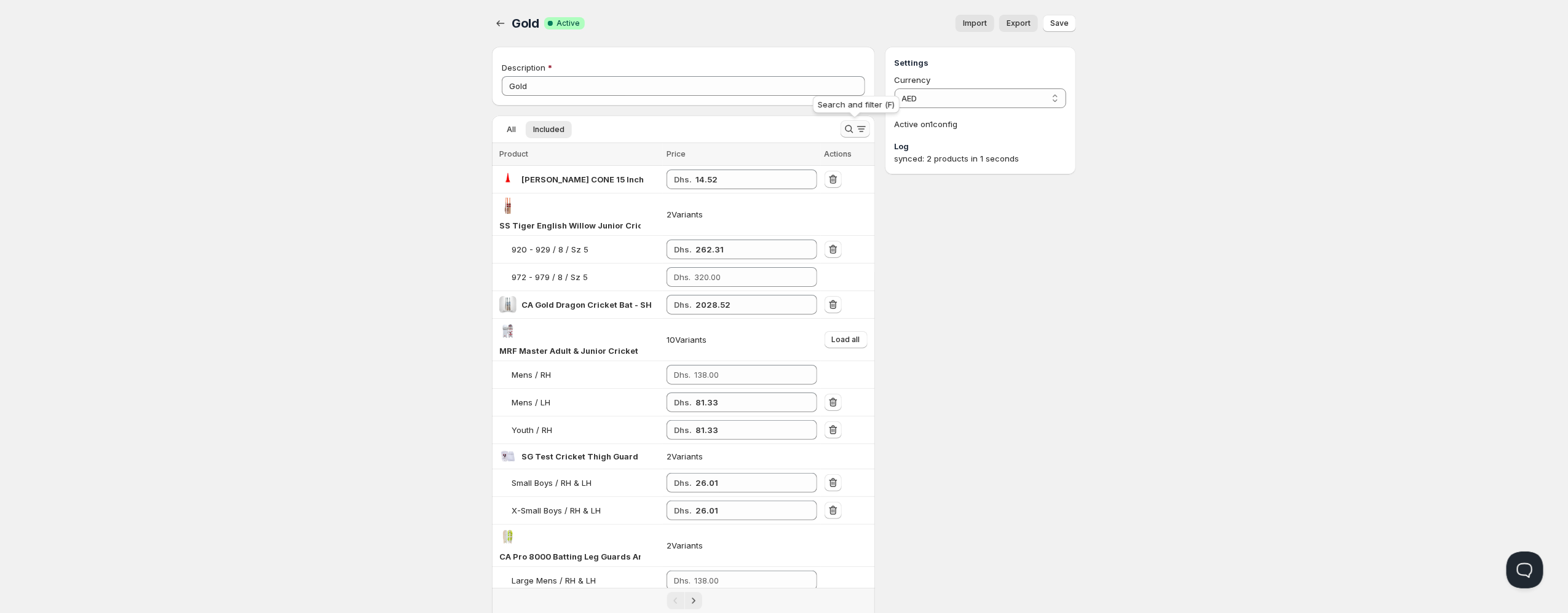
click at [852, 128] on icon "Search and filter results" at bounding box center [849, 129] width 13 height 13
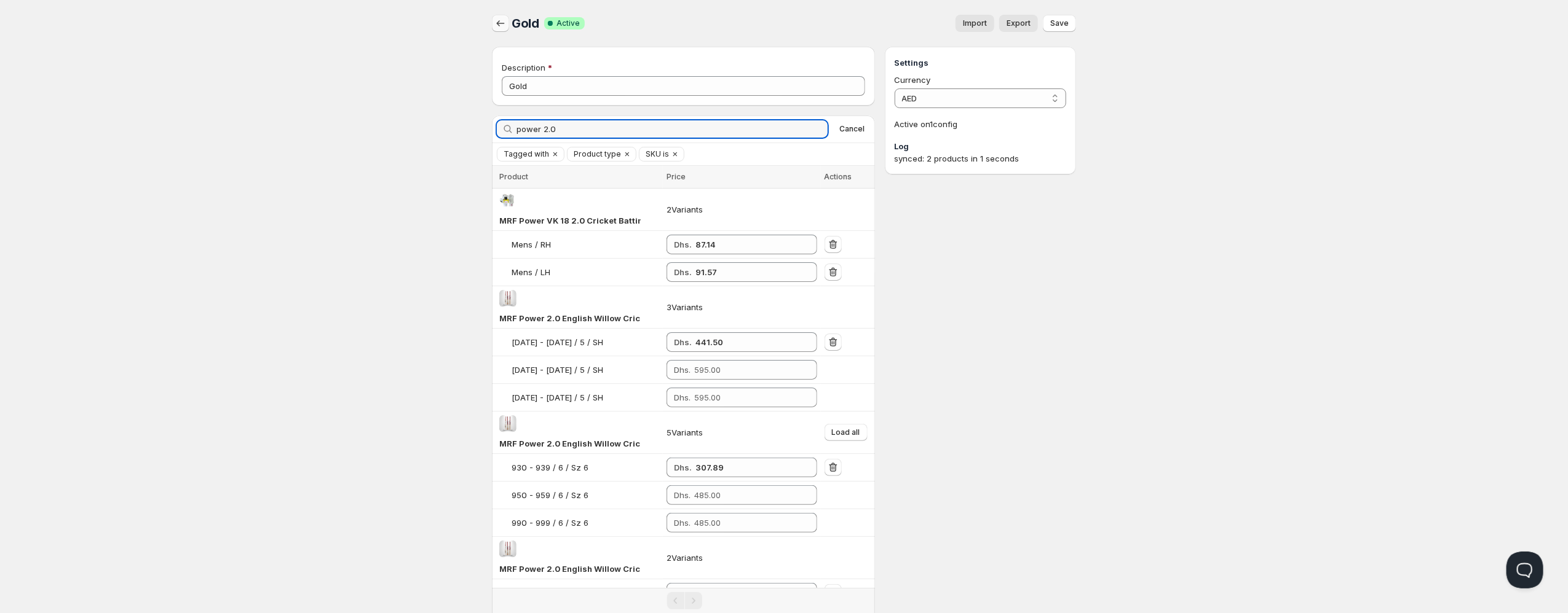
type input "power 2.0"
click at [500, 28] on icon "button" at bounding box center [500, 23] width 13 height 13
